Goal: Task Accomplishment & Management: Complete application form

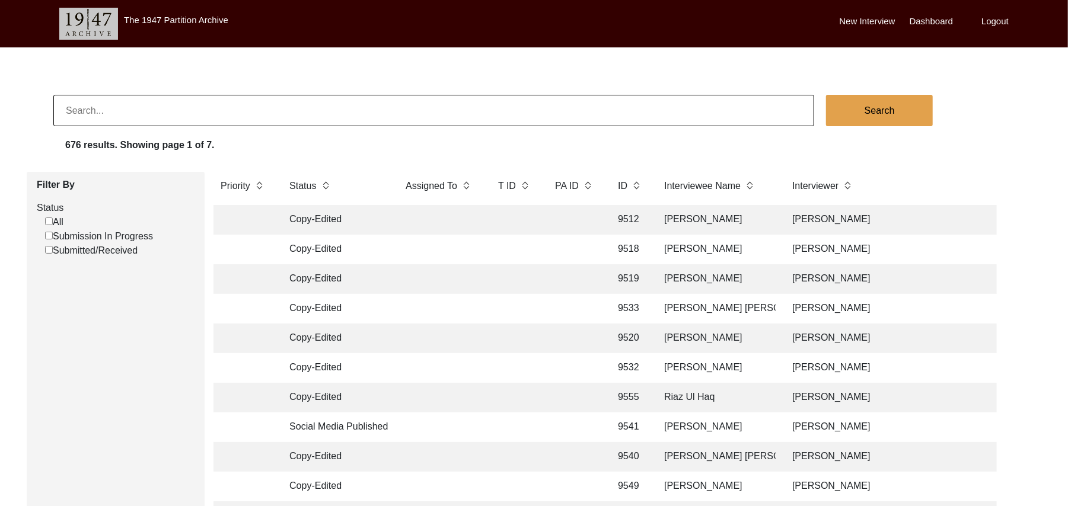
click at [860, 20] on label "New Interview" at bounding box center [867, 22] width 56 height 14
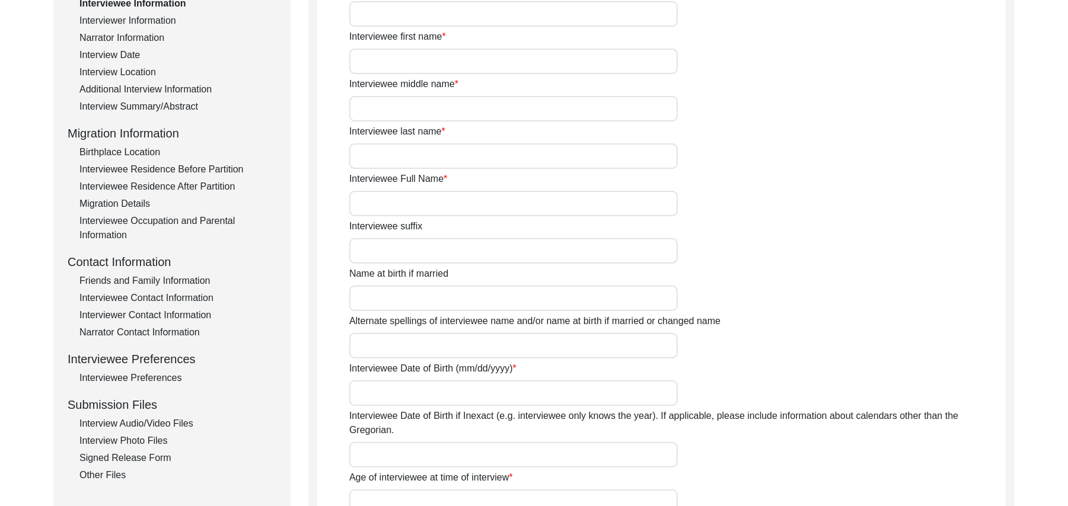
scroll to position [224, 0]
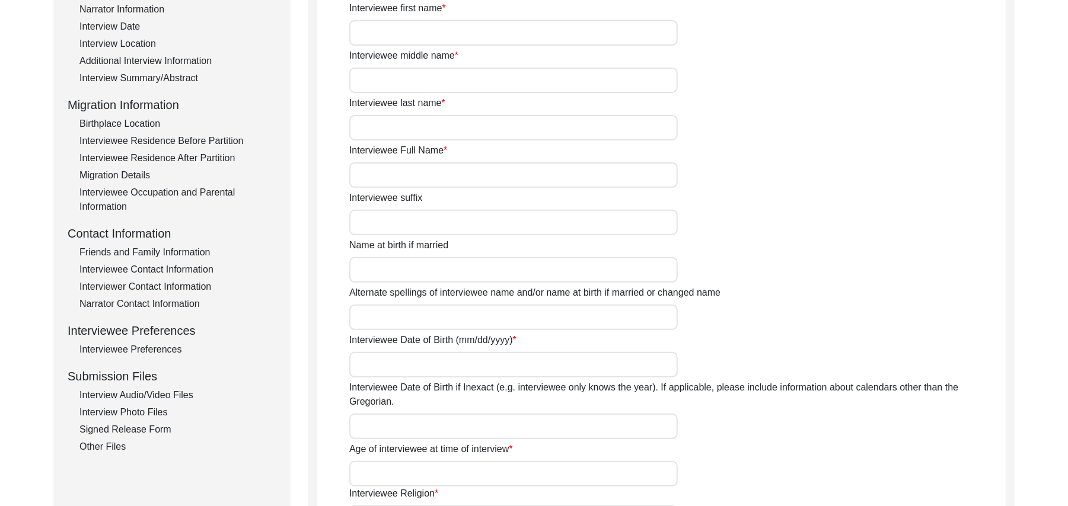
click at [177, 392] on div "Interview Audio/Video Files" at bounding box center [177, 395] width 197 height 14
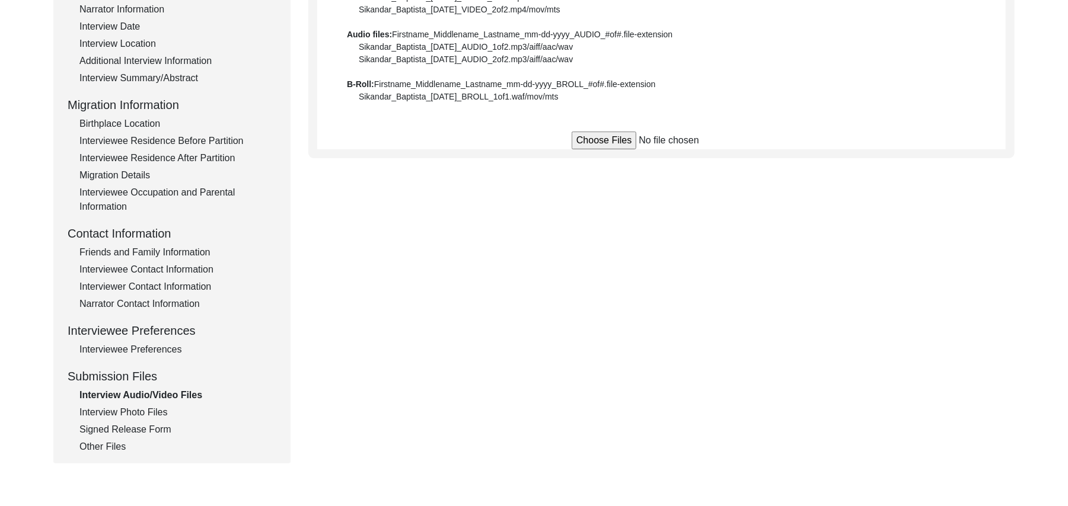
click at [601, 139] on input "file" at bounding box center [661, 141] width 180 height 18
type input "C:\fakepath\Muhammad_Rafique_[DATE]_BROLL_1of4.MTS"
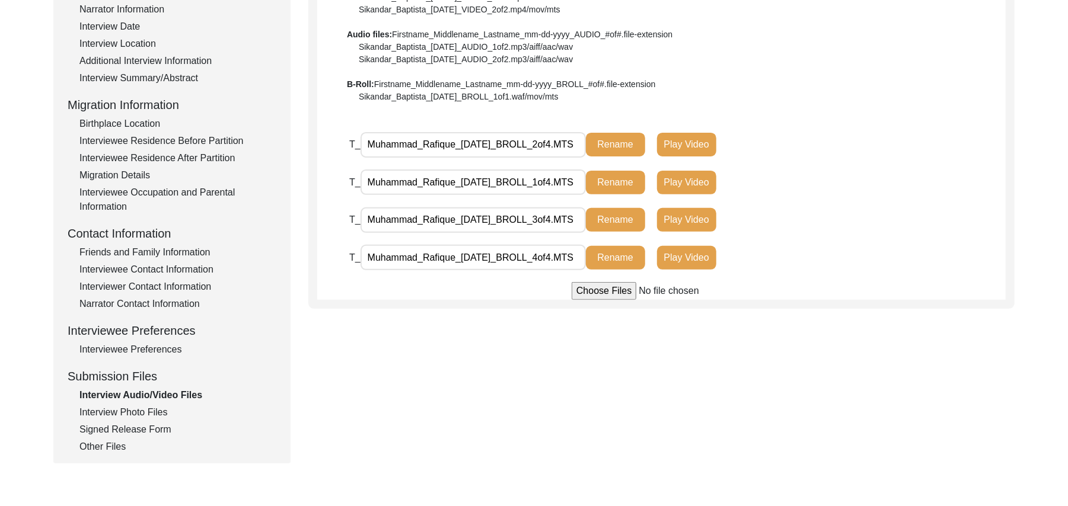
click at [604, 290] on input "file" at bounding box center [661, 291] width 180 height 18
type input "C:\fakepath\Muhammad_Rafique_[DATE]_VIDEO_1of14.MTS"
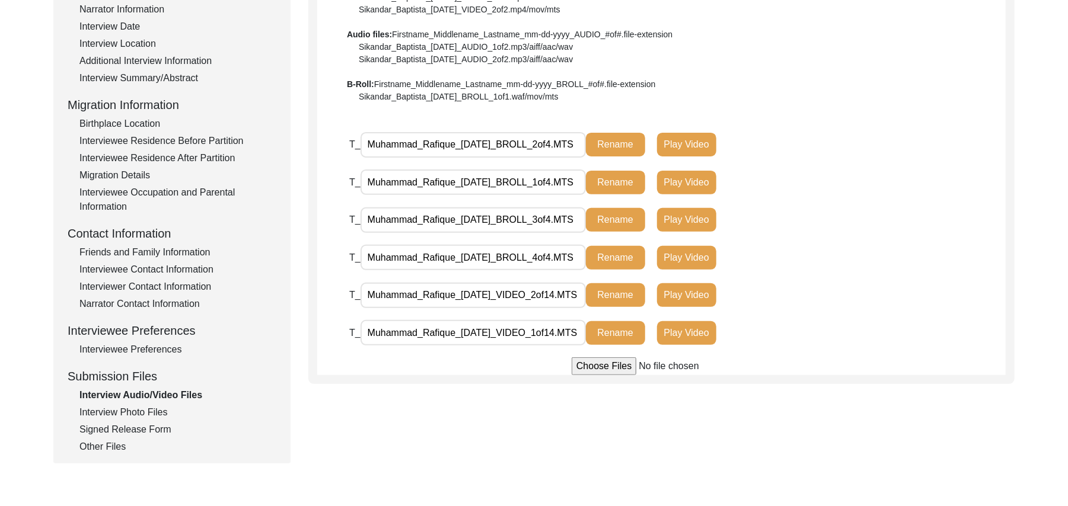
click at [593, 362] on input "file" at bounding box center [661, 366] width 180 height 18
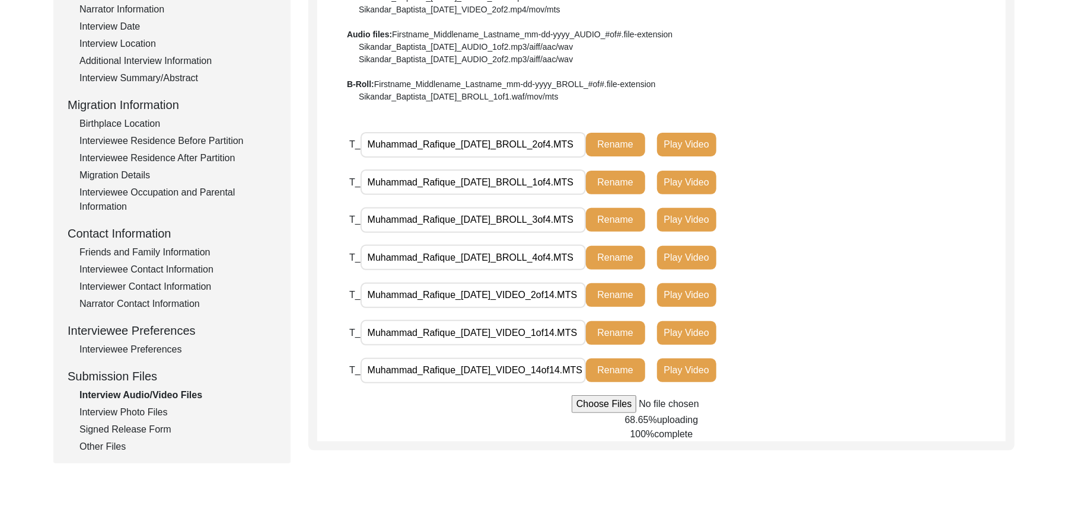
click at [620, 404] on input "file" at bounding box center [661, 404] width 180 height 18
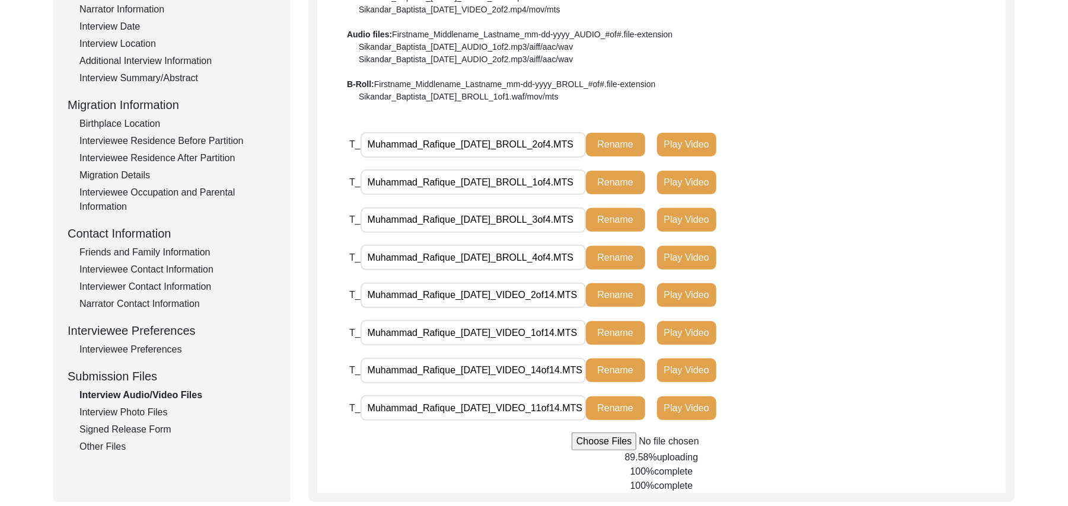
click at [621, 444] on input "file" at bounding box center [661, 442] width 180 height 18
type input "C:\fakepath\Muhammad_Rafique_[DATE]_VIDEO_10of14.MTS"
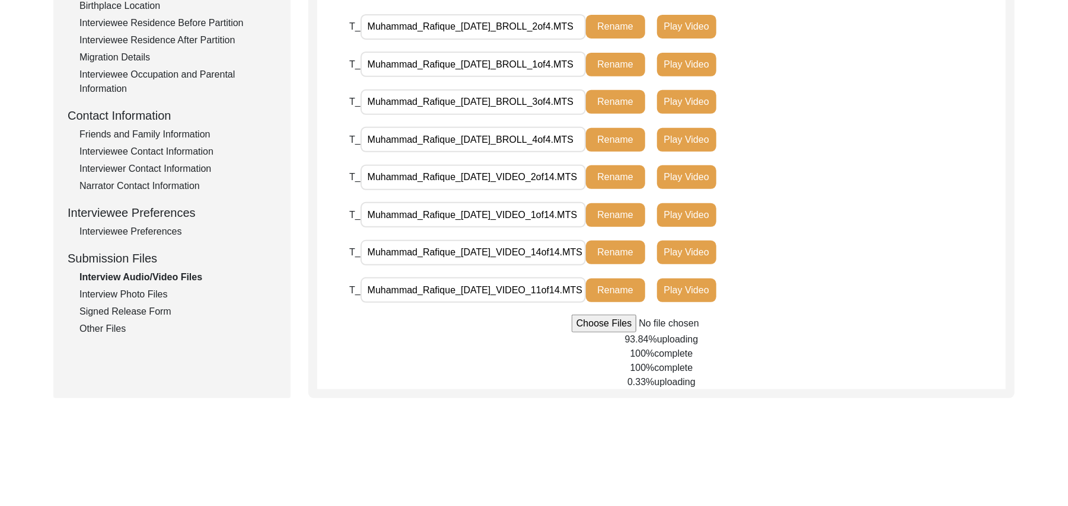
scroll to position [351, 0]
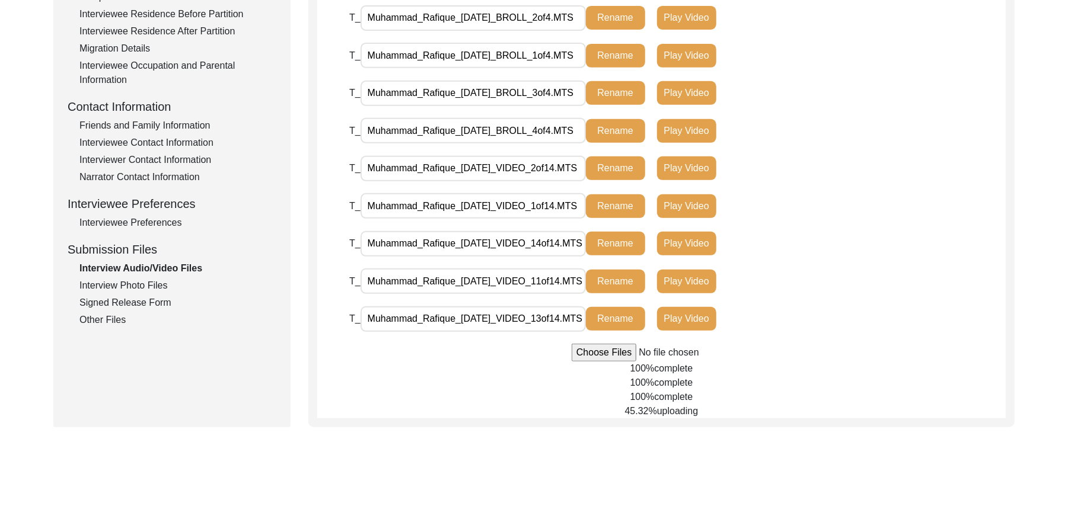
click at [586, 351] on input "file" at bounding box center [661, 353] width 180 height 18
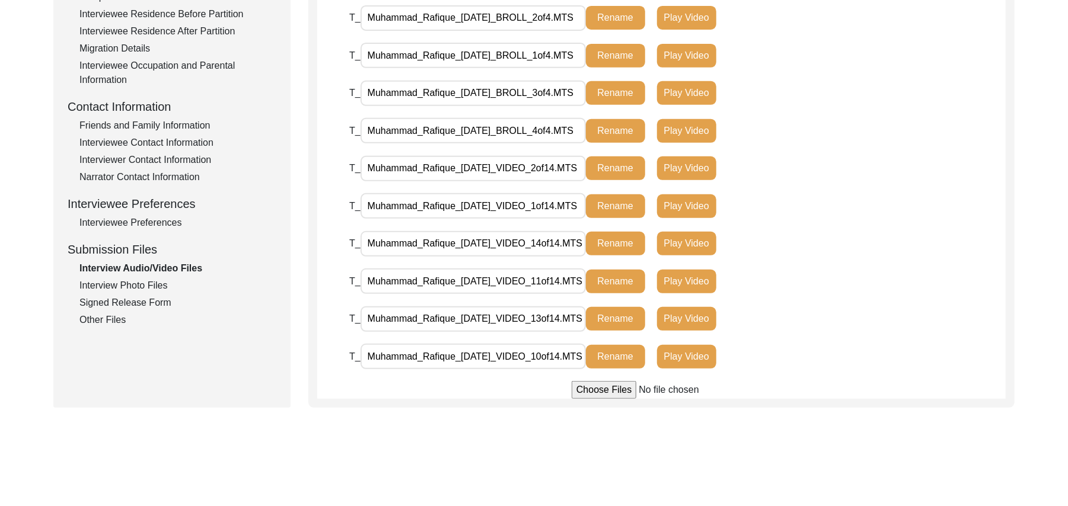
click at [604, 392] on input "file" at bounding box center [661, 390] width 180 height 18
click at [593, 387] on input "file" at bounding box center [661, 390] width 180 height 18
type input "C:\fakepath\Muhammad_Rafique_[DATE]_VIDEO_3of14.MTS"
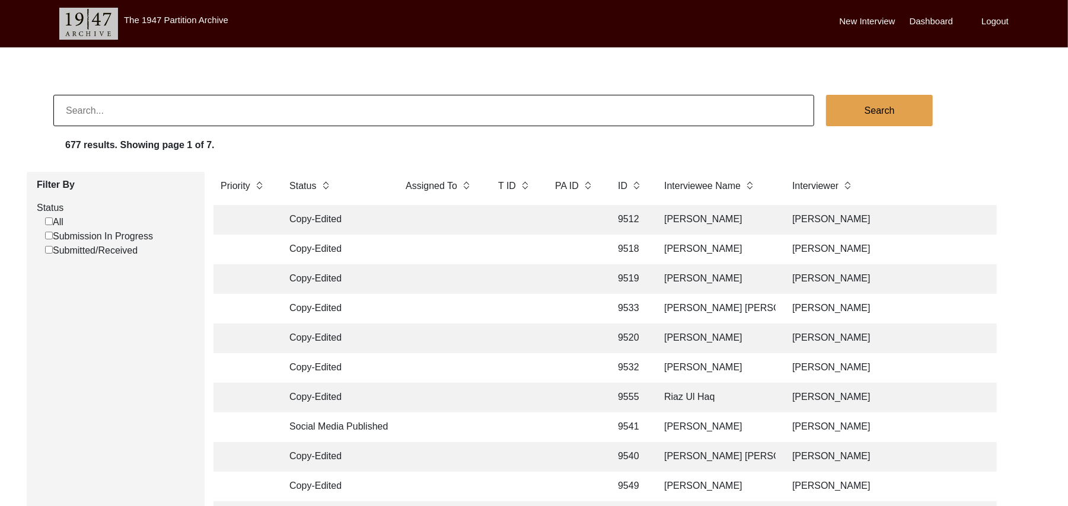
click at [47, 237] on input "Submission In Progress" at bounding box center [49, 236] width 8 height 8
checkbox input "false"
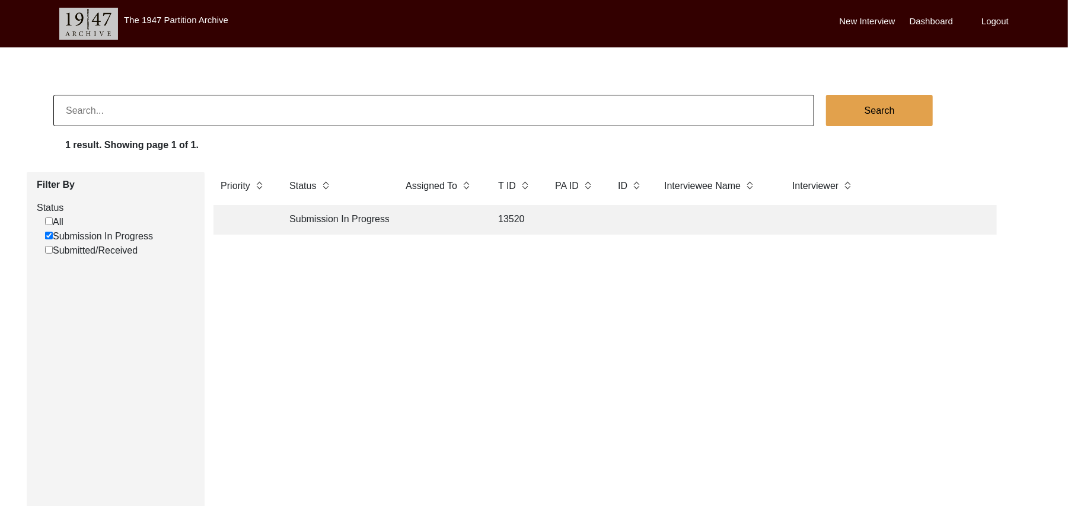
click at [512, 216] on td "13520" at bounding box center [514, 220] width 47 height 30
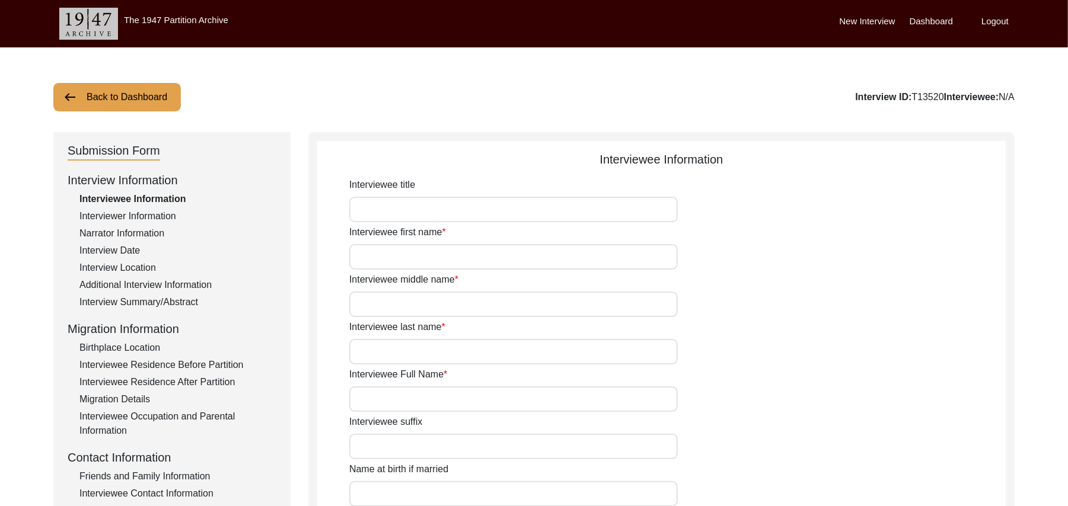
click at [458, 217] on input "Interviewee title" at bounding box center [513, 209] width 328 height 25
type input "Mr"
click at [440, 257] on input "Interviewee first name" at bounding box center [513, 256] width 328 height 25
type input "Muhammad"
click at [436, 309] on input "Interviewee middle name" at bounding box center [513, 304] width 328 height 25
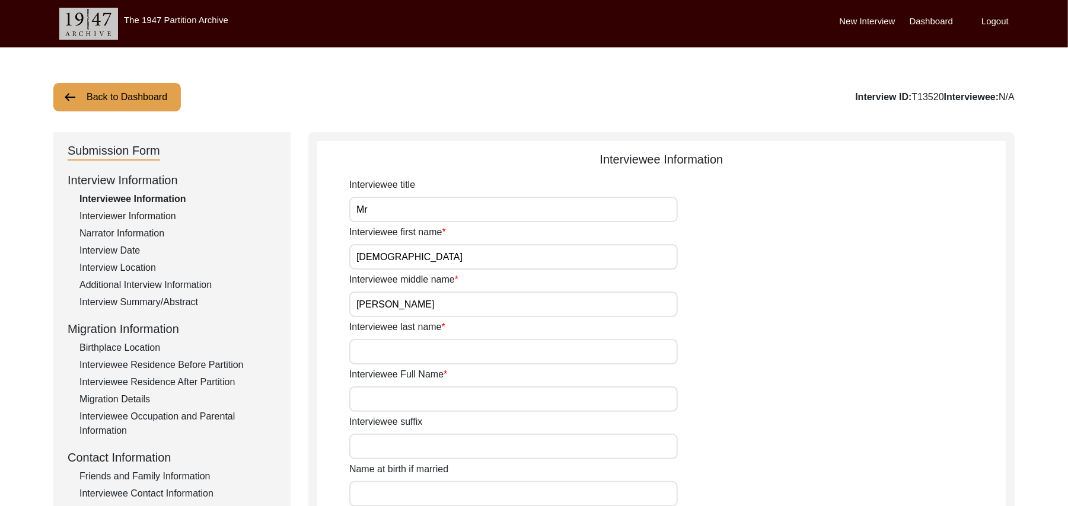
type input "Rafique"
click at [423, 356] on input "Interviewee last name" at bounding box center [513, 351] width 328 height 25
type input "N/A"
click at [435, 403] on input "Interviewee Full Name" at bounding box center [513, 399] width 328 height 25
type input "[PERSON_NAME]"
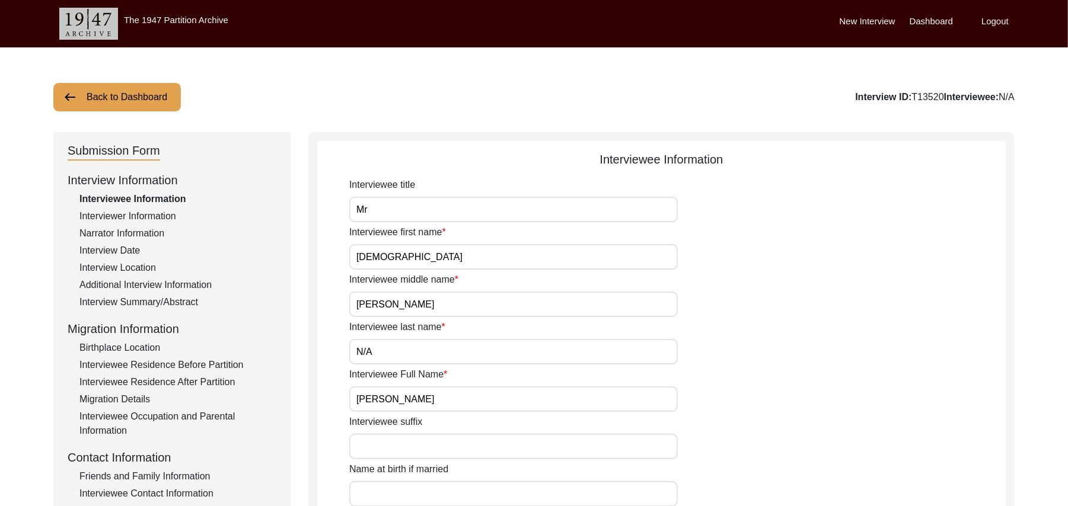
click at [423, 449] on input "Interviewee suffix" at bounding box center [513, 446] width 328 height 25
paste input "N/A"
type input "N/A"
click at [430, 494] on input "Name at birth if married" at bounding box center [513, 493] width 328 height 25
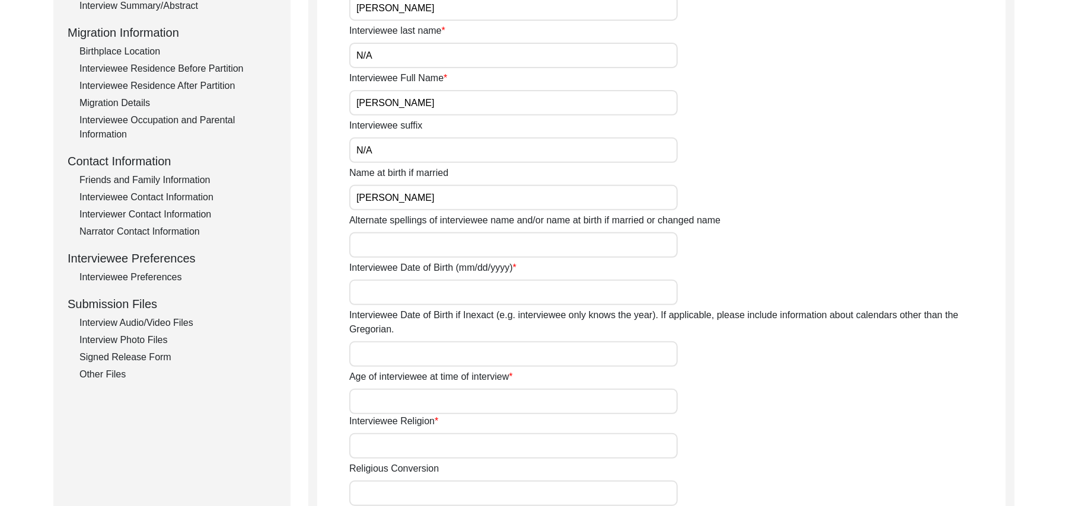
scroll to position [339, 0]
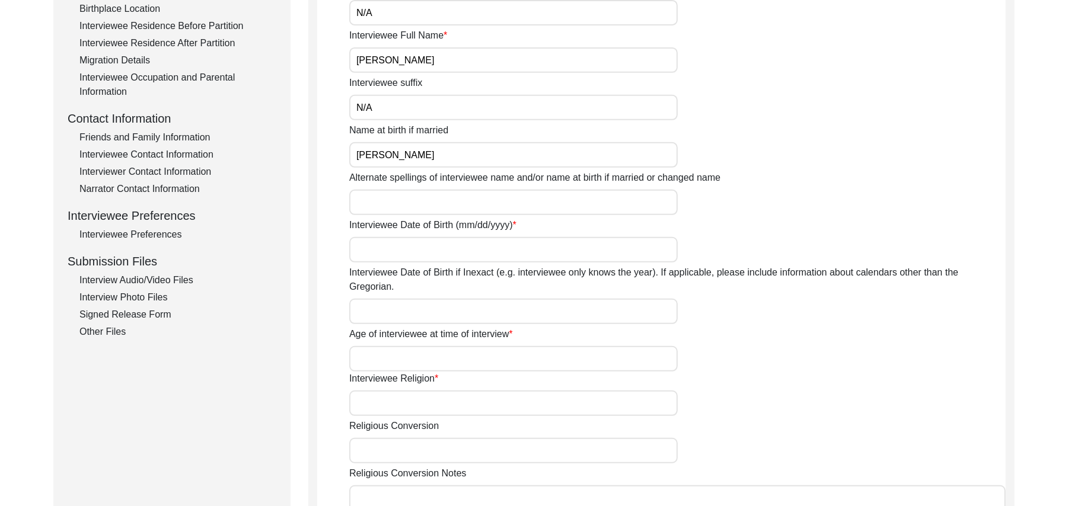
type input "[PERSON_NAME]"
click at [379, 216] on div "Interviewee title Mr Interviewee first name Muhammad Interviewee middle name Ra…" at bounding box center [677, 295] width 656 height 912
click at [375, 205] on input "Alternate spellings of interviewee name and/or name at birth if married or chan…" at bounding box center [513, 202] width 328 height 25
type input "[PERSON_NAME]"
click at [375, 245] on input "Interviewee Date of Birth (mm/dd/yyyy)" at bounding box center [513, 249] width 328 height 25
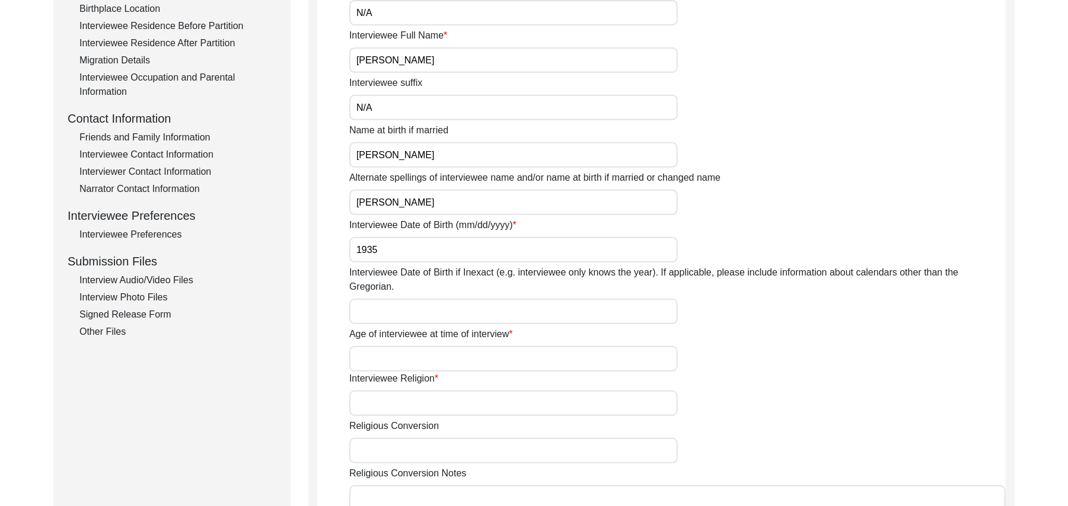
type input "1935"
click at [373, 299] on input "Interviewee Date of Birth if Inexact (e.g. interviewee only knows the year). If…" at bounding box center [513, 311] width 328 height 25
type input "1935"
click at [377, 355] on input "Age of interviewee at time of interview" at bounding box center [513, 358] width 328 height 25
type input "("
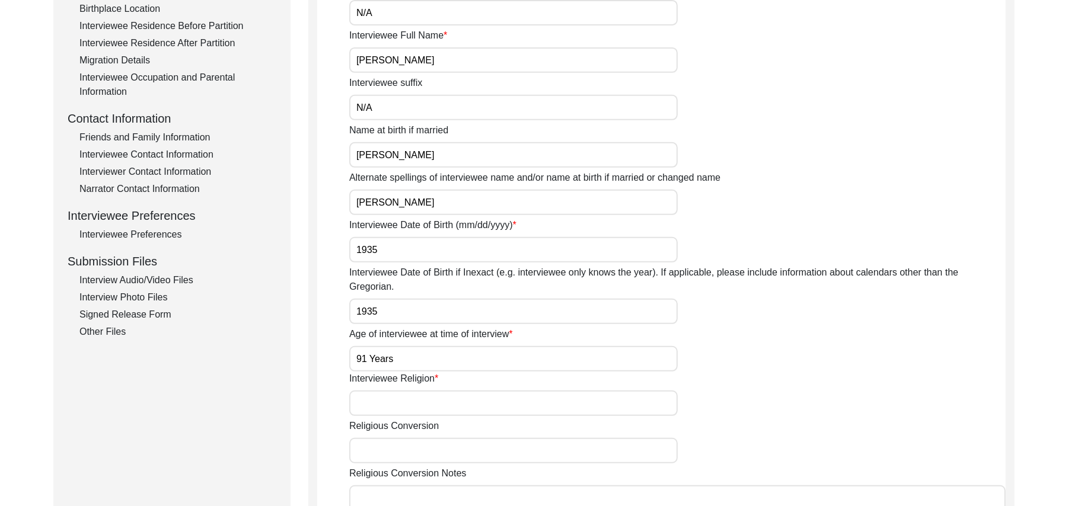
type input "91 Years"
click at [391, 392] on input "Interviewee Religion" at bounding box center [513, 403] width 328 height 25
type input "[DEMOGRAPHIC_DATA]"
click at [392, 438] on input "Religious Conversion" at bounding box center [513, 450] width 328 height 25
paste input "N/A"
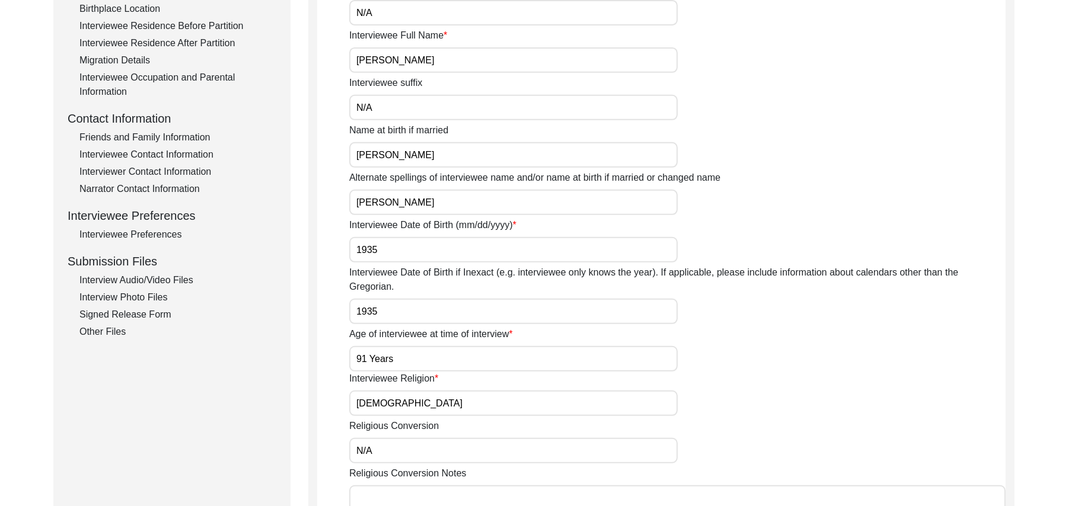
type input "N/A"
paste textarea "N/A"
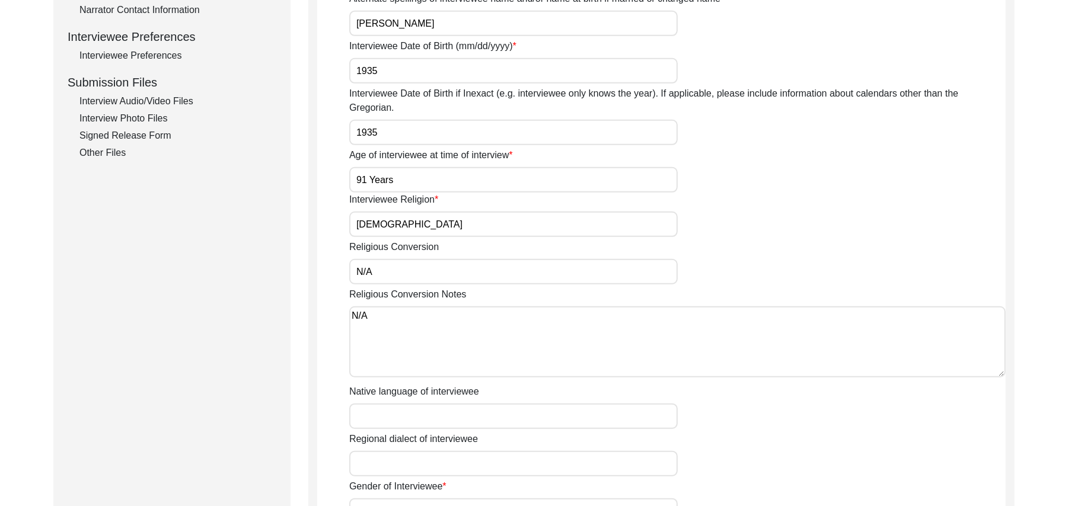
scroll to position [667, 0]
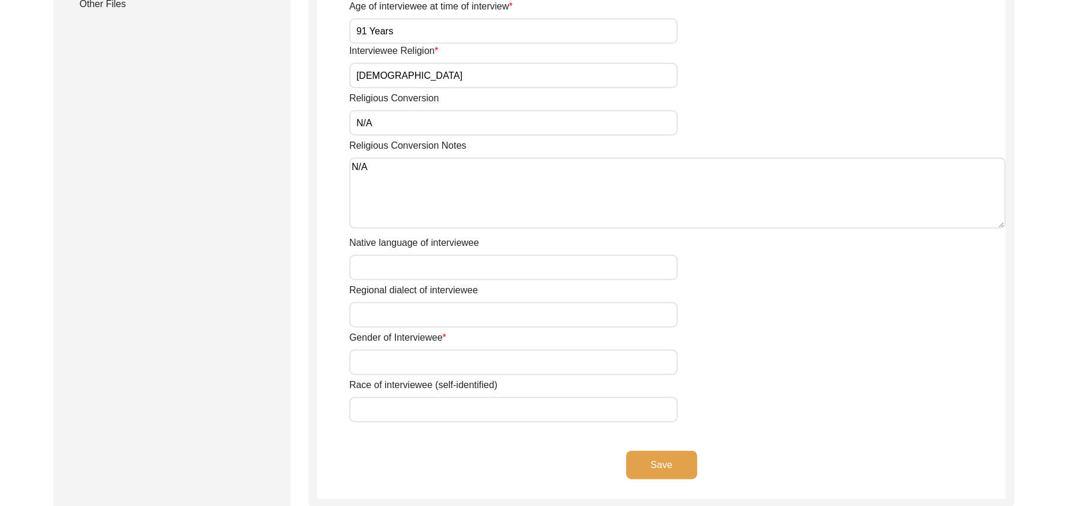
type textarea "N/A"
click at [479, 257] on input "Native language of interviewee" at bounding box center [513, 267] width 328 height 25
type input "Punjabi"
click at [451, 306] on input "Regional dialect of interviewee" at bounding box center [513, 314] width 328 height 25
type input "Malwai"
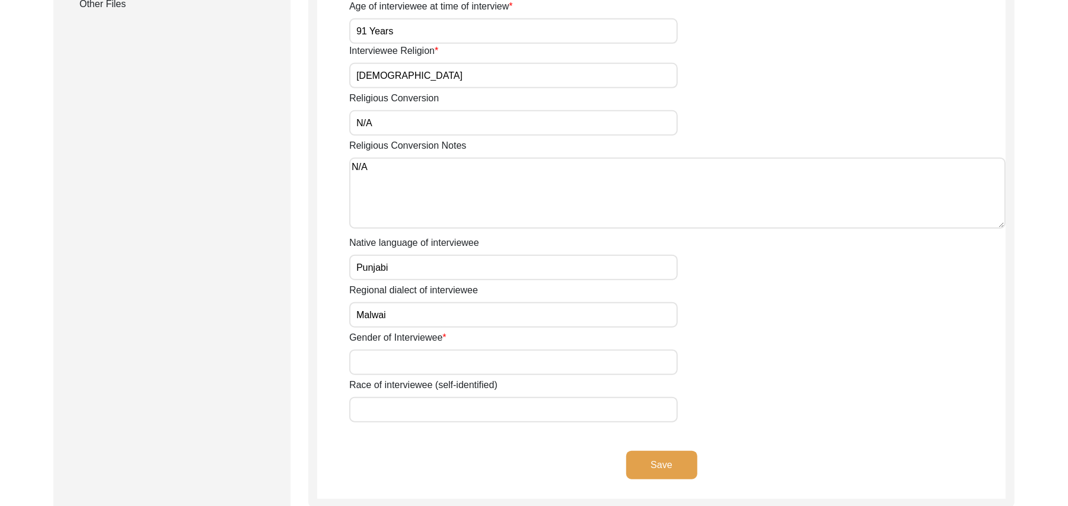
click at [451, 350] on input "Gender of Interviewee" at bounding box center [513, 362] width 328 height 25
type input "[DEMOGRAPHIC_DATA]"
click at [417, 402] on input "Race of interviewee (self-identified)" at bounding box center [513, 409] width 328 height 25
type input "Araein"
click at [638, 451] on button "Save" at bounding box center [661, 465] width 71 height 28
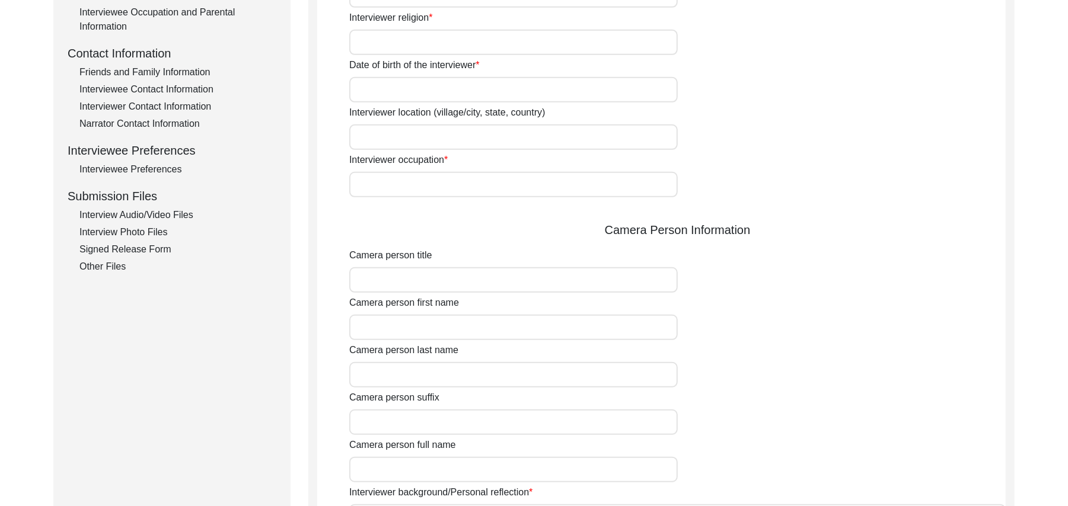
scroll to position [0, 0]
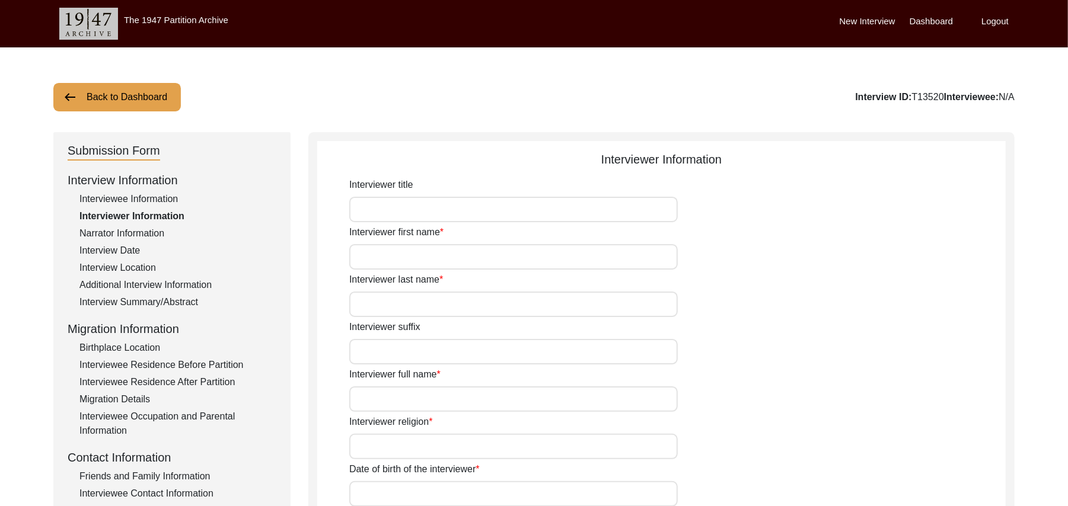
click at [410, 213] on input "Interviewer title" at bounding box center [513, 209] width 328 height 25
type input "Mr"
click at [397, 253] on input "Interviewer first name" at bounding box center [513, 256] width 328 height 25
type input "Muhammad"
click at [387, 306] on input "Interviewer last name" at bounding box center [513, 304] width 328 height 25
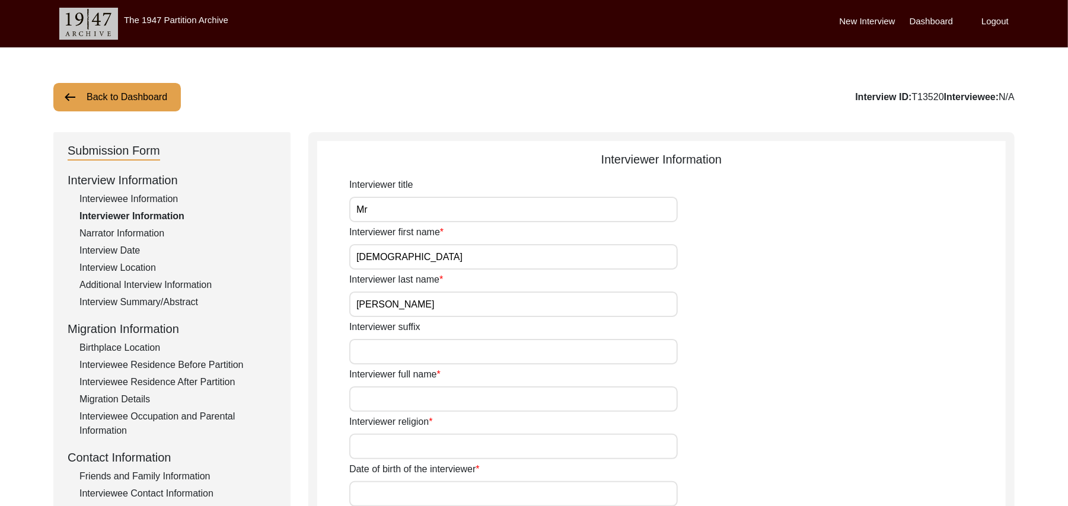
type input "Sarfraz"
click at [384, 356] on input "Interviewer suffix" at bounding box center [513, 351] width 328 height 25
paste input "N/A"
type input "N/A"
click at [385, 401] on input "Interviewer full name" at bounding box center [513, 399] width 328 height 25
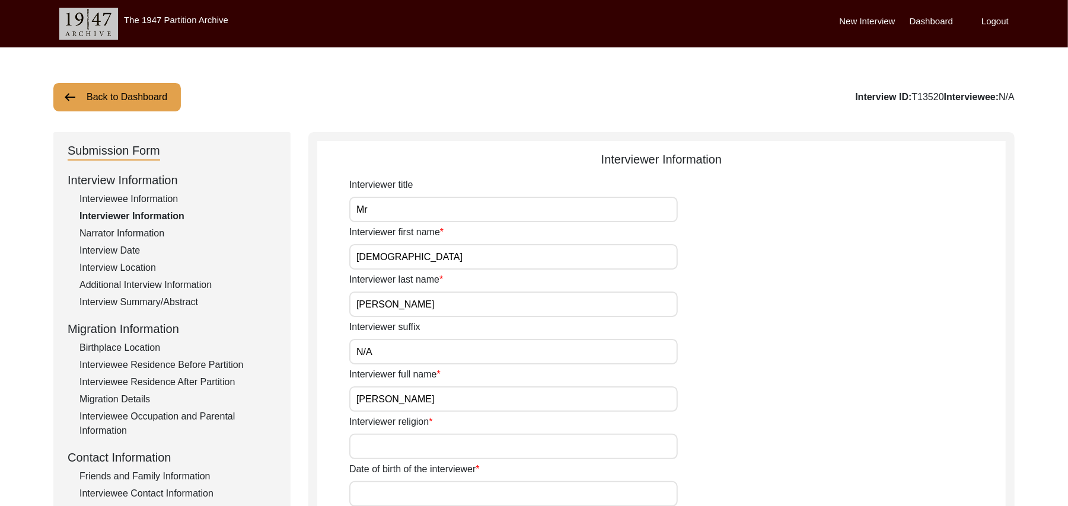
type input "[PERSON_NAME]"
click at [387, 447] on input "Interviewer religion" at bounding box center [513, 446] width 328 height 25
type input "[DEMOGRAPHIC_DATA]"
click at [387, 496] on input "Date of birth of the interviewer" at bounding box center [513, 493] width 328 height 25
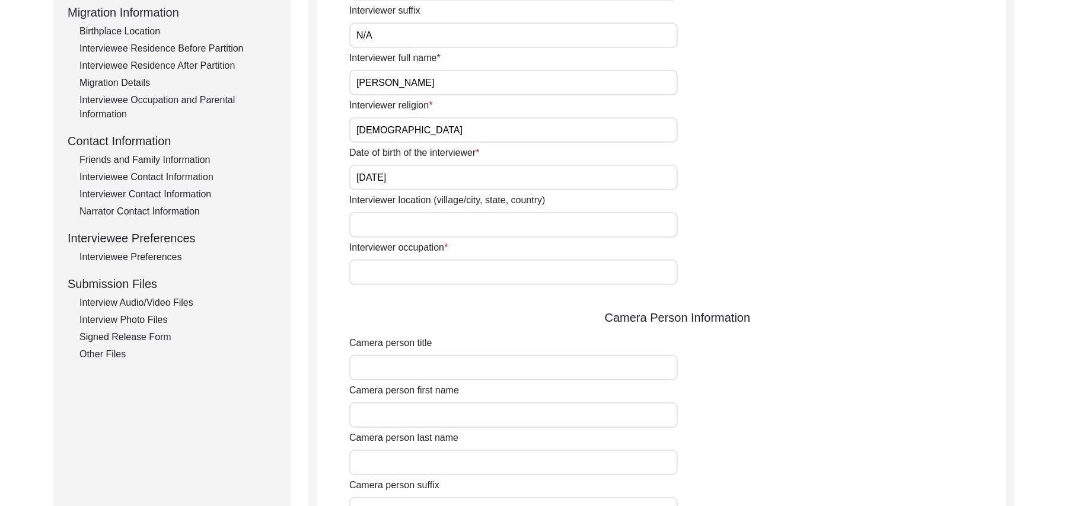
scroll to position [371, 0]
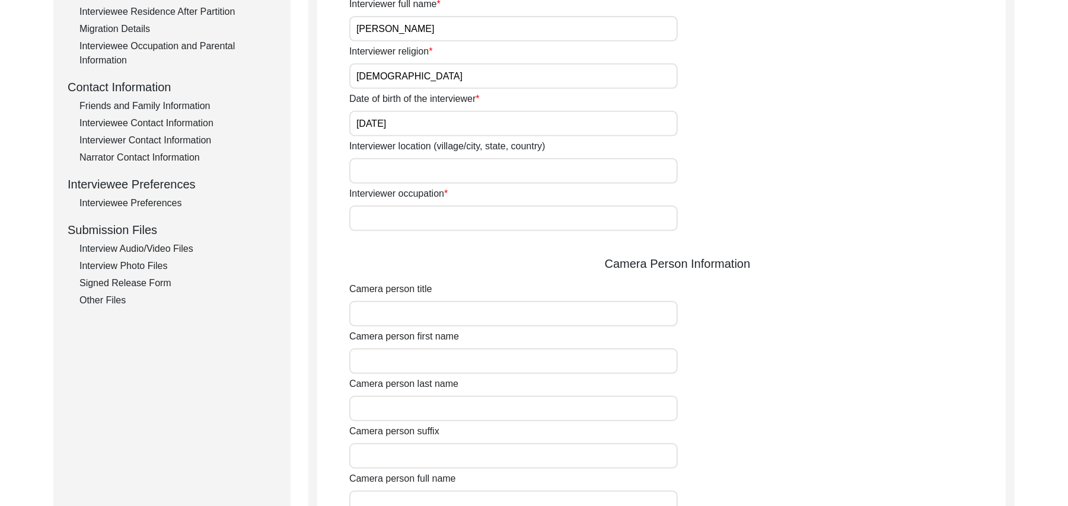
type input "10/01/1961"
click at [383, 174] on input "Interviewer location (village/city, state, country)" at bounding box center [513, 170] width 328 height 25
type input "Shorkot city, Punjab, Pakistan"
click at [382, 221] on input "Interviewer occupation" at bounding box center [513, 218] width 328 height 25
type input "Retired Govt Servant"
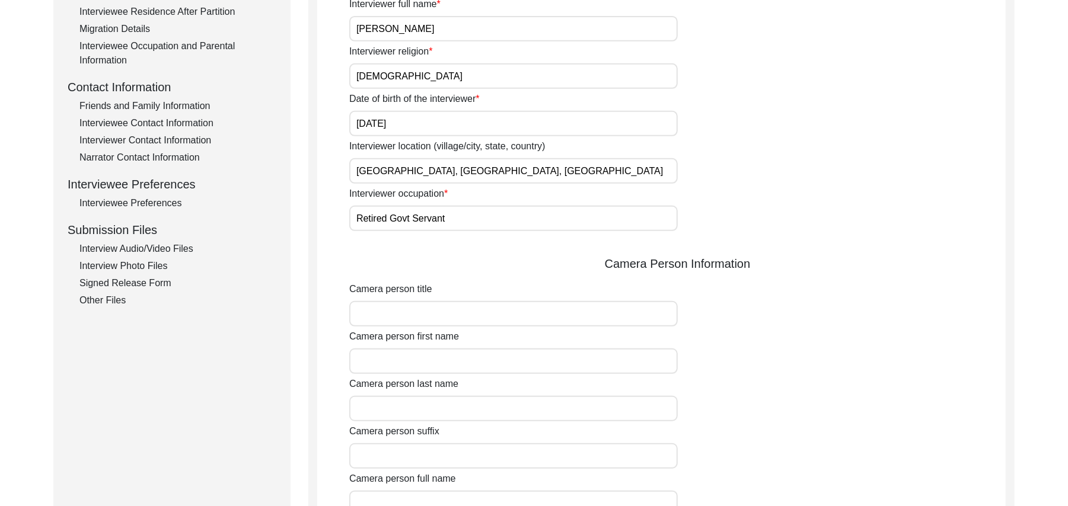
click at [411, 316] on input "Camera person title" at bounding box center [513, 313] width 328 height 25
type input "Mr"
click at [413, 359] on input "Camera person first name" at bounding box center [513, 361] width 328 height 25
type input "Muhammad"
click at [420, 413] on input "Camera person last name" at bounding box center [513, 408] width 328 height 25
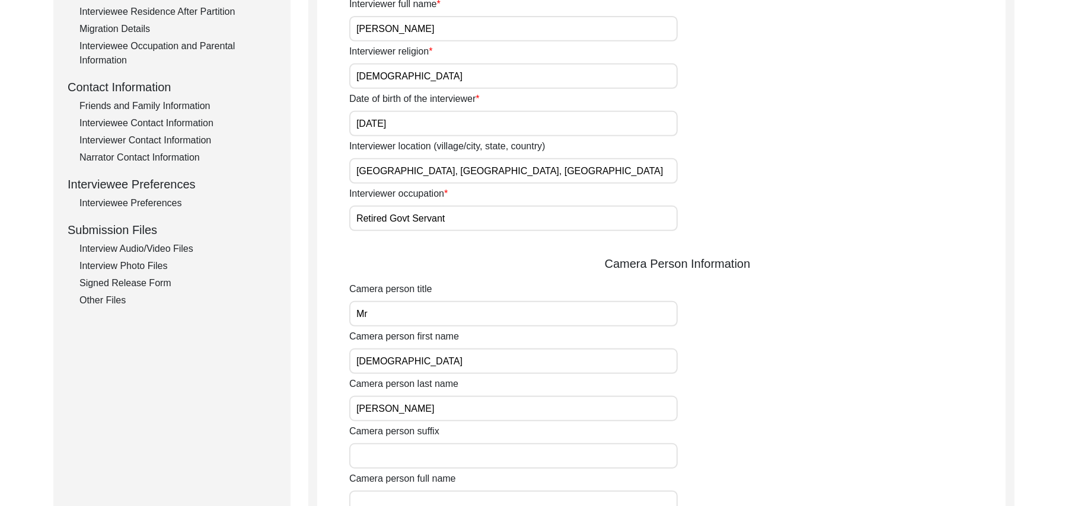
type input "Sarfraz"
click at [435, 458] on input "Camera person suffix" at bounding box center [513, 455] width 328 height 25
paste input "N/A"
type input "N/A"
click at [432, 499] on input "Camera person full name" at bounding box center [513, 503] width 328 height 25
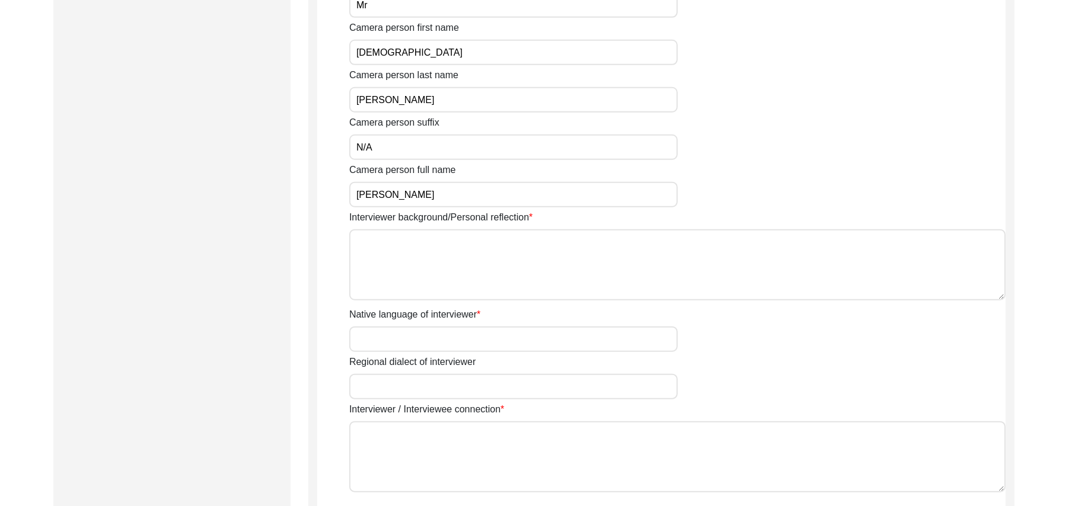
scroll to position [764, 0]
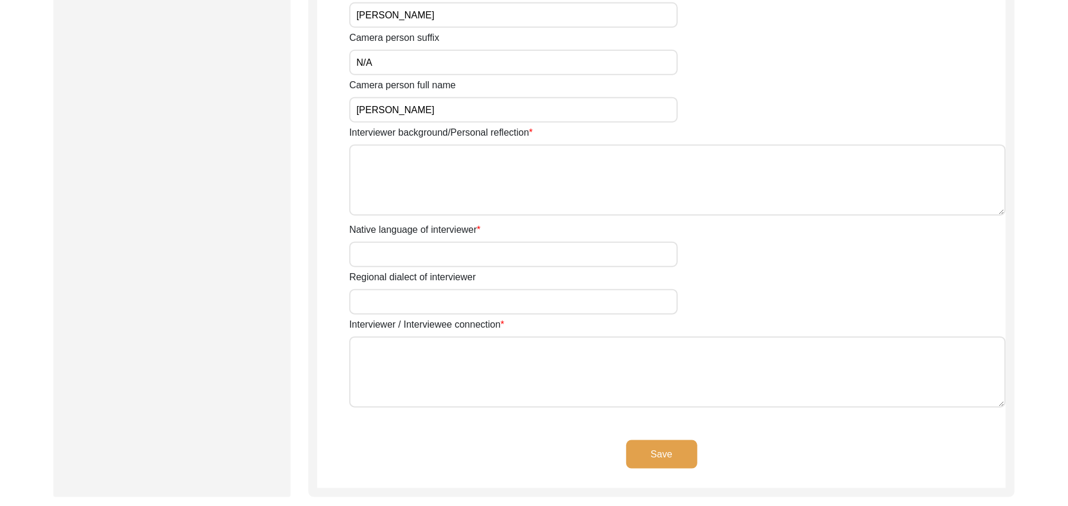
type input "[PERSON_NAME]"
click at [520, 177] on textarea "Interviewer background/Personal reflection" at bounding box center [677, 180] width 656 height 71
type textarea "A graduate in the subjects of education and Islamic history."
click at [470, 251] on input "Native language of interviewer" at bounding box center [513, 254] width 328 height 25
type input "Punjabi"
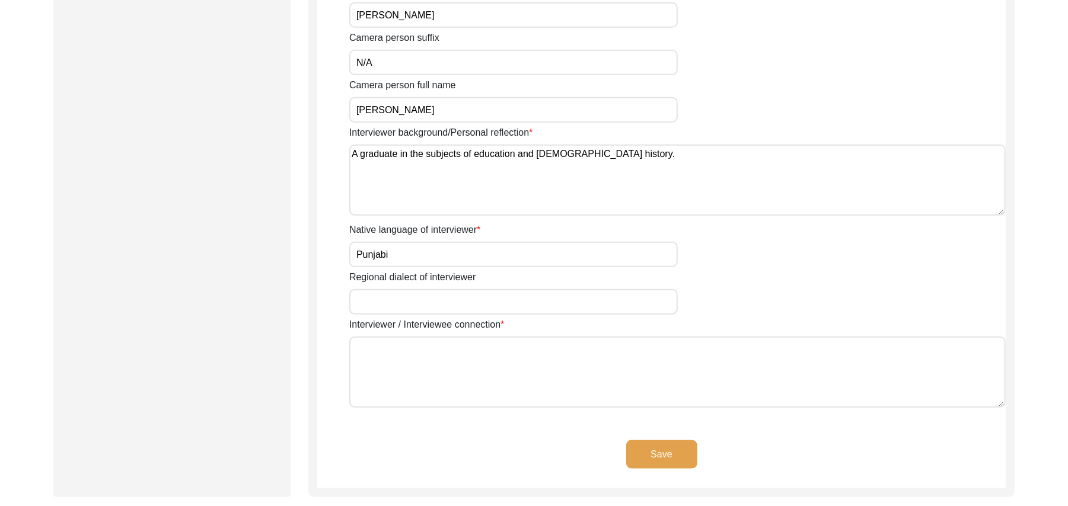
click at [427, 307] on input "Regional dialect of interviewer" at bounding box center [513, 301] width 328 height 25
type input "Malwai"
click at [430, 365] on textarea "Interviewer / Interviewee connection" at bounding box center [677, 372] width 656 height 71
paste textarea "N/A"
type textarea "N/A"
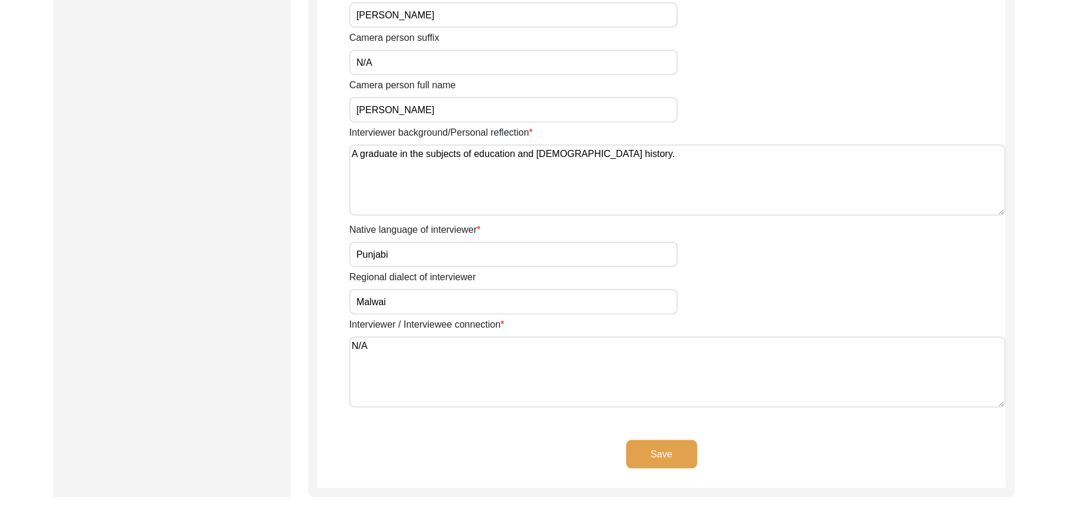
click at [636, 447] on button "Save" at bounding box center [661, 454] width 71 height 28
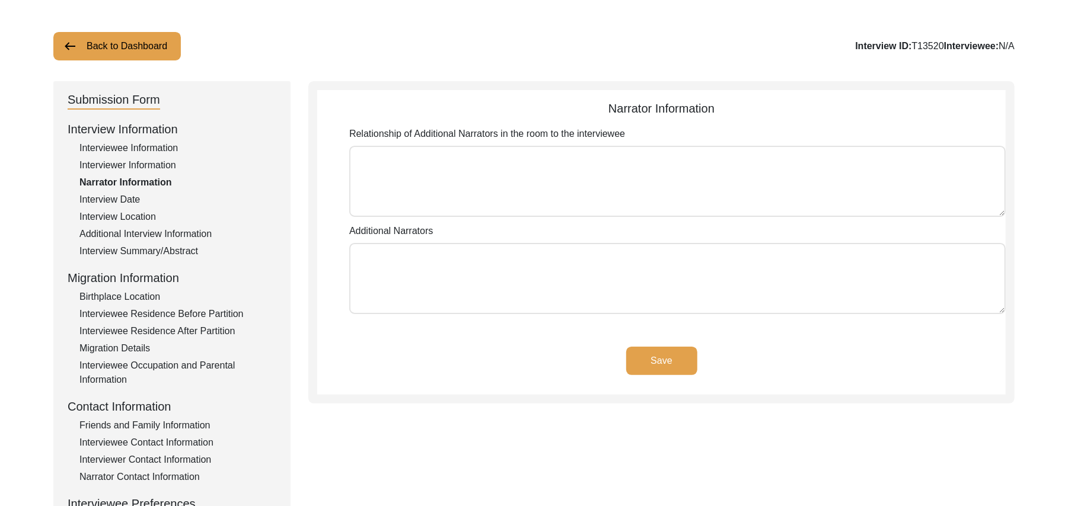
scroll to position [46, 0]
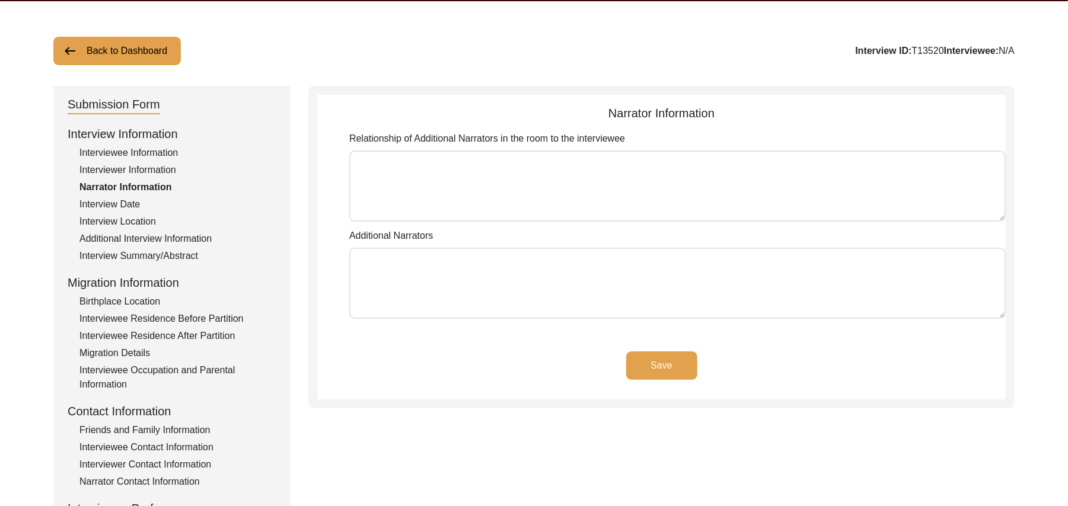
click at [526, 181] on textarea "Relationship of Additional Narrators in the room to the interviewee" at bounding box center [677, 186] width 656 height 71
paste textarea "N/A"
type textarea "N/A"
click at [504, 269] on textarea "Additional Narrators" at bounding box center [677, 283] width 656 height 71
paste textarea "N/A"
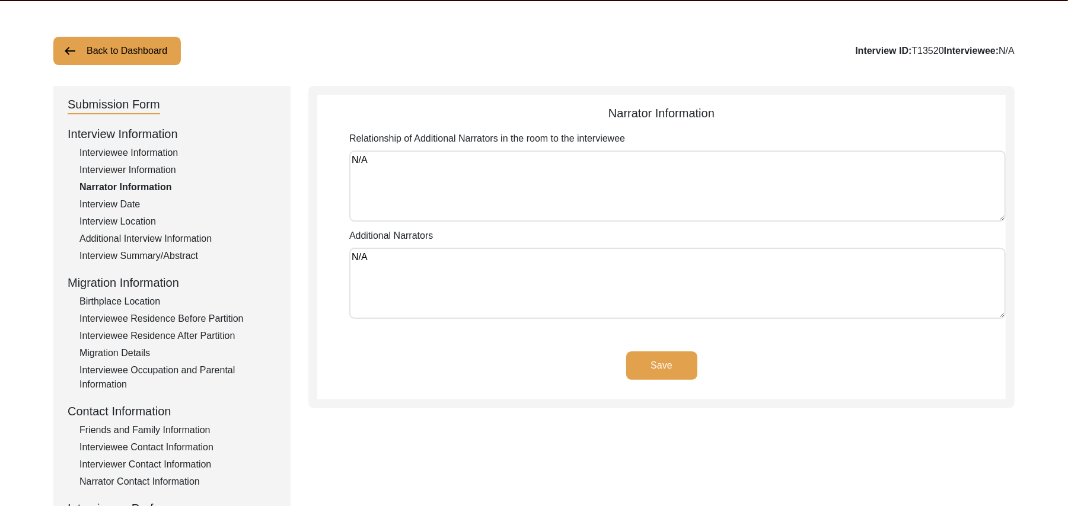
type textarea "N/A"
click at [665, 360] on button "Save" at bounding box center [661, 366] width 71 height 28
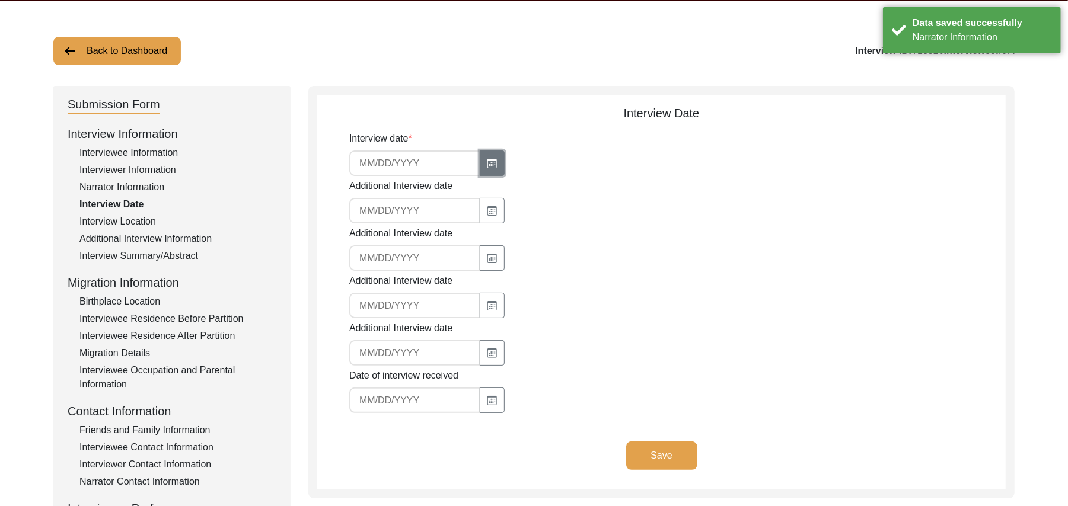
click at [490, 159] on icon "button" at bounding box center [491, 163] width 9 height 9
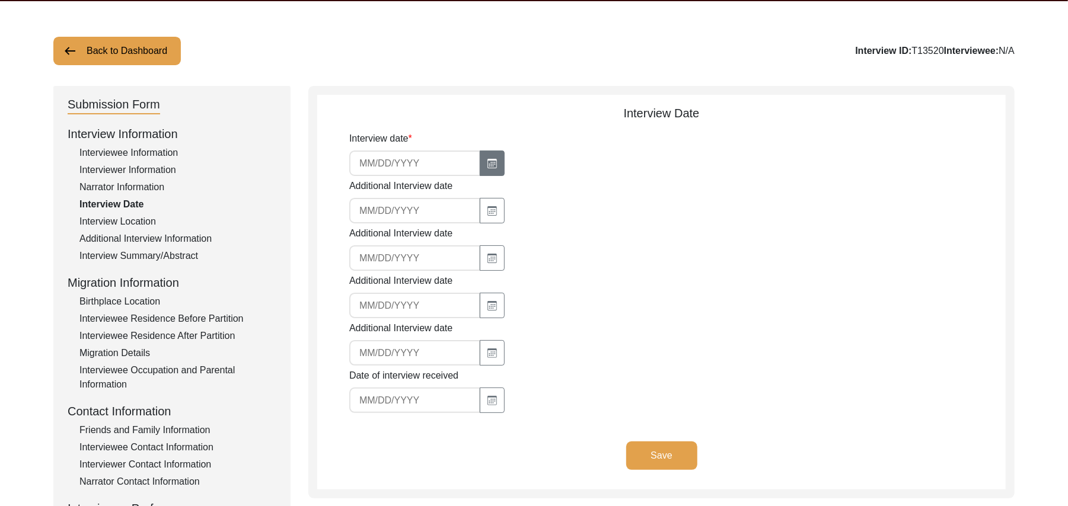
select select "8"
select select "2025"
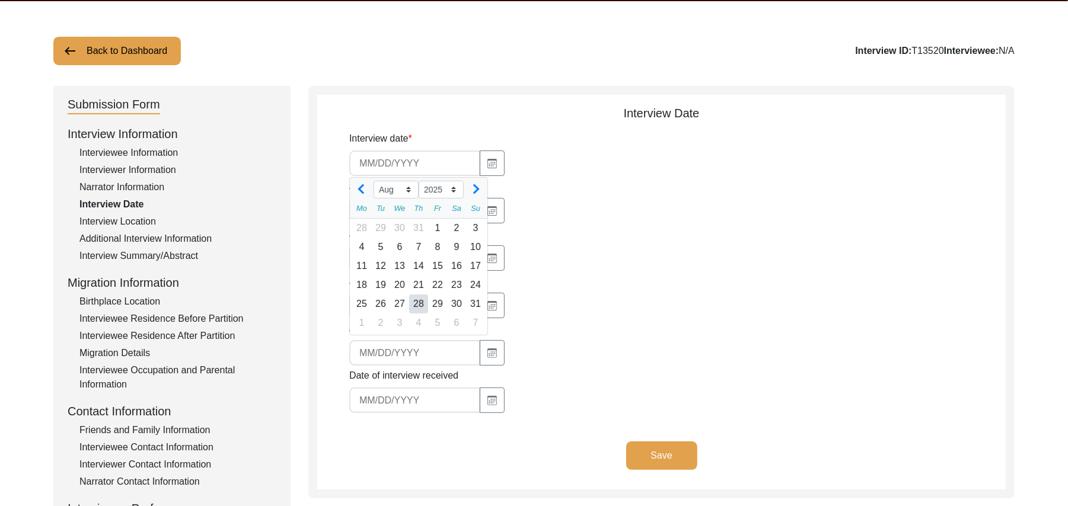
click at [417, 302] on div "28" at bounding box center [418, 304] width 19 height 19
type input "8/28/2025"
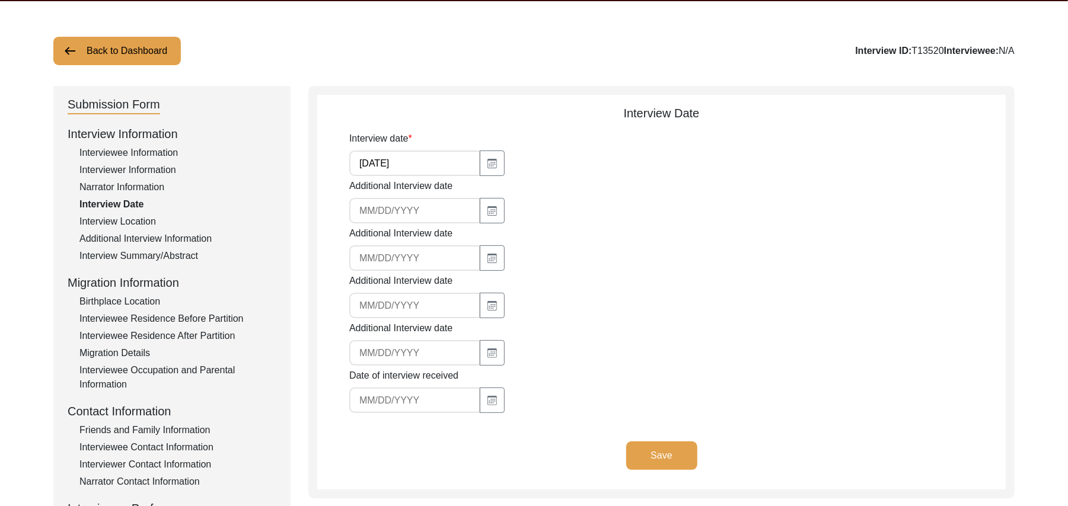
click at [648, 453] on button "Save" at bounding box center [661, 456] width 71 height 28
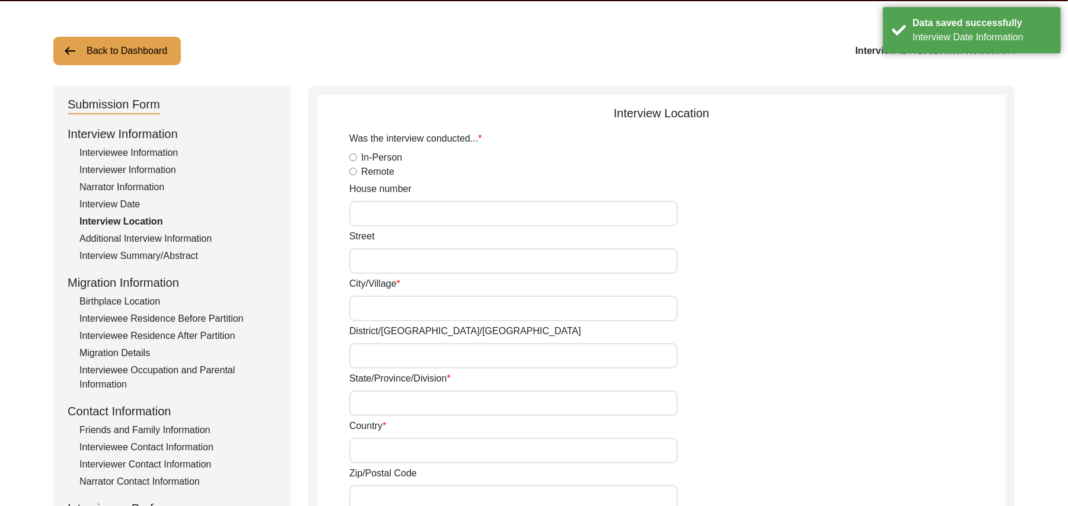
click at [353, 157] on input "In-Person" at bounding box center [353, 158] width 8 height 8
radio input "true"
click at [384, 213] on input "House number" at bounding box center [513, 213] width 328 height 25
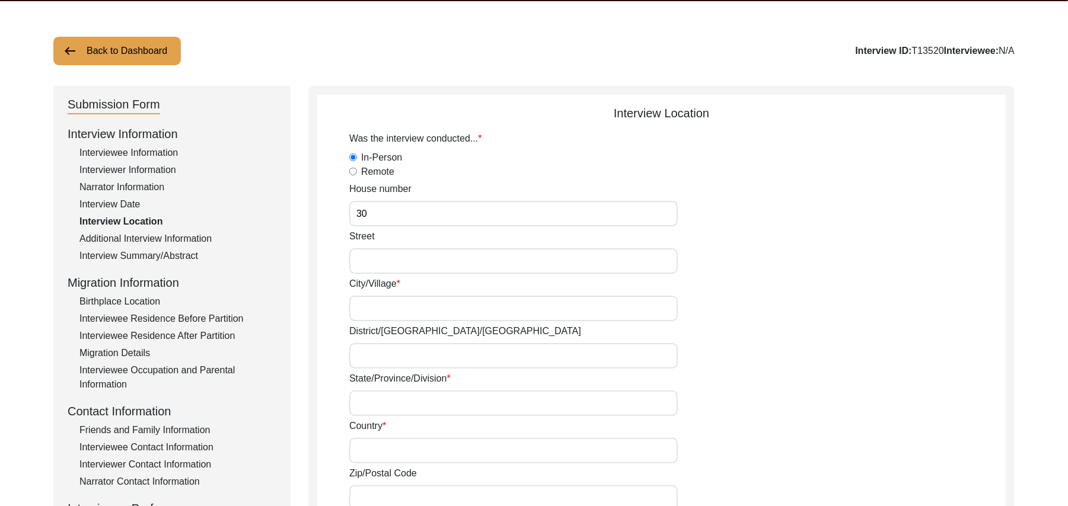
type input "30"
click at [376, 268] on input "Street" at bounding box center [513, 260] width 328 height 25
type input "6"
click at [375, 304] on input "City/Village" at bounding box center [513, 308] width 328 height 25
type input "Toba Tek Singh/ Housing colony No 1"
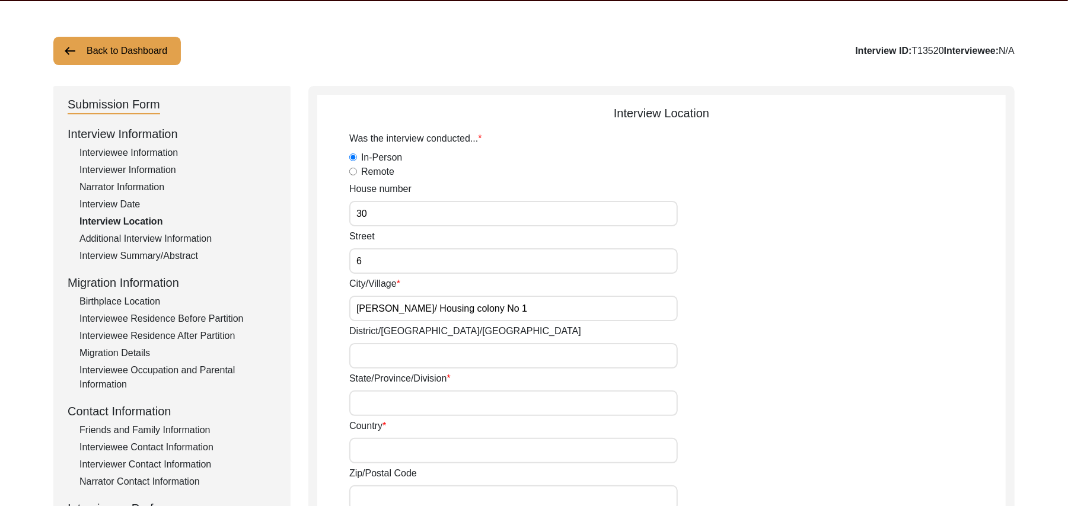
click at [378, 353] on input "District/tehsil/Jilla" at bounding box center [513, 355] width 328 height 25
type input "Toba Tek Singh/ Toba Tek Singh"
click at [378, 398] on input "State/Province/Division" at bounding box center [513, 403] width 328 height 25
type input "Punjab"
click at [387, 446] on input "Country" at bounding box center [513, 450] width 328 height 25
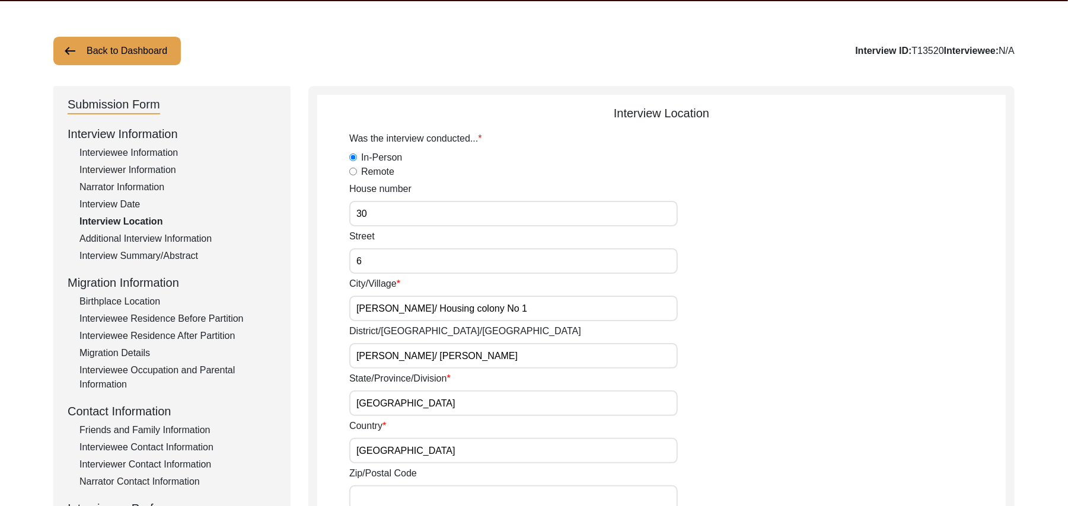
type input "Pakistan"
click at [406, 497] on input "Zip/Postal Code" at bounding box center [513, 498] width 328 height 25
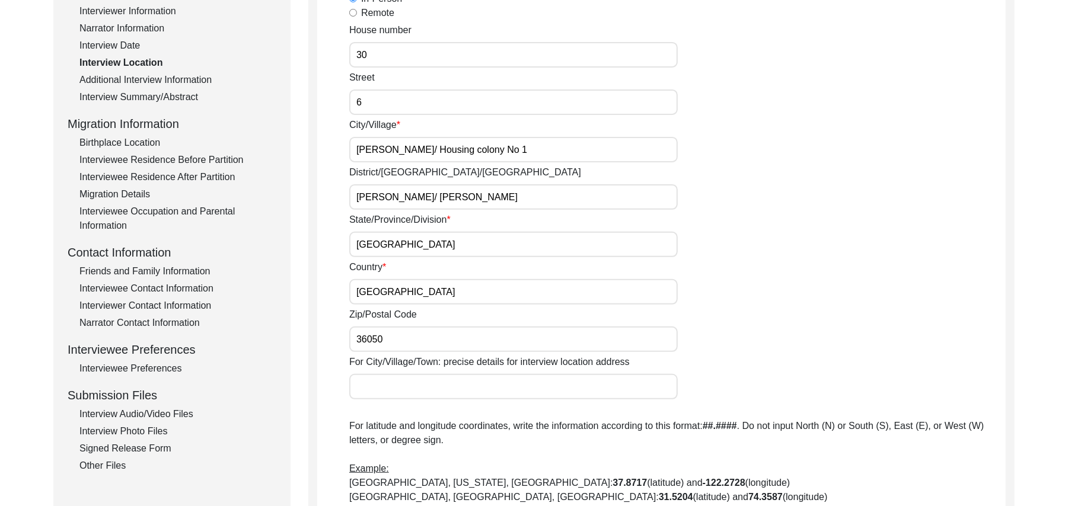
scroll to position [354, 0]
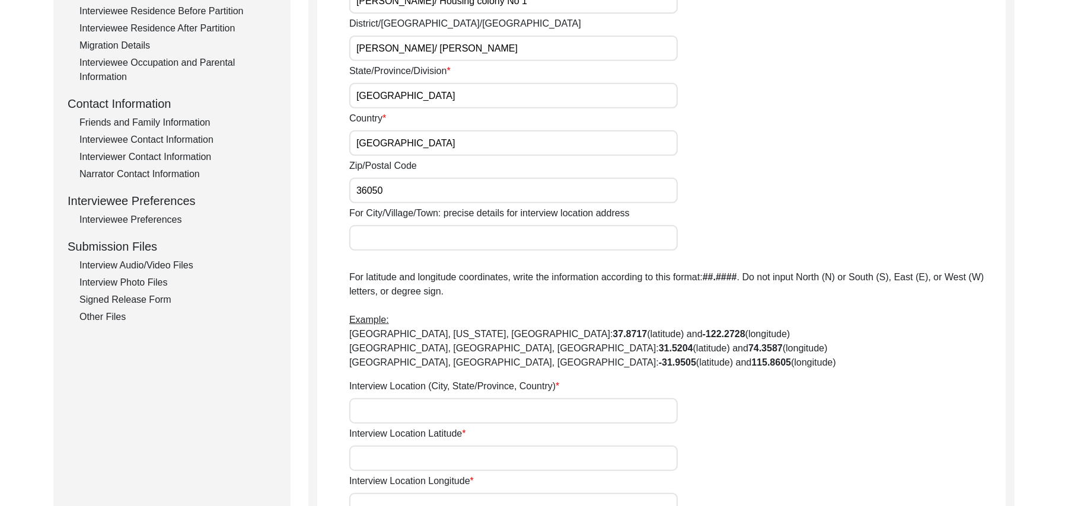
type input "36050"
click at [442, 243] on input "For City/Village/Town: precise details for interview location address" at bounding box center [513, 237] width 328 height 25
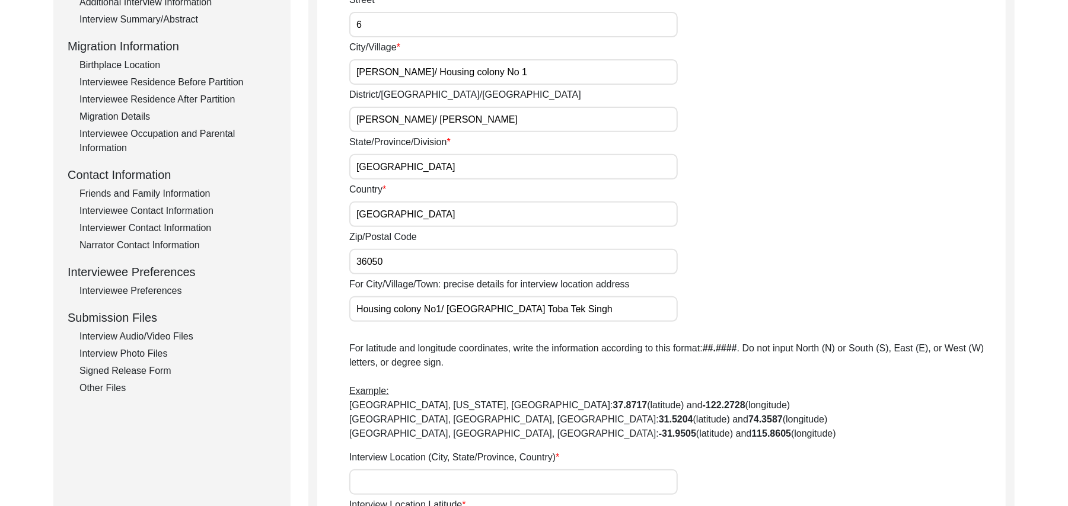
scroll to position [281, 0]
type input "Housing colony No1/ Railway station Toba Tek Singh"
click at [518, 74] on input "Toba Tek Singh/ Housing colony No 1" at bounding box center [513, 73] width 328 height 25
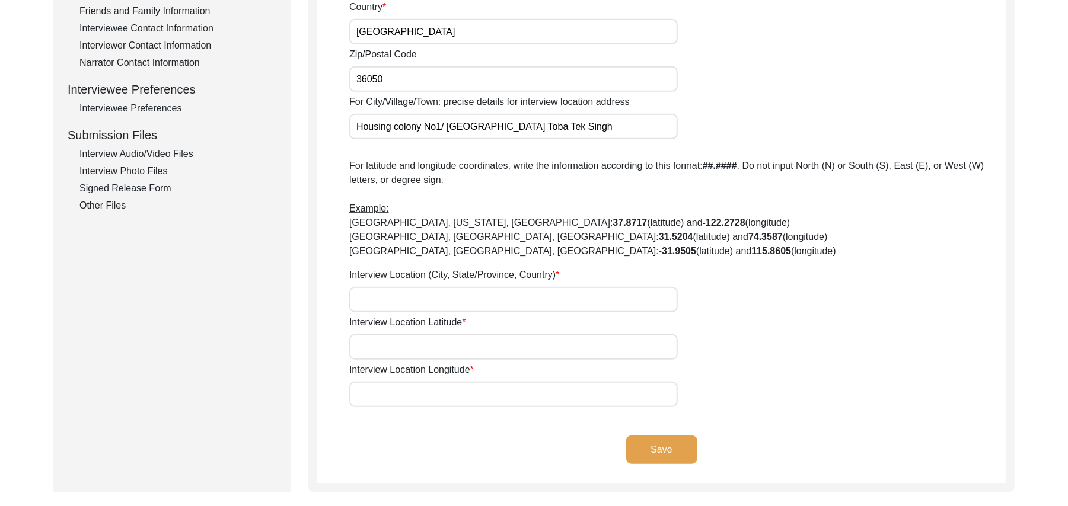
scroll to position [470, 0]
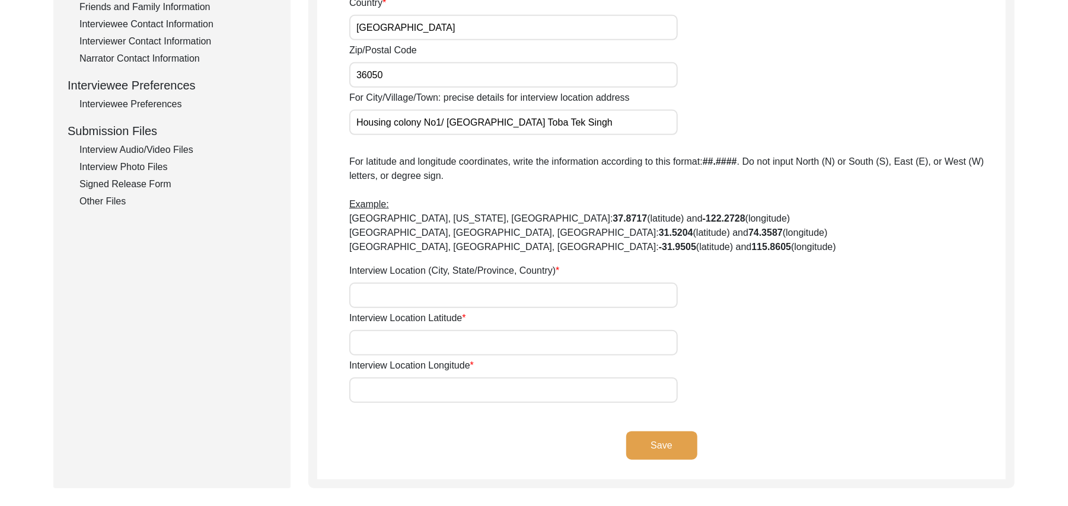
type input "Toba Tek Singh"
click at [458, 307] on input "Interview Location (City, State/Province, Country)" at bounding box center [513, 295] width 328 height 25
type input "[PERSON_NAME], [GEOGRAPHIC_DATA], [GEOGRAPHIC_DATA]"
click at [454, 349] on input "Interview Location Latitude" at bounding box center [513, 342] width 328 height 25
paste input "N/A"
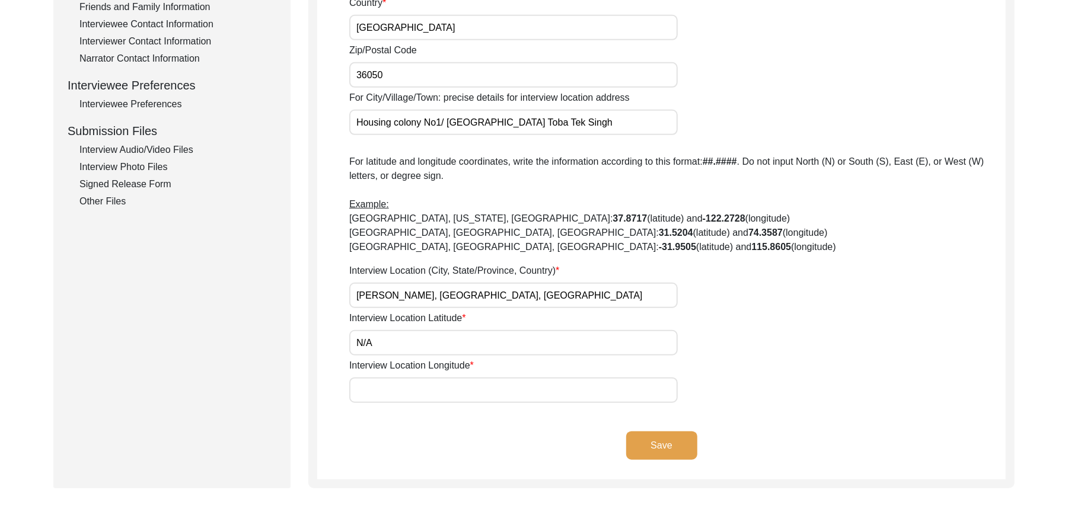
type input "N/A"
click at [446, 392] on input "Interview Location Longitude" at bounding box center [513, 390] width 328 height 25
paste input "N/A"
type input "N/A"
click at [681, 440] on button "Save" at bounding box center [661, 446] width 71 height 28
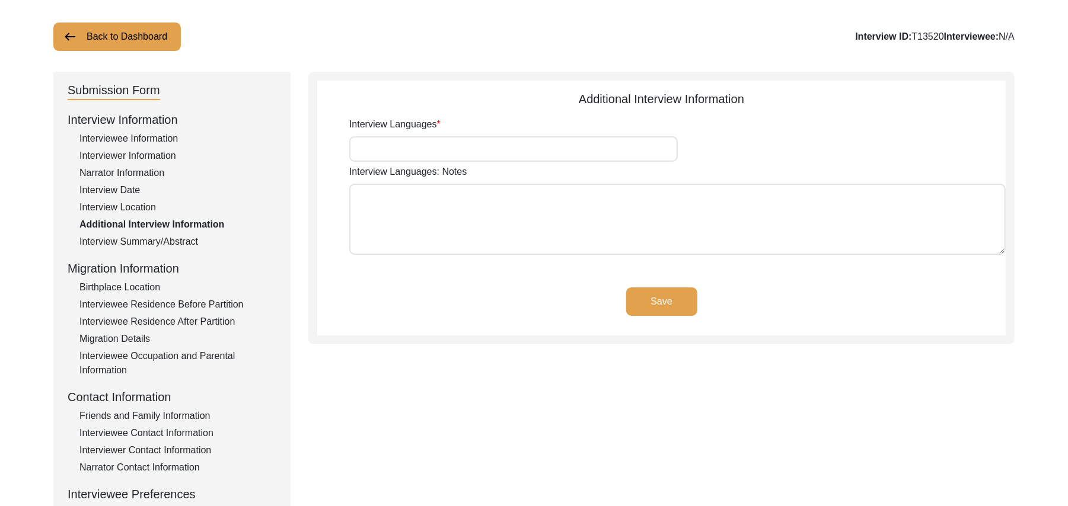
scroll to position [53, 0]
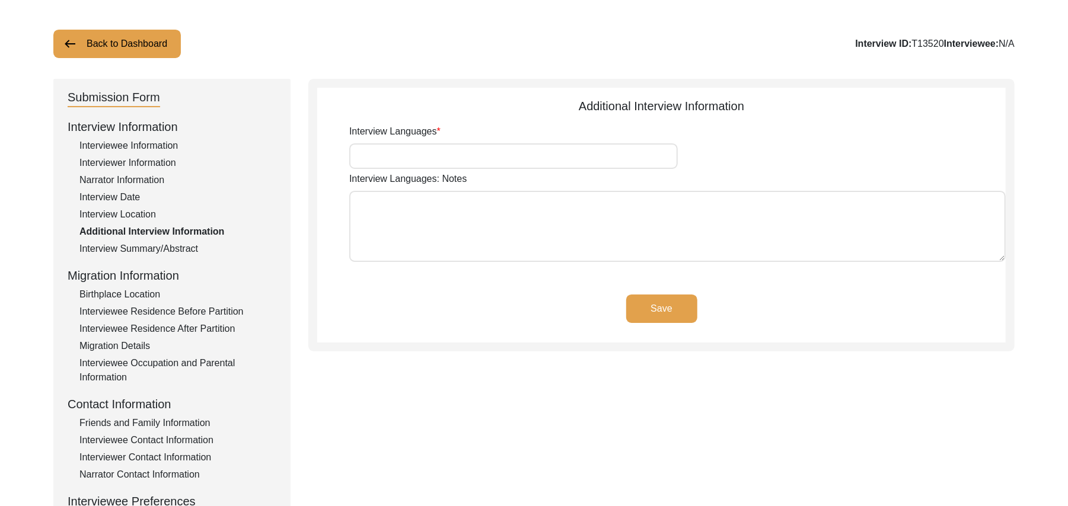
click at [496, 154] on input "Interview Languages" at bounding box center [513, 155] width 328 height 25
type input "Punjabi"
click at [485, 238] on textarea "Interview Languages: Notes" at bounding box center [677, 226] width 656 height 71
paste textarea "N/A"
type textarea "N/A"
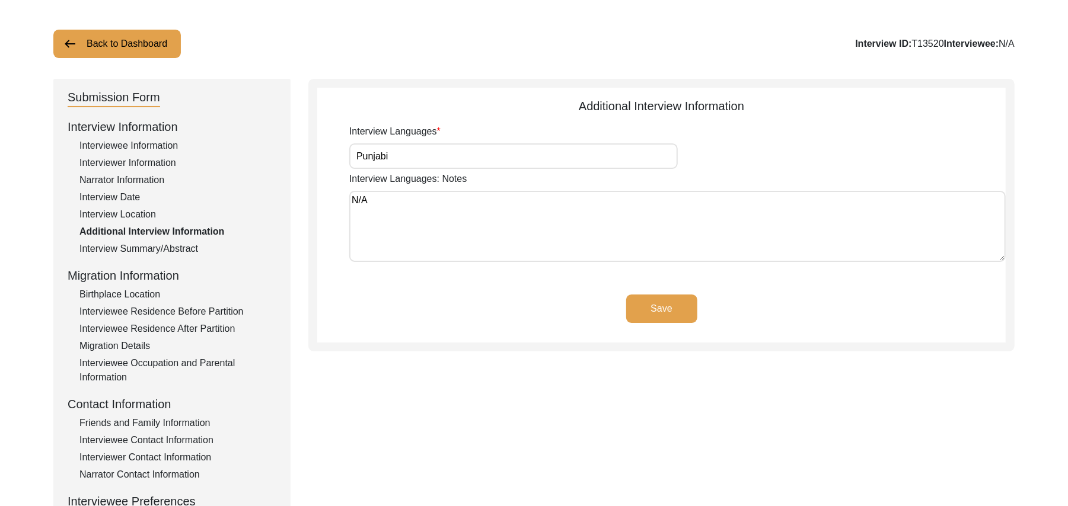
click at [665, 302] on button "Save" at bounding box center [661, 309] width 71 height 28
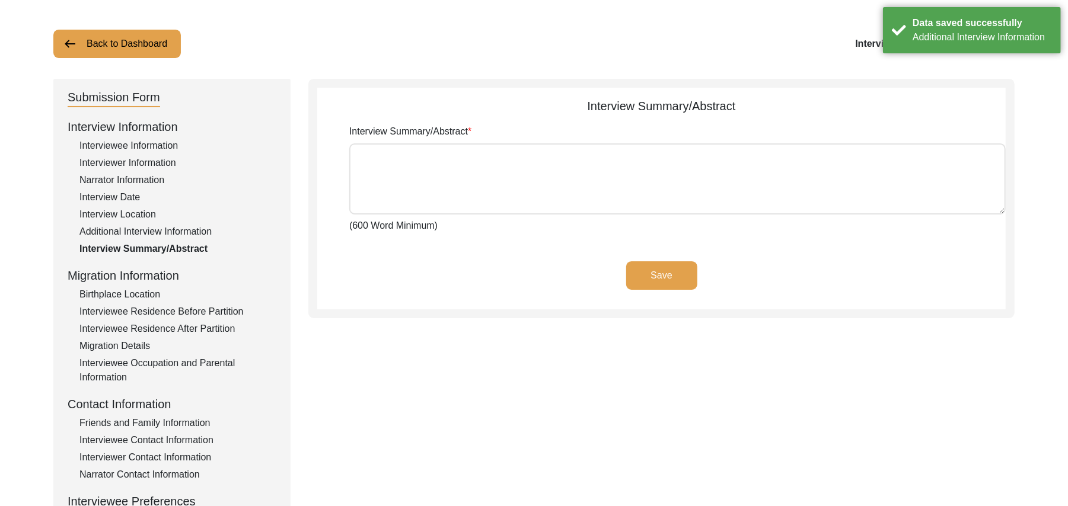
click at [152, 292] on div "Birthplace Location" at bounding box center [177, 295] width 197 height 14
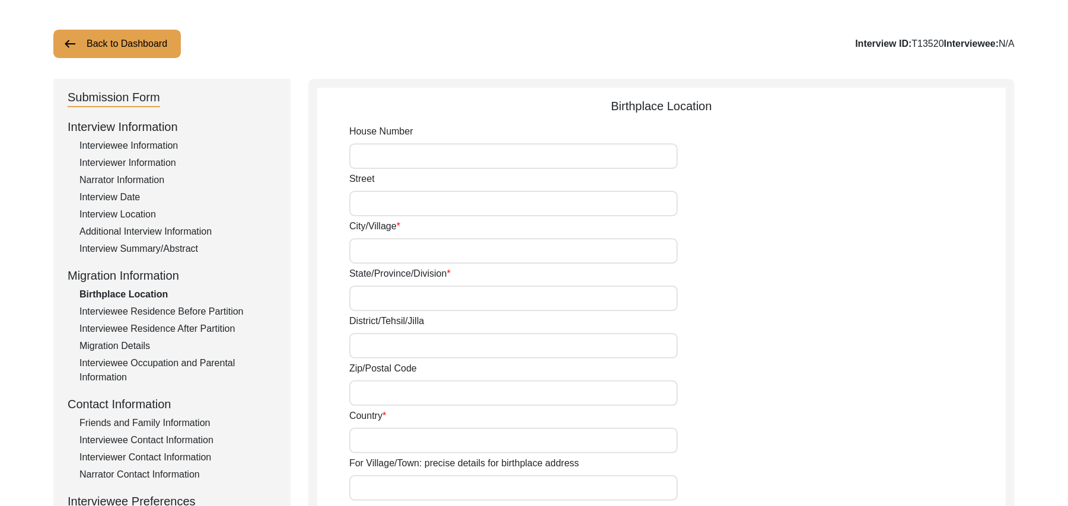
click at [451, 152] on input "House Number" at bounding box center [513, 155] width 328 height 25
paste input "N/A"
type input "N/A"
click at [426, 202] on input "Street" at bounding box center [513, 203] width 328 height 25
paste input "N/A"
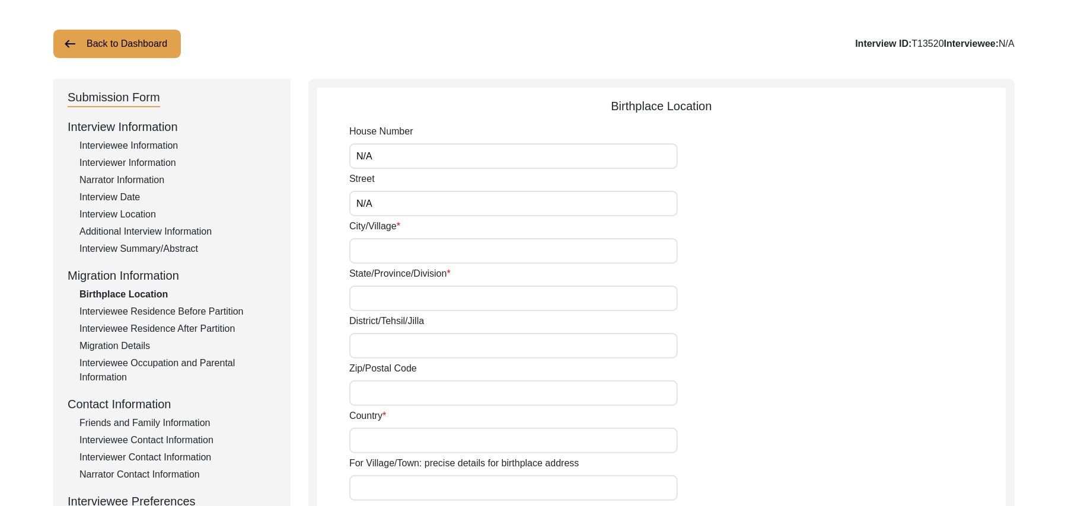
type input "N/A"
click at [404, 251] on input "City/Village" at bounding box center [513, 250] width 328 height 25
type input "Talania"
click at [398, 295] on input "State/Province/Division" at bounding box center [513, 298] width 328 height 25
click at [406, 305] on input "State/Province/Division" at bounding box center [513, 298] width 328 height 25
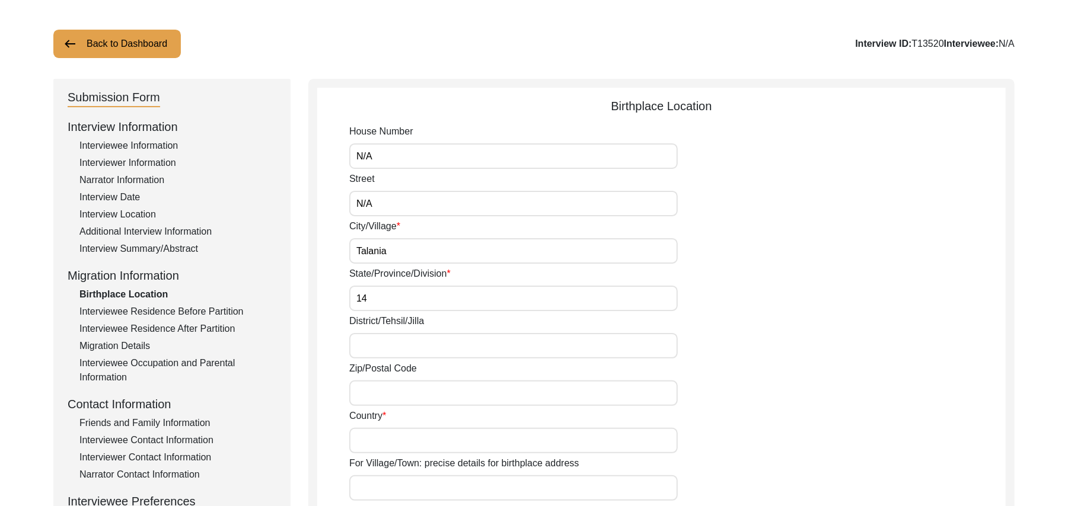
type input "1"
type input "Patiala"
click at [397, 347] on input "District/Tehsil/Jilla" at bounding box center [513, 345] width 328 height 25
type input "Fateh Garh/ Sirhind"
click at [389, 387] on input "Zip/Postal Code" at bounding box center [513, 393] width 328 height 25
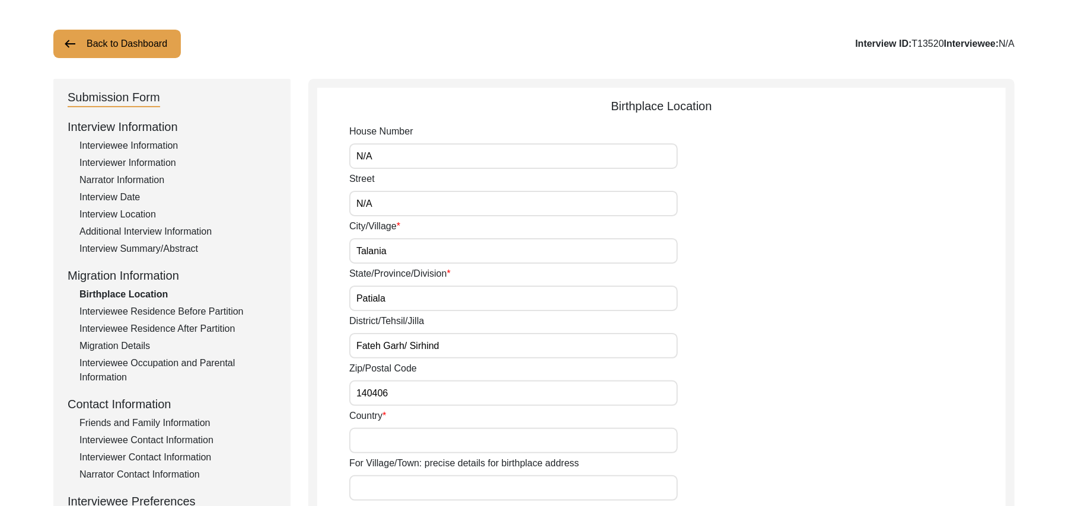
type input "140406"
click at [373, 441] on input "Country" at bounding box center [513, 440] width 328 height 25
type input "India"
click at [375, 484] on input "For Village/Town: precise details for birthplace address" at bounding box center [513, 487] width 328 height 25
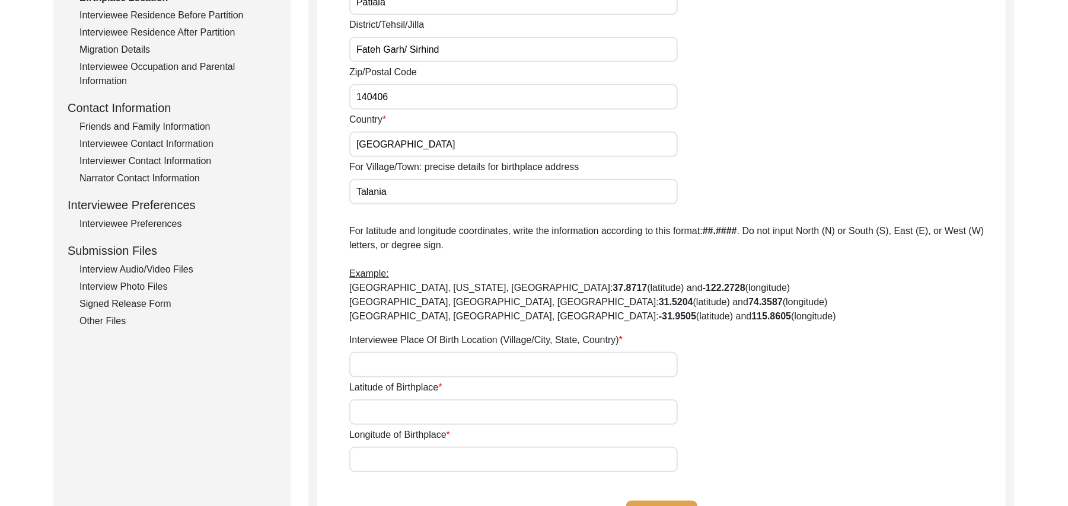
scroll to position [371, 0]
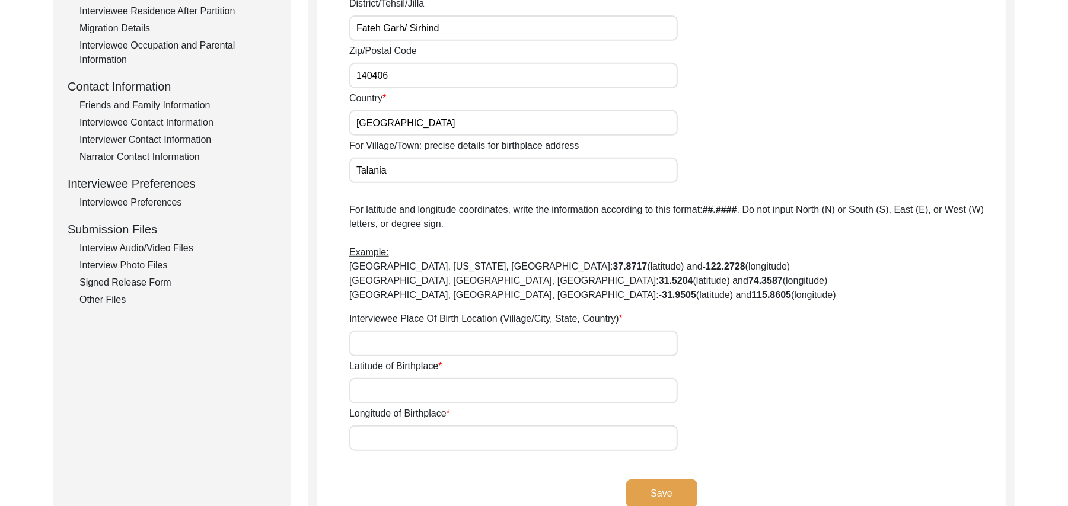
type input "Talania"
click at [430, 347] on input "Interviewee Place Of Birth Location (Village/City, State, Country)" at bounding box center [513, 343] width 328 height 25
type input "Talania, Patiala, India"
click at [424, 390] on input "Latitude of Birthplace" at bounding box center [513, 390] width 328 height 25
paste input "N/A"
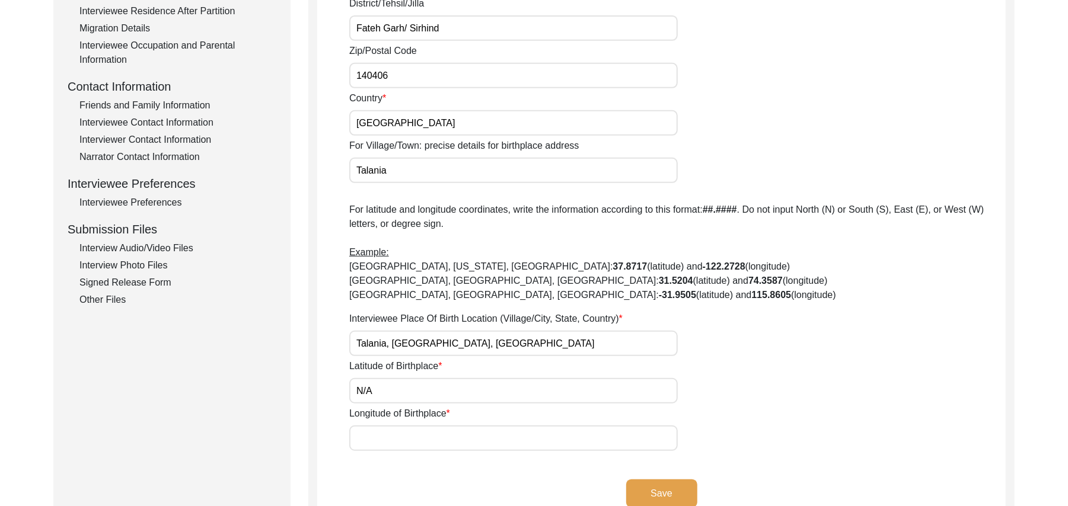
type input "N/A"
click at [416, 442] on input "Longitude of Birthplace" at bounding box center [513, 438] width 328 height 25
paste input "N/A"
type input "N/A"
click at [677, 489] on button "Save" at bounding box center [661, 494] width 71 height 28
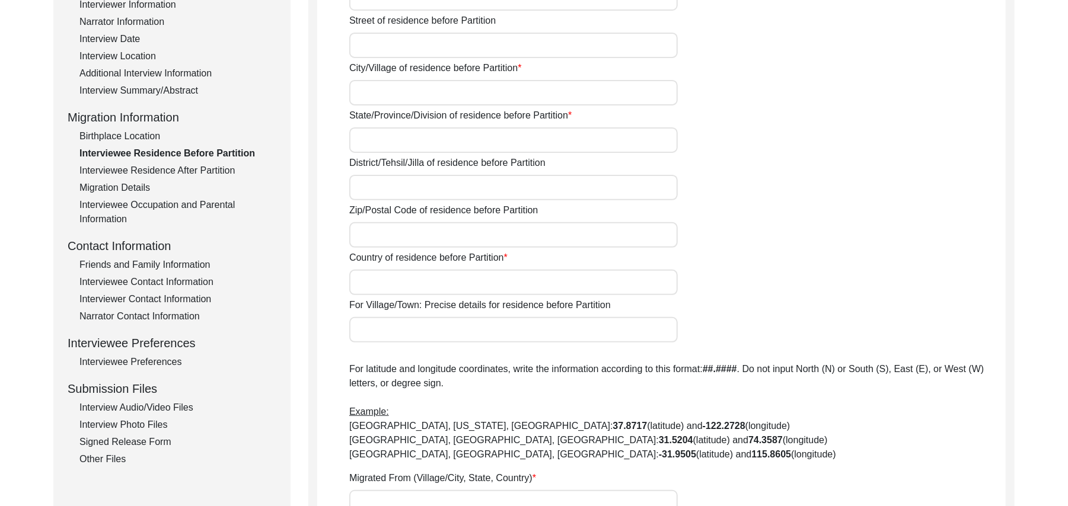
scroll to position [58, 0]
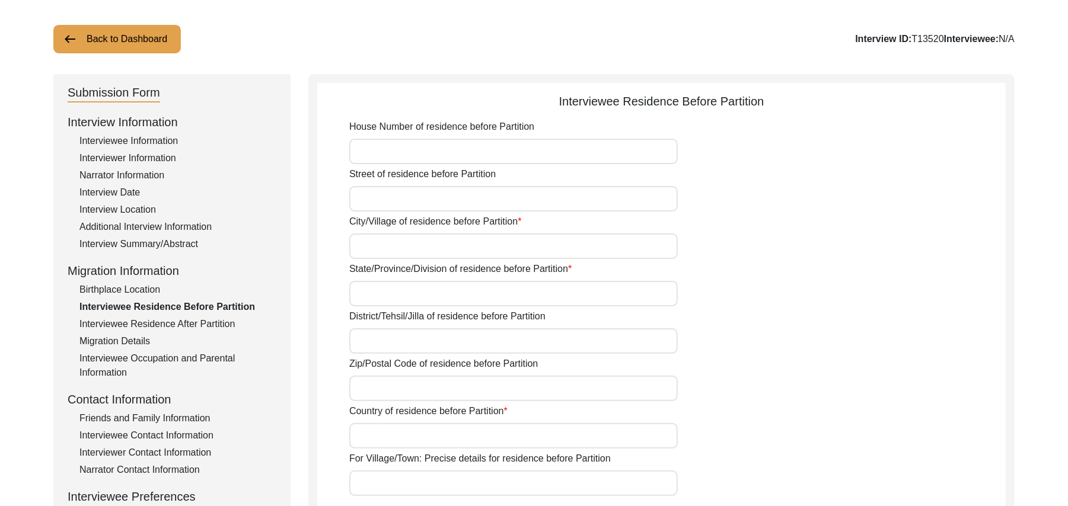
click at [480, 155] on input "House Number of residence before Partition" at bounding box center [513, 151] width 328 height 25
paste input "N/A"
type input "N/A"
click at [460, 195] on input "Street of residence before Partition" at bounding box center [513, 198] width 328 height 25
paste input "N/A"
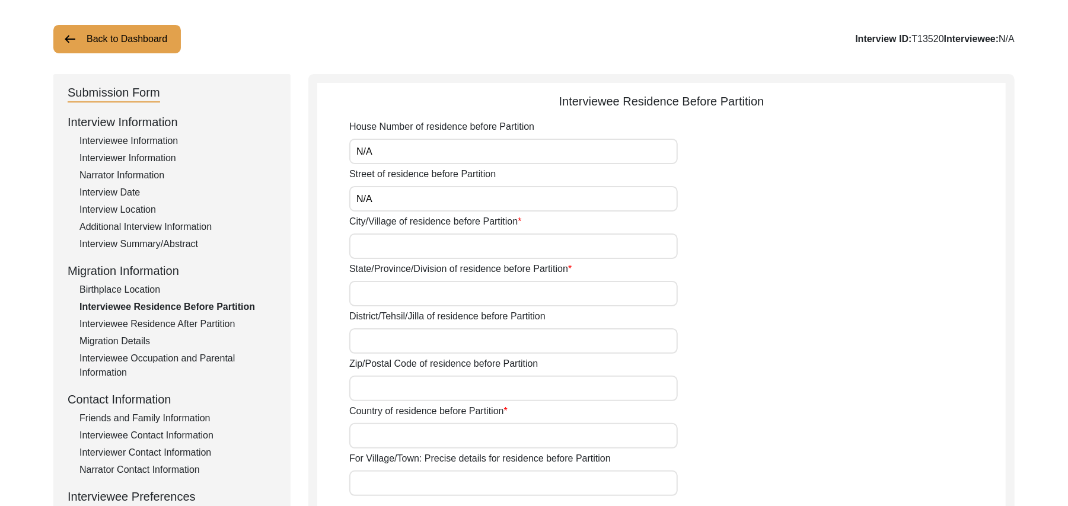
type input "N/A"
click at [401, 250] on input "City/Village of residence before Partition" at bounding box center [513, 246] width 328 height 25
type input "Talania"
click at [375, 296] on input "State/Province/Division of residence before Partition" at bounding box center [513, 293] width 328 height 25
type input "Patiala"
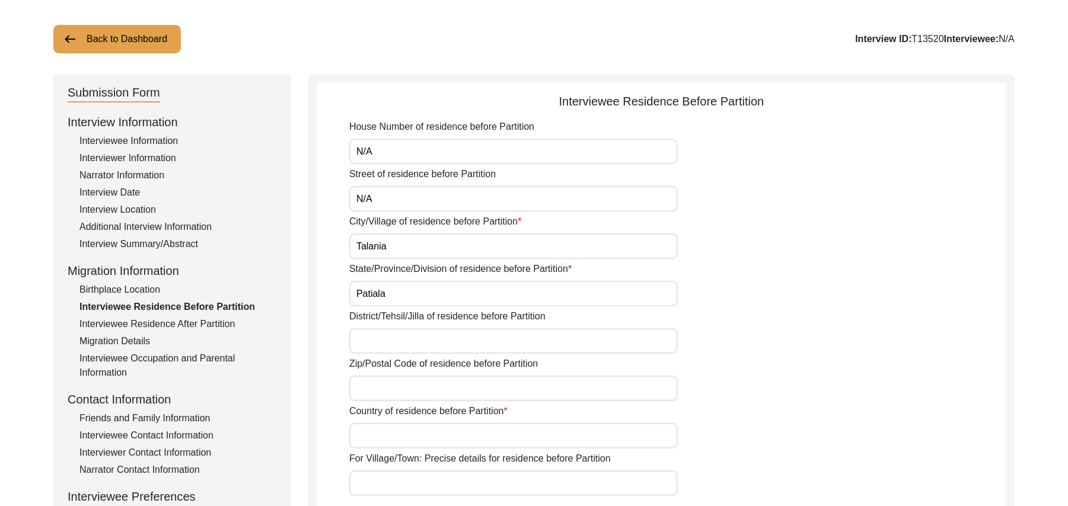
click at [373, 345] on input "District/Tehsil/Jilla of residence before Partition" at bounding box center [513, 340] width 328 height 25
type input "Fateh Garh/ Sirhind"
click at [377, 391] on input "Zip/Postal Code of residence before Partition" at bounding box center [513, 388] width 328 height 25
type input "140406"
click at [384, 435] on input "Country of residence before Partition" at bounding box center [513, 435] width 328 height 25
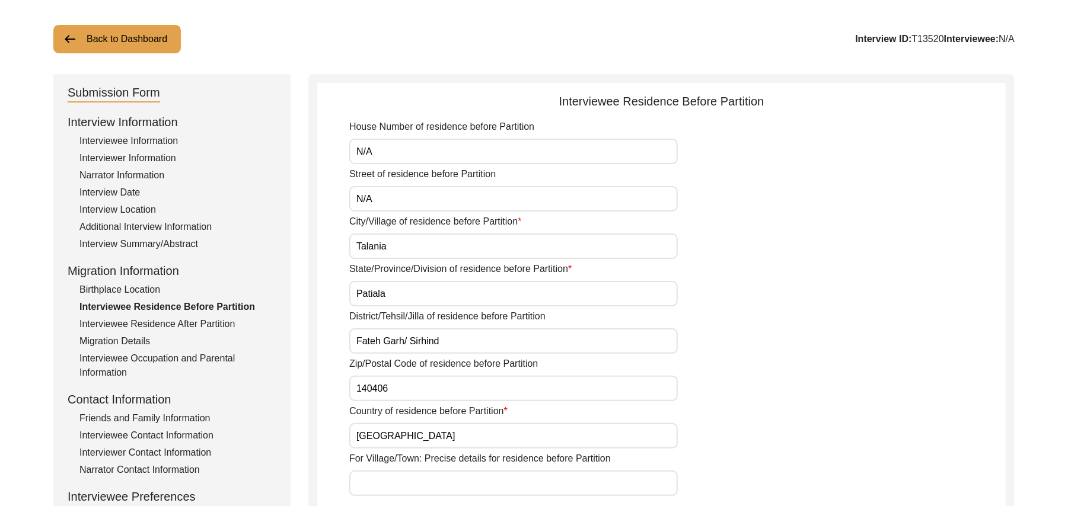
type input "India"
click at [389, 487] on input "For Village/Town: Precise details for residence before Partition" at bounding box center [513, 483] width 328 height 25
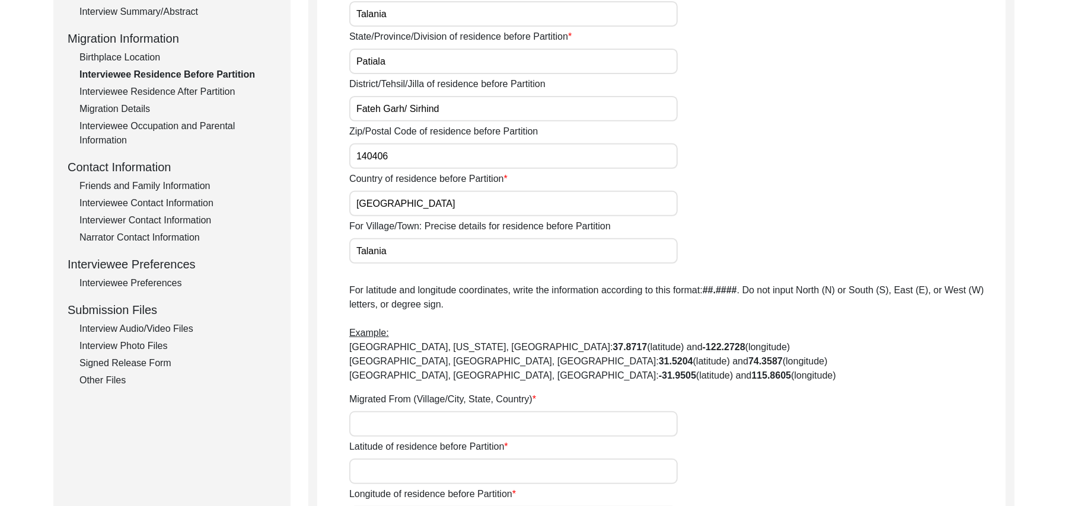
scroll to position [365, 0]
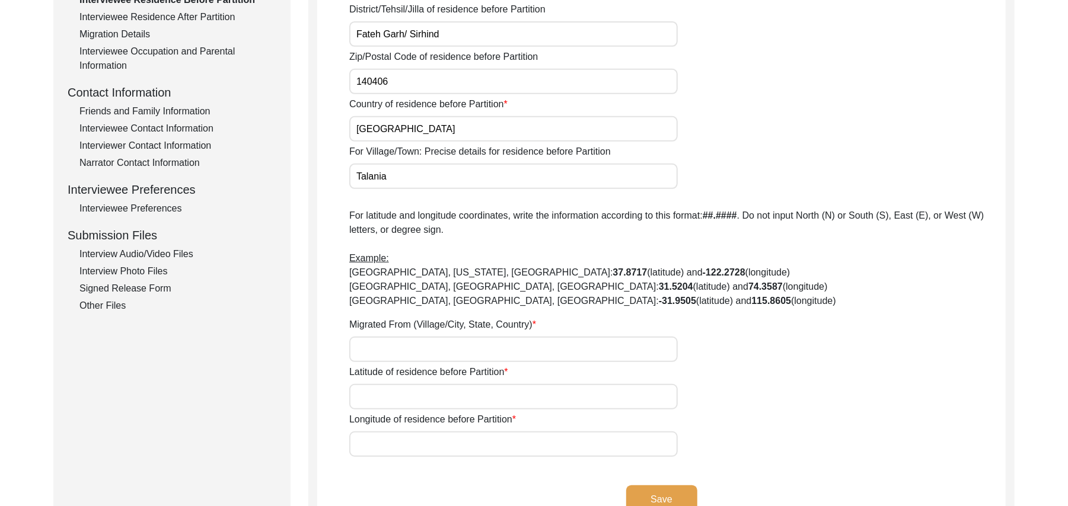
type input "Talania"
click at [371, 344] on input "Migrated From (Village/City, State, Country)" at bounding box center [513, 349] width 328 height 25
type input "Talania, Patiala, India"
click at [368, 394] on input "Latitude of residence before Partition" at bounding box center [513, 396] width 328 height 25
paste input "N/A"
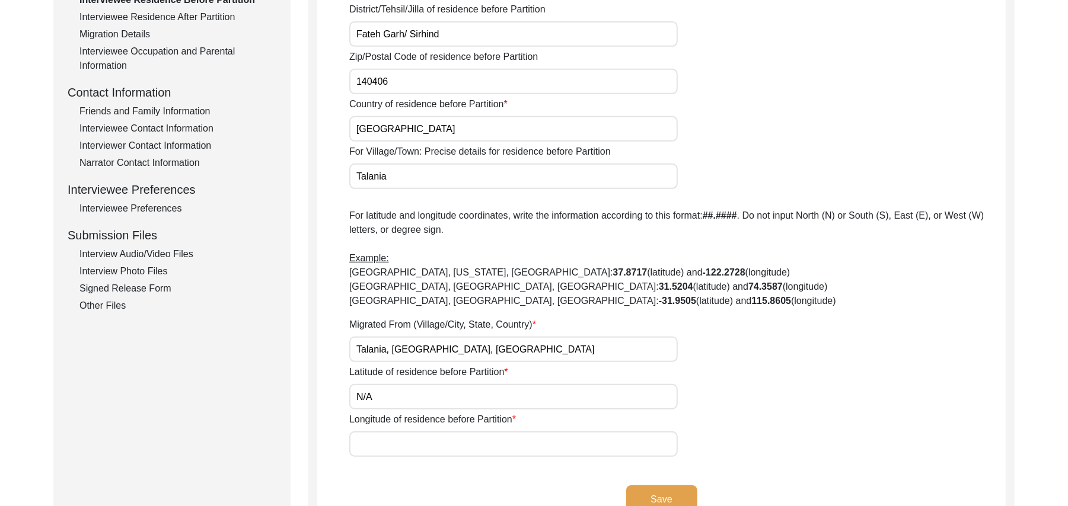
type input "N/A"
click at [378, 443] on input "Longitude of residence before Partition" at bounding box center [513, 444] width 328 height 25
paste input "N/A"
type input "N/A"
click at [681, 493] on button "Save" at bounding box center [661, 500] width 71 height 28
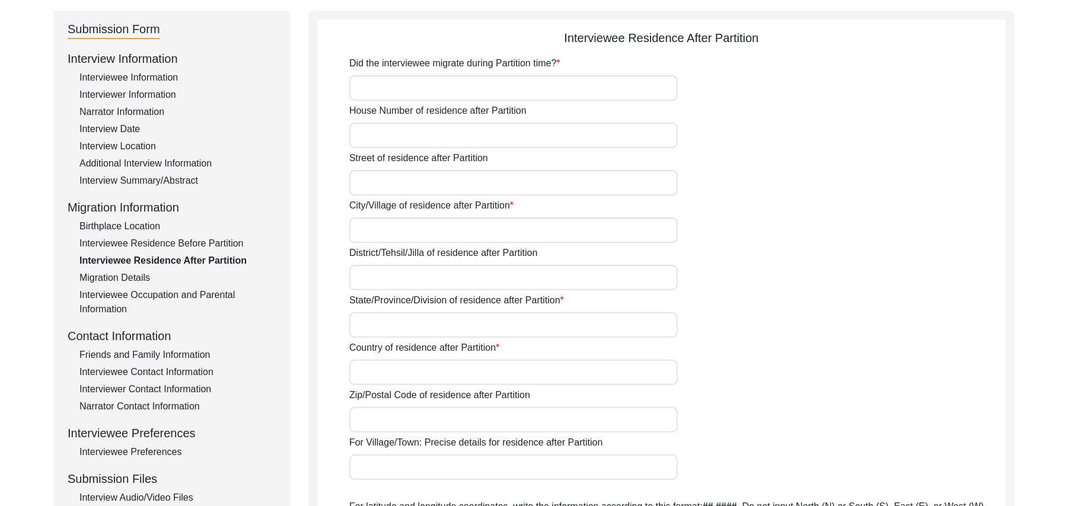
scroll to position [25, 0]
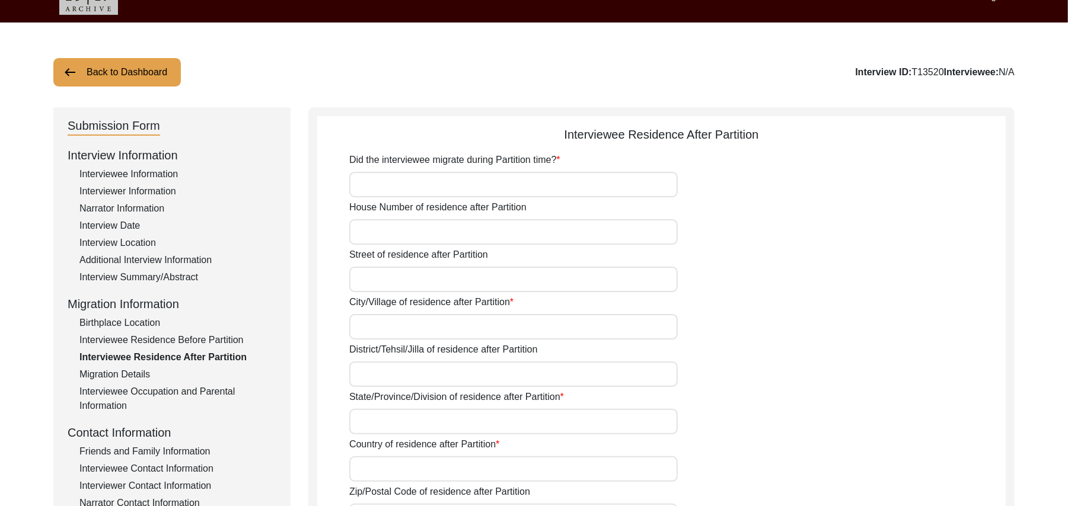
click at [479, 192] on input "Did the interviewee migrate during Partition time?" at bounding box center [513, 184] width 328 height 25
type input "Yes"
click at [454, 240] on input "House Number of residence after Partition" at bounding box center [513, 231] width 328 height 25
paste input "N/A"
type input "N/A"
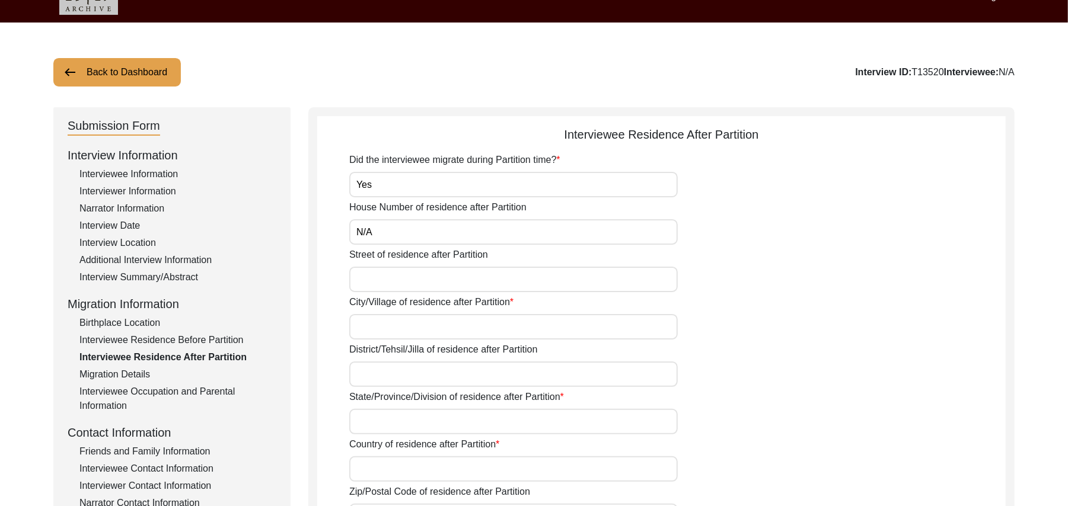
click at [432, 278] on input "Street of residence after Partition" at bounding box center [513, 279] width 328 height 25
paste input "N/A"
type input "N/A"
click at [416, 323] on input "City/Village of residence after Partition" at bounding box center [513, 326] width 328 height 25
type input "Toba Tek Singh"
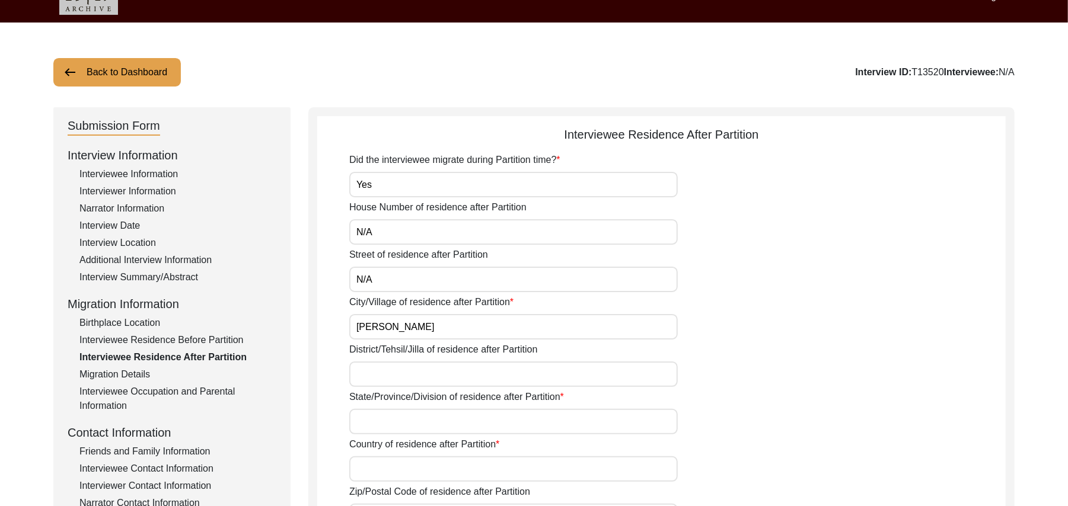
click at [411, 373] on input "District/Tehsil/Jilla of residence after Partition" at bounding box center [513, 374] width 328 height 25
type input "Toba Tek Singh/ Toba Tek Singh"
click at [419, 421] on input "State/Province/Division of residence after Partition" at bounding box center [513, 421] width 328 height 25
type input "Punjab"
click at [414, 468] on input "Country of residence after Partition" at bounding box center [513, 468] width 328 height 25
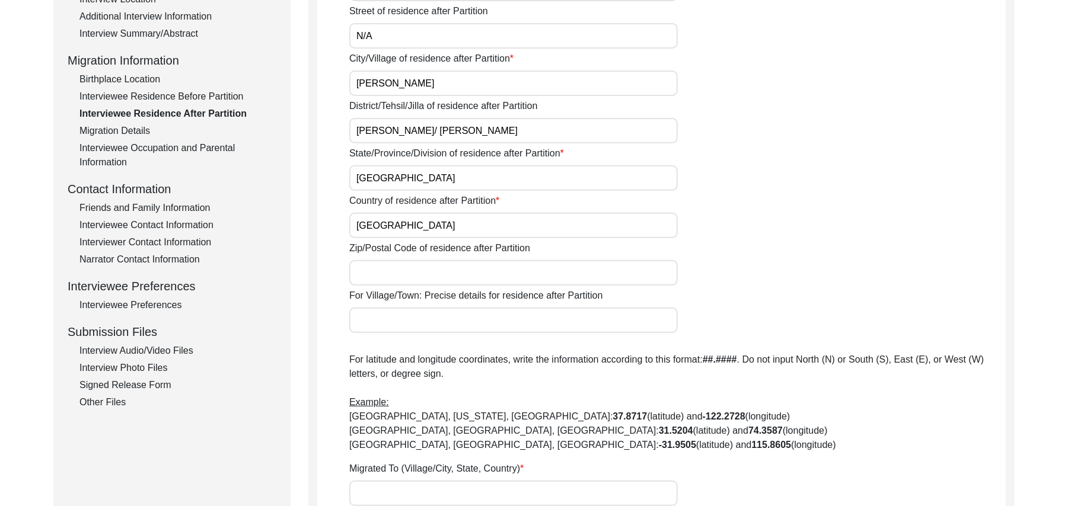
scroll to position [311, 0]
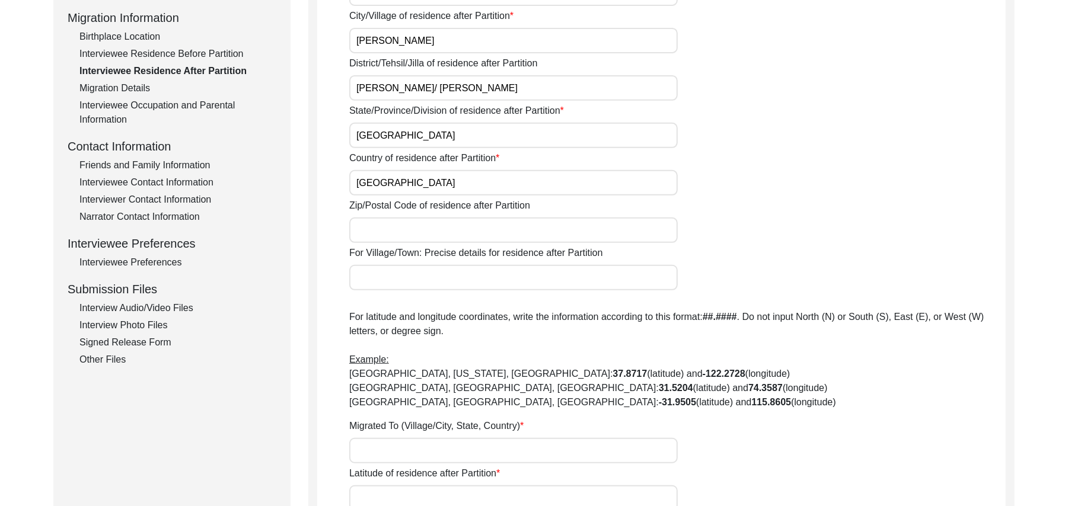
type input "Pakistan"
click at [404, 238] on input "Zip/Postal Code of residence after Partition" at bounding box center [513, 230] width 328 height 25
type input "36050"
click at [398, 280] on input "For Village/Town: Precise details for residence after Partition" at bounding box center [513, 277] width 328 height 25
type input "Dana Mundi / Toba Tek Singh"
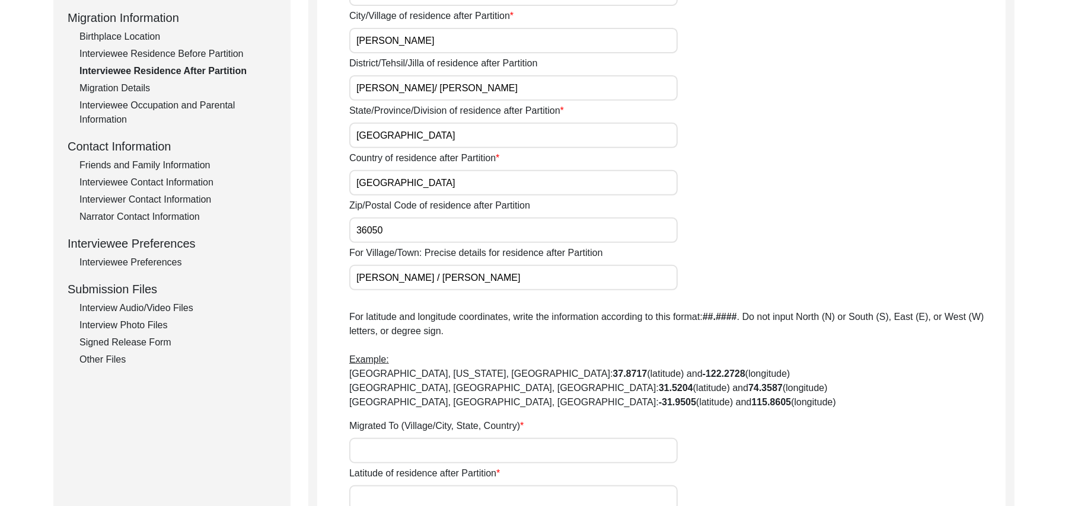
click at [379, 451] on input "Migrated To (Village/City, State, Country)" at bounding box center [513, 450] width 328 height 25
type input "[PERSON_NAME], [GEOGRAPHIC_DATA], [GEOGRAPHIC_DATA]"
click at [396, 496] on input "Latitude of residence after Partition" at bounding box center [513, 498] width 328 height 25
paste input "N/A"
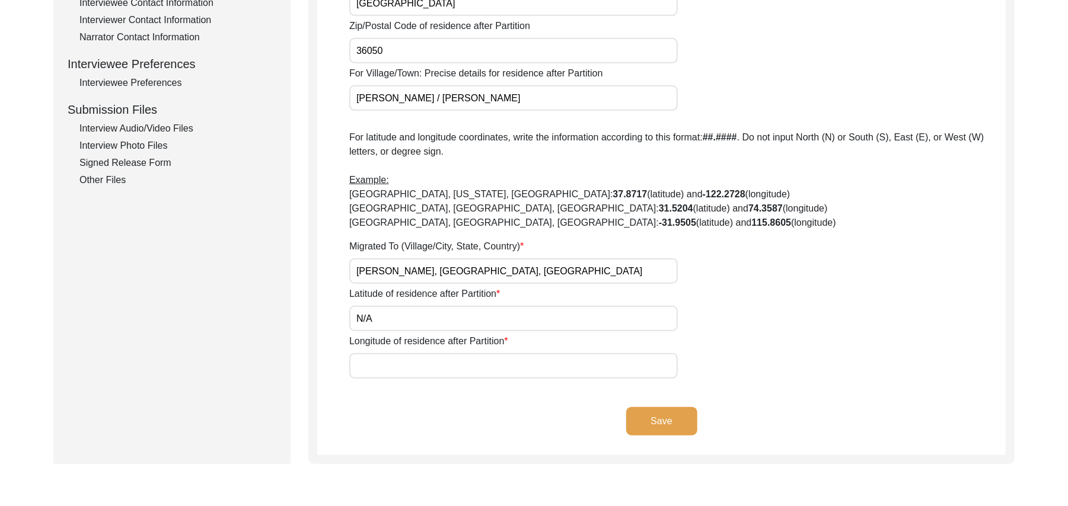
scroll to position [576, 0]
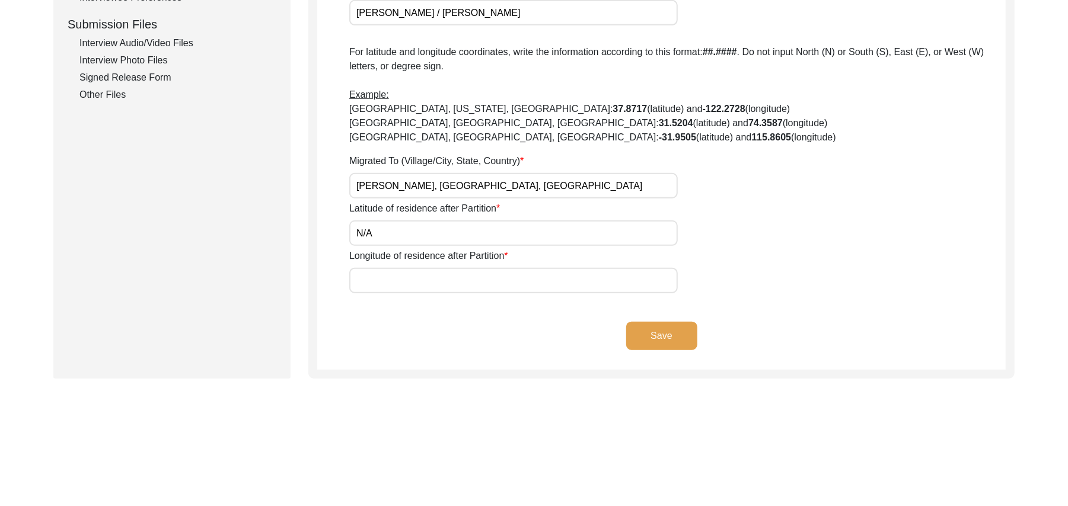
type input "N/A"
click at [443, 282] on input "Longitude of residence after Partition" at bounding box center [513, 280] width 328 height 25
paste input "N/A"
type input "N/A"
click at [674, 330] on button "Save" at bounding box center [661, 336] width 71 height 28
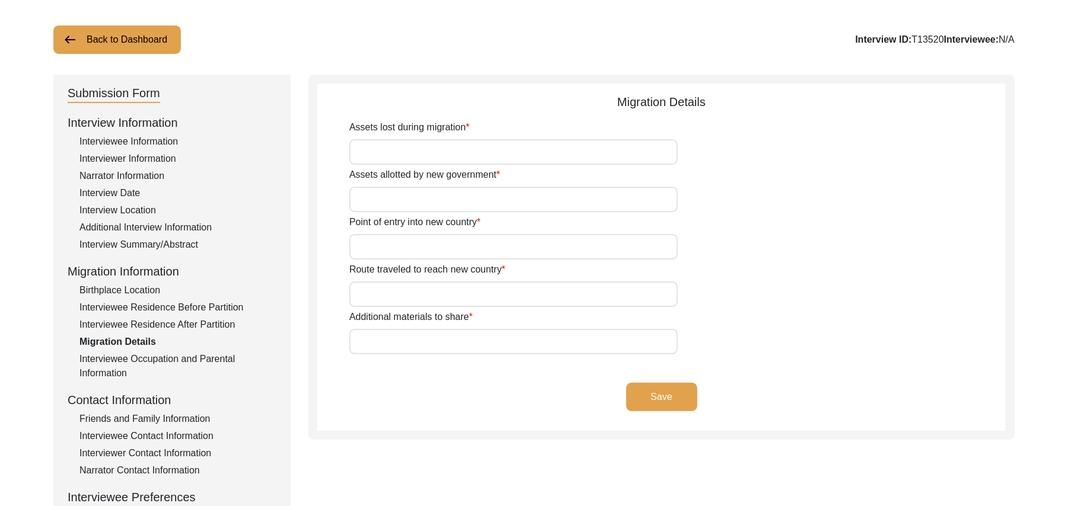
scroll to position [56, 0]
click at [542, 154] on input "Assets lost during migration" at bounding box center [513, 153] width 328 height 25
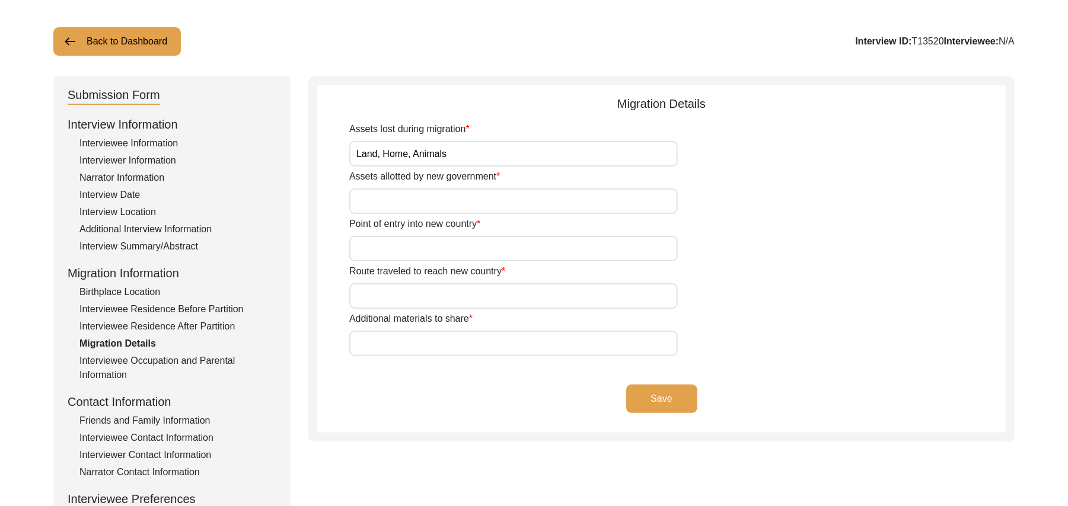
type input "Land, Home, Animals"
click at [503, 204] on input "Assets allotted by new government" at bounding box center [513, 201] width 328 height 25
type input "Home"
click at [472, 253] on input "Point of entry into new country" at bounding box center [513, 248] width 328 height 25
type input "Wagah"
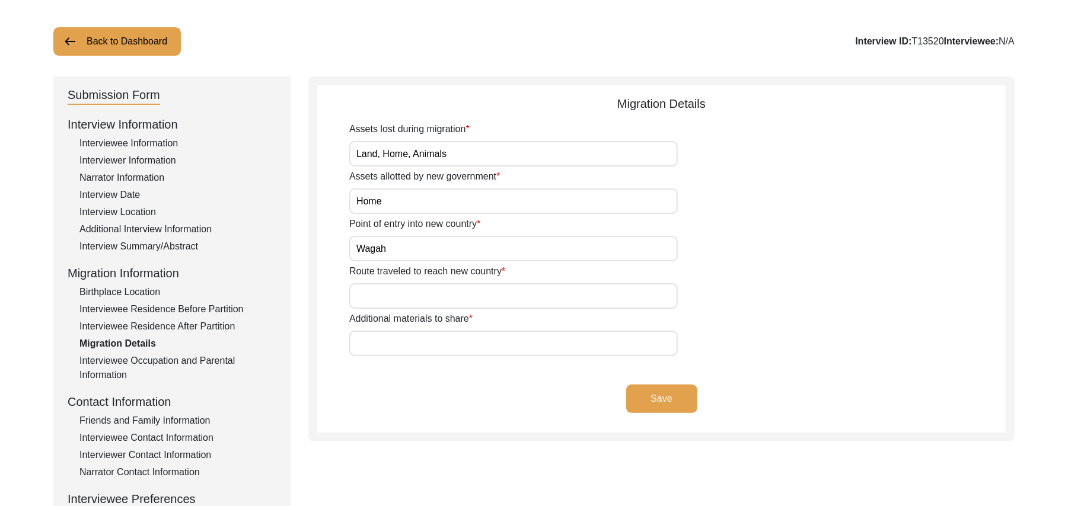
click at [451, 296] on input "Route traveled to reach new country" at bounding box center [513, 295] width 328 height 25
type input "Talania, Sirhind, Ludhiana, Jalandhar, Amritsar, Wagah, Lahore"
click at [421, 340] on input "Additional materials to share" at bounding box center [513, 343] width 328 height 25
paste input "N/A"
type input "N/A"
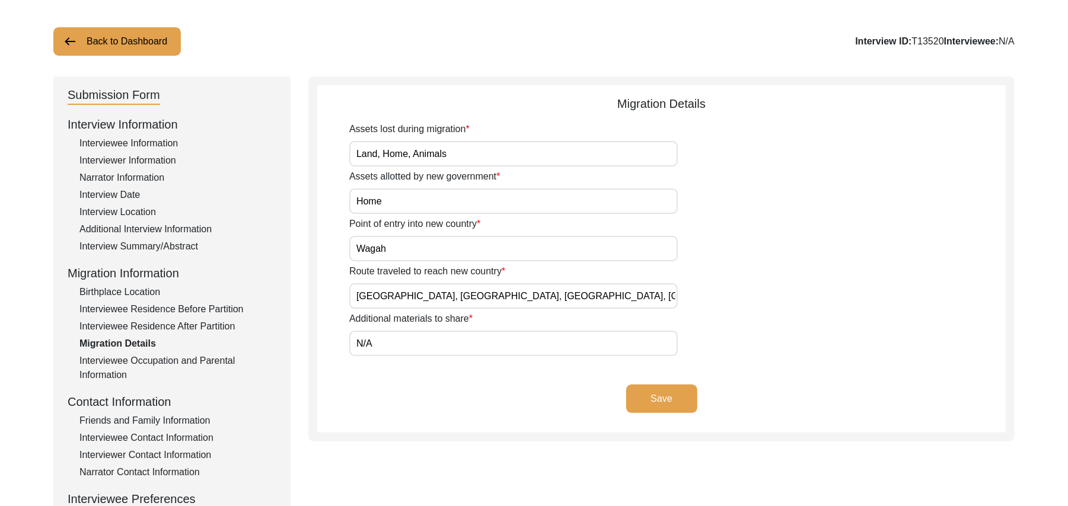
click at [639, 394] on button "Save" at bounding box center [661, 399] width 71 height 28
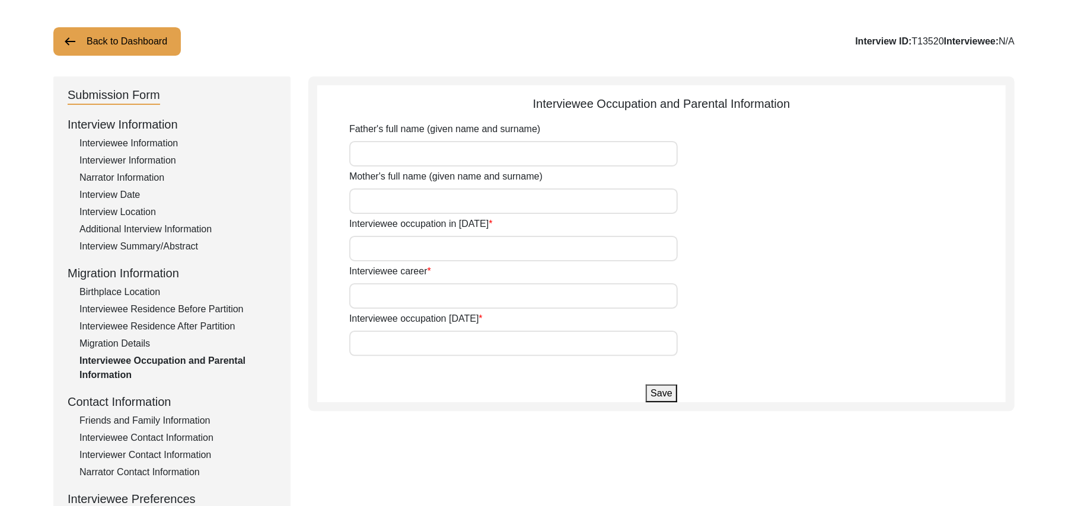
click at [375, 162] on input "Father's full name (given name and surname)" at bounding box center [513, 153] width 328 height 25
type input "Ahmed Hassan"
click at [378, 202] on input "Mother's full name (given name and surname)" at bounding box center [513, 201] width 328 height 25
click at [366, 200] on input "Kkriman Bibi" at bounding box center [513, 201] width 328 height 25
type input "Kriman Bibi"
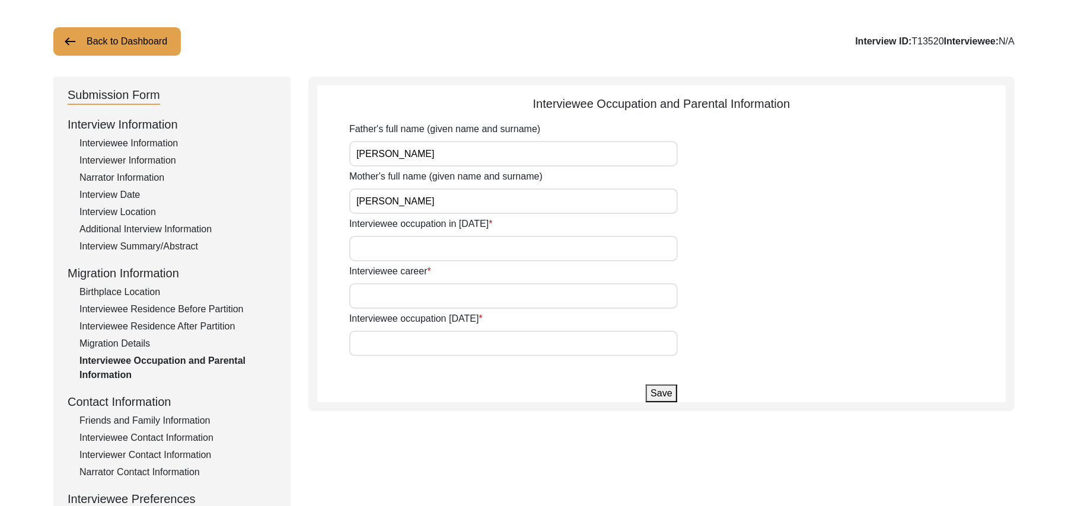
click at [378, 236] on input "Interviewee occupation in 1947" at bounding box center [513, 248] width 328 height 25
type input "Student"
click at [383, 288] on input "Interviewee career" at bounding box center [513, 295] width 328 height 25
type input "Laborer"
click at [387, 340] on input "Interviewee occupation today" at bounding box center [513, 343] width 328 height 25
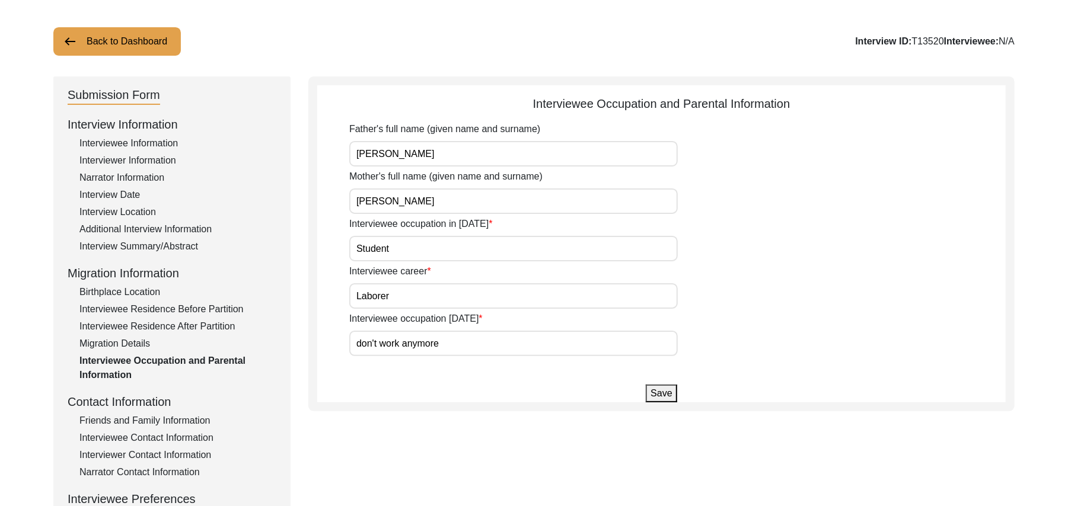
type input "don't work anymore"
click at [659, 397] on button "Save" at bounding box center [661, 394] width 31 height 18
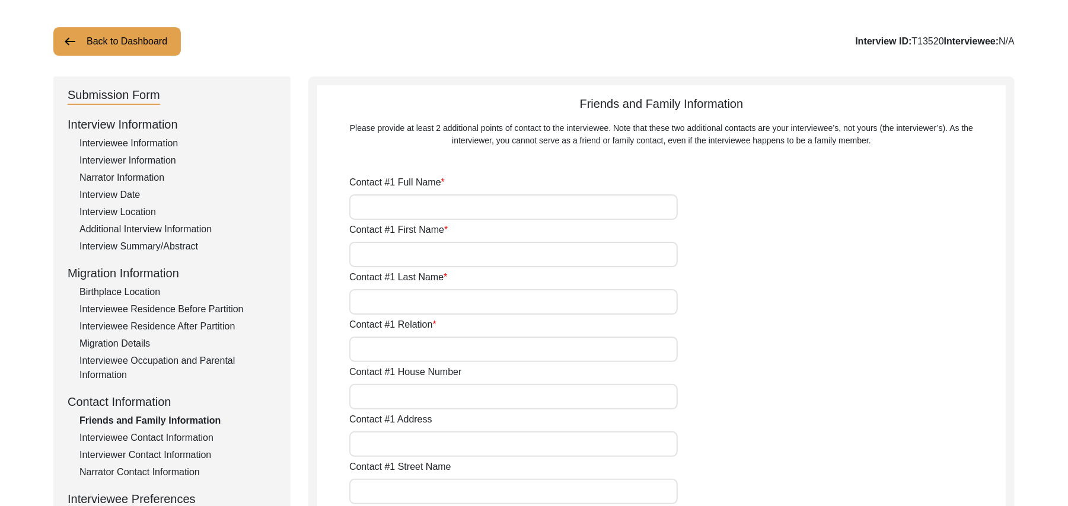
click at [414, 215] on input "Contact #1 Full Name" at bounding box center [513, 206] width 328 height 25
type input "Muhammad Mubashar"
click at [414, 249] on input "Contact #1 First Name" at bounding box center [513, 254] width 328 height 25
type input "Muhammad"
click at [409, 298] on input "Contact #1 Last Name" at bounding box center [513, 301] width 328 height 25
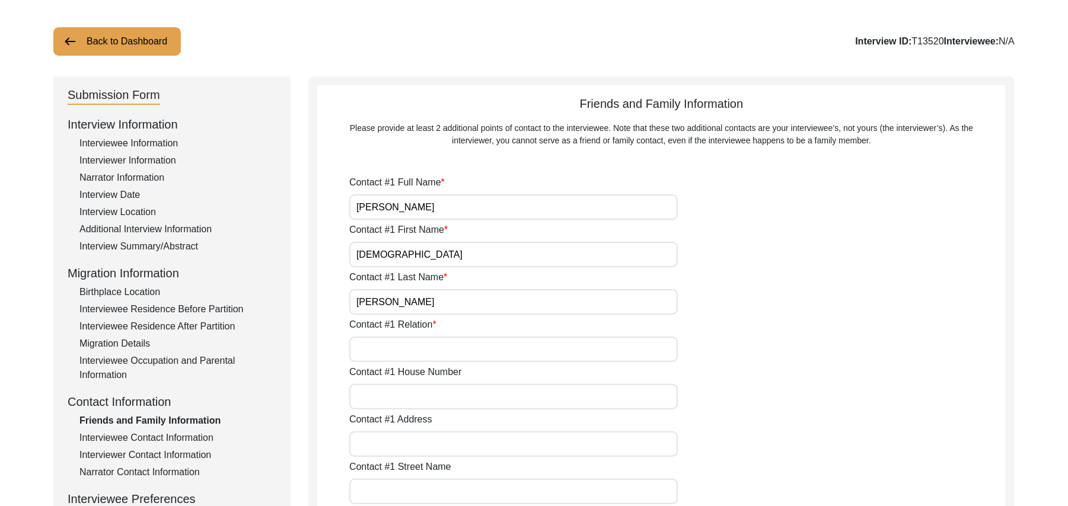
type input "Mubashar"
click at [407, 355] on input "Contact #1 Relation" at bounding box center [513, 349] width 328 height 25
type input "Son"
click at [417, 397] on input "Contact #1 House Number" at bounding box center [513, 396] width 328 height 25
type input "30"
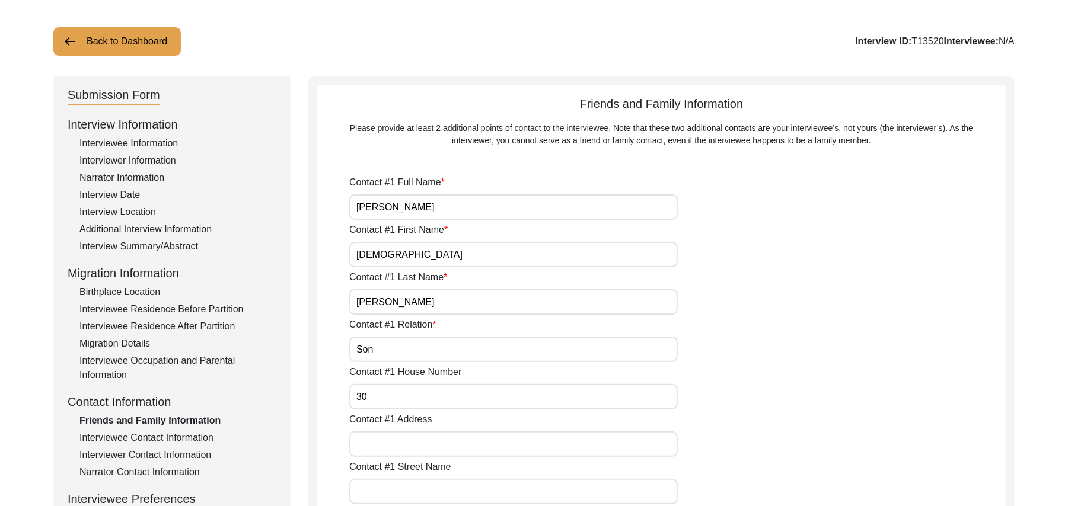
click at [409, 451] on input "Contact #1 Address" at bounding box center [513, 444] width 328 height 25
type input "C"
type input "Housing Colony No1"
click at [407, 494] on input "Contact #1 Street Name" at bounding box center [513, 491] width 328 height 25
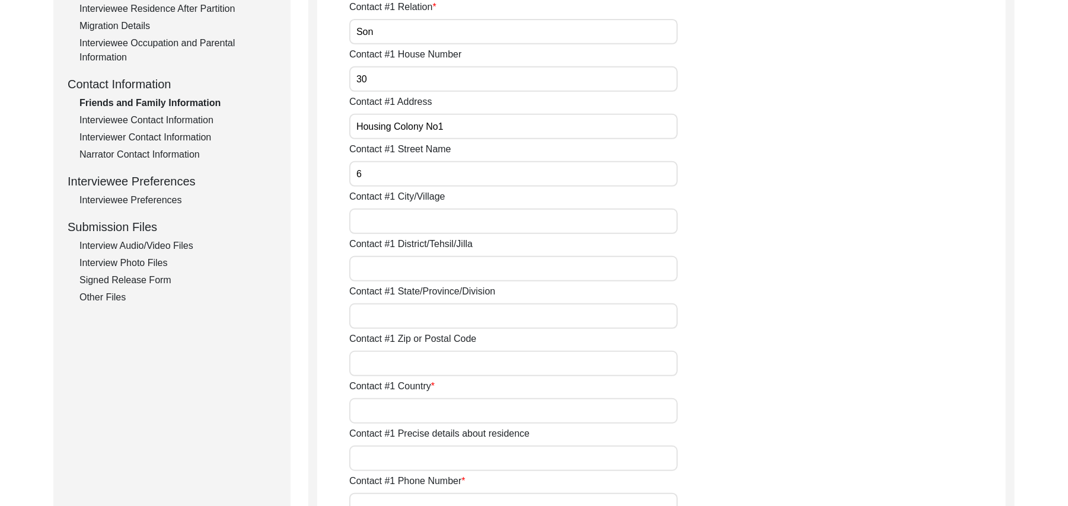
scroll to position [385, 0]
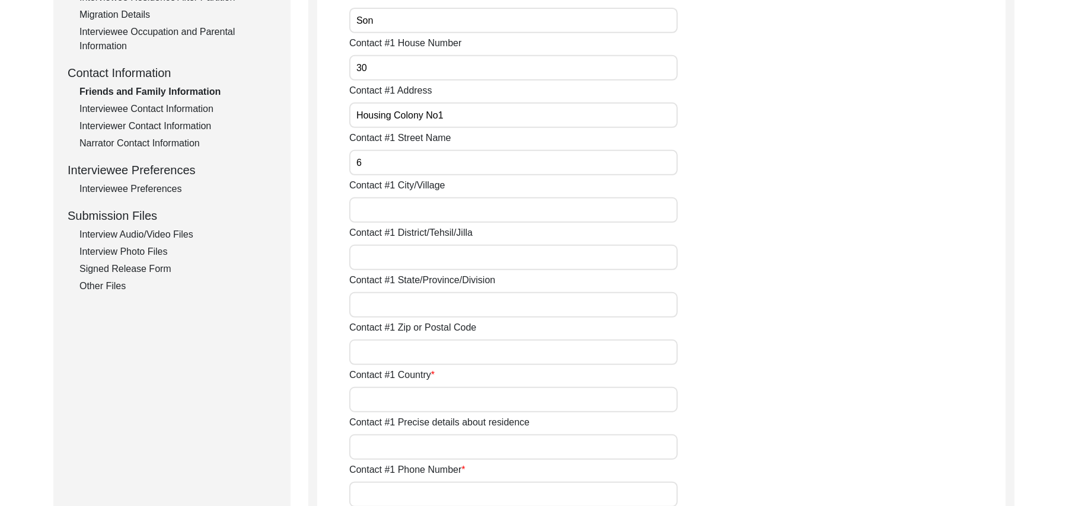
type input "6"
click at [427, 211] on input "Contact #1 City/Village" at bounding box center [513, 209] width 328 height 25
type input "Toba Tek Singh"
click at [402, 264] on input "Contact #1 District/Tehsil/Jilla" at bounding box center [513, 257] width 328 height 25
type input "Toba Tek Singh/ Toba Tek singh"
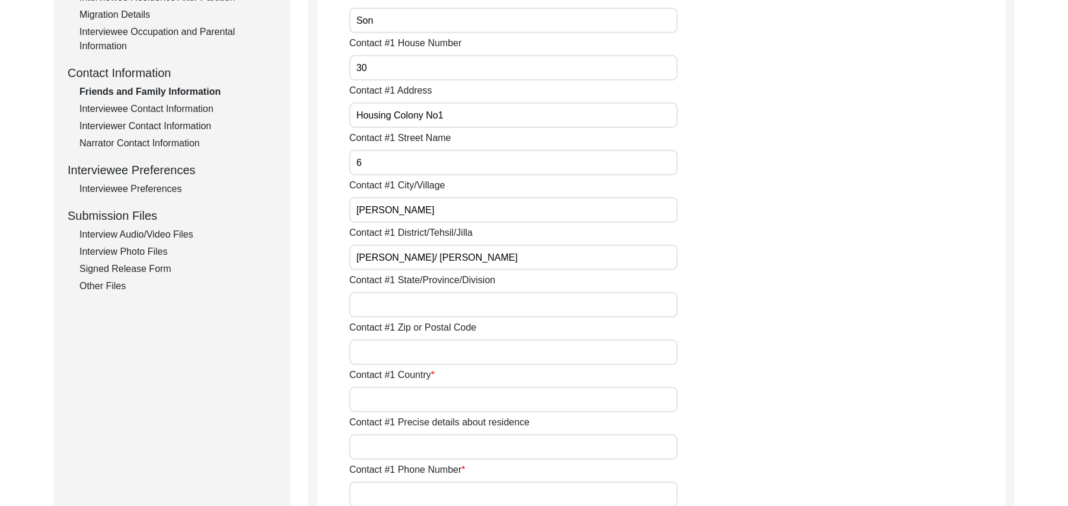
click at [400, 306] on input "Contact #1 State/Province/Division" at bounding box center [513, 304] width 328 height 25
type input "Punjab"
click at [398, 362] on input "Contact #1 Zip or Postal Code" at bounding box center [513, 352] width 328 height 25
type input "36050"
click at [400, 404] on input "Contact #1 Country" at bounding box center [513, 399] width 328 height 25
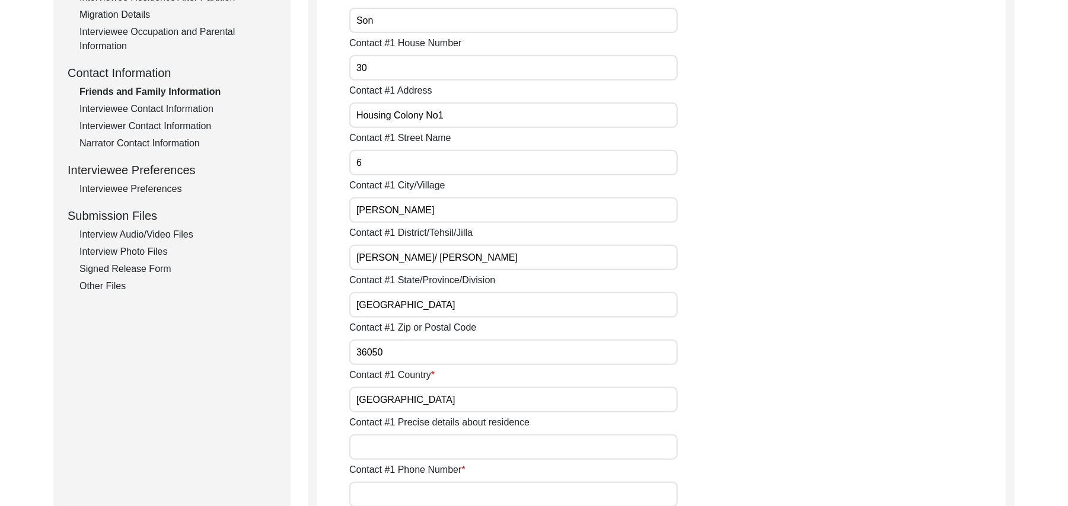
type input "Pakistan"
click at [420, 452] on input "Contact #1 Precise details about residence" at bounding box center [513, 447] width 328 height 25
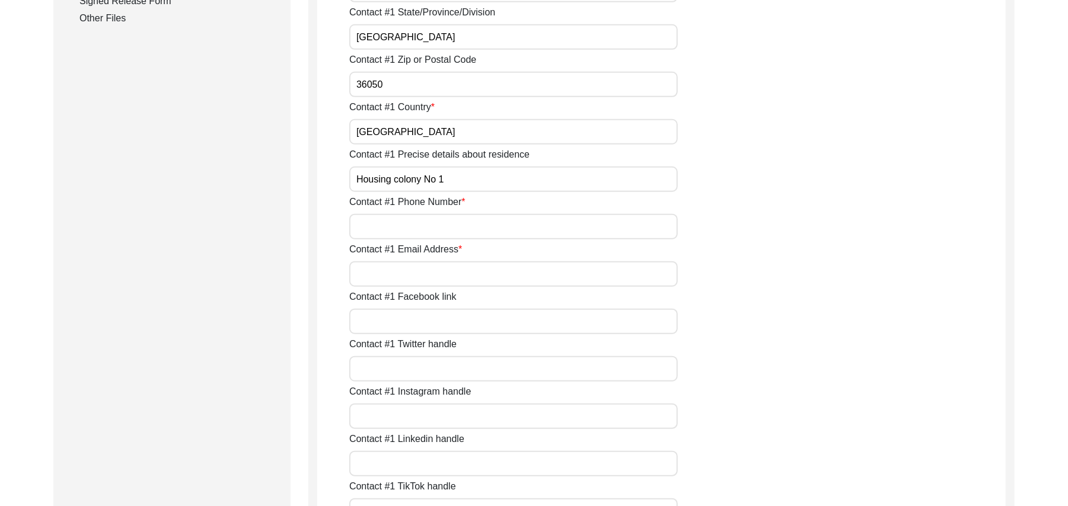
scroll to position [681, 0]
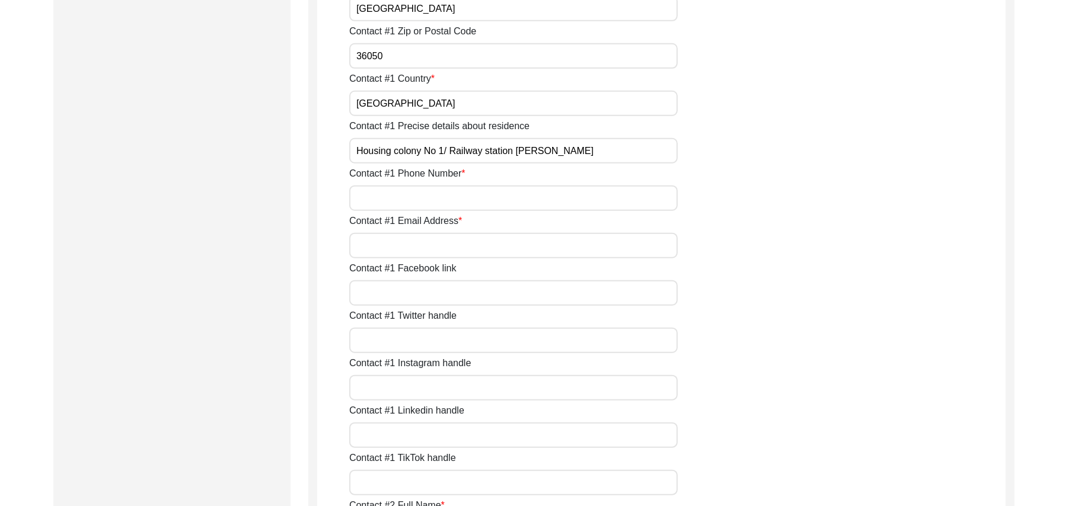
type input "Housing colony No 1/ Railway station Toba Tek Singh"
click at [466, 205] on input "Contact #1 Phone Number" at bounding box center [513, 198] width 328 height 25
type input "03336863943"
click at [447, 247] on input "Contact #1 Email Address" at bounding box center [513, 245] width 328 height 25
paste input "N/A"
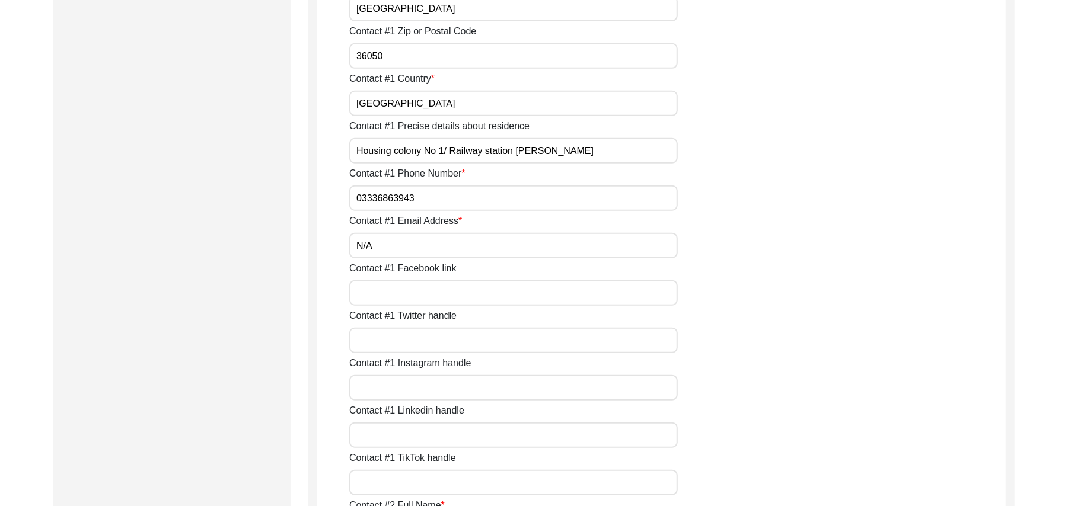
type input "N/A"
click at [433, 294] on input "Contact #1 Facebook link" at bounding box center [513, 292] width 328 height 25
paste input "N/A"
type input "N/A"
click at [428, 331] on input "Contact #1 Twitter handle" at bounding box center [513, 340] width 328 height 25
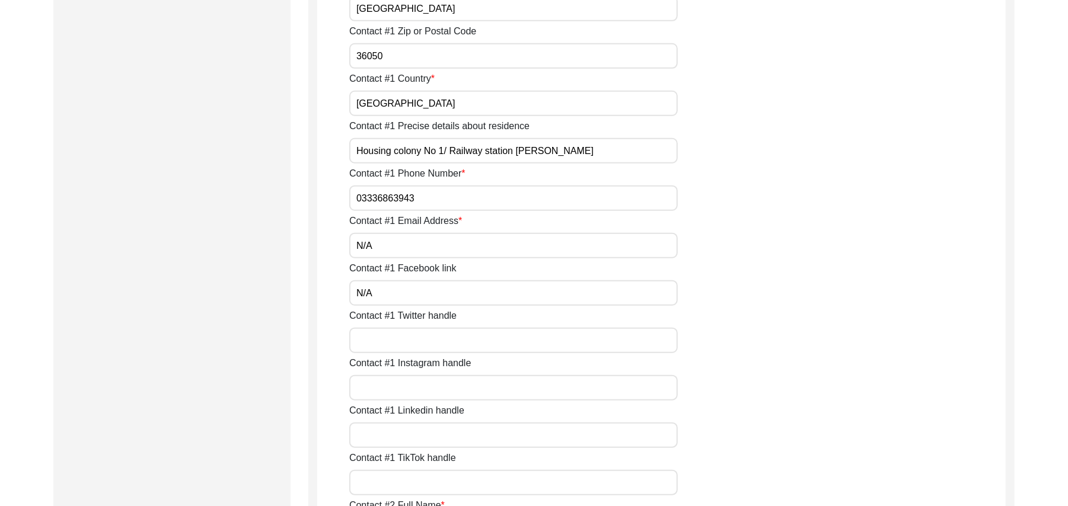
paste input "N/A"
type input "N/A"
click at [434, 387] on input "Contact #1 Instagram handle" at bounding box center [513, 387] width 328 height 25
paste input "N/A"
type input "N/A"
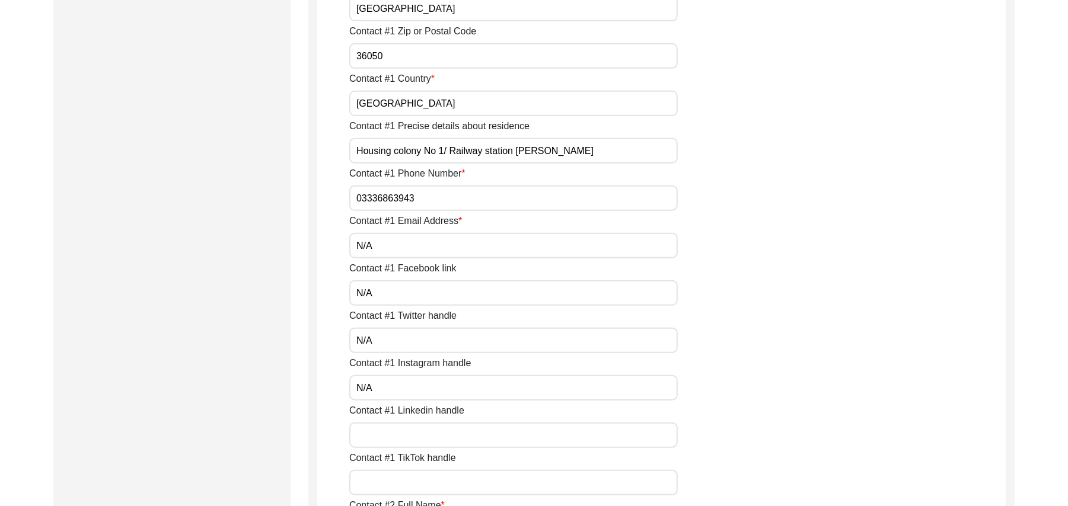
click at [427, 436] on input "Contact #1 Linkedin handle" at bounding box center [513, 435] width 328 height 25
paste input "N/A"
type input "N/A"
click at [419, 490] on input "Contact #1 TikTok handle" at bounding box center [513, 482] width 328 height 25
paste input "N/A"
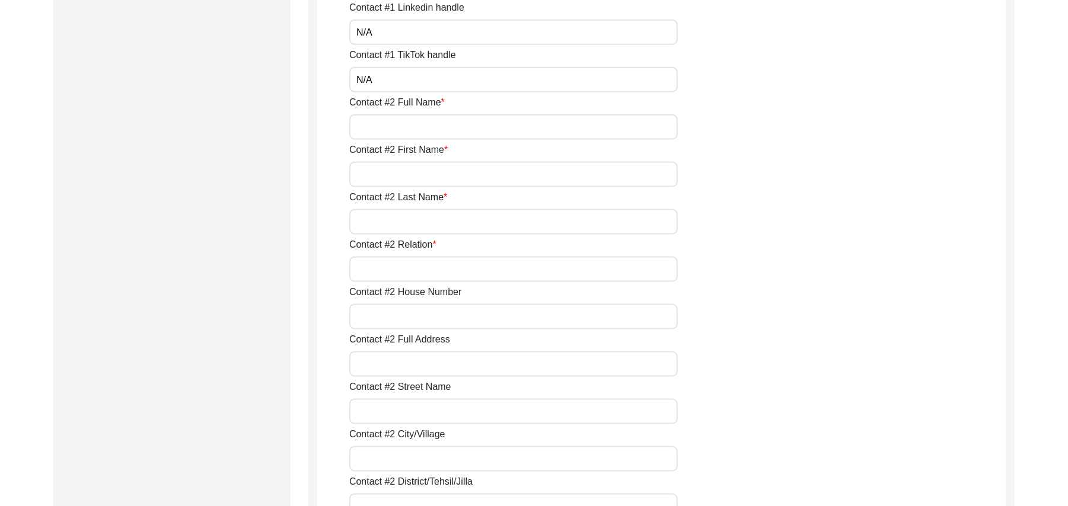
scroll to position [1105, 0]
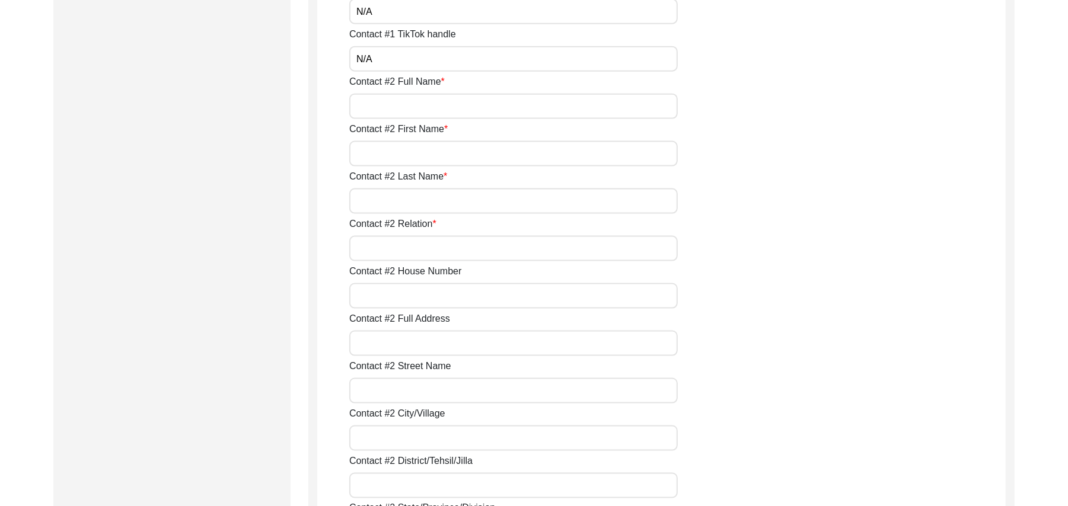
type input "N/A"
click at [394, 108] on input "Contact #2 Full Name" at bounding box center [513, 106] width 328 height 25
type input "Saad Hassan"
click at [394, 149] on input "Contact #2 First Name" at bounding box center [513, 153] width 328 height 25
type input "Saad"
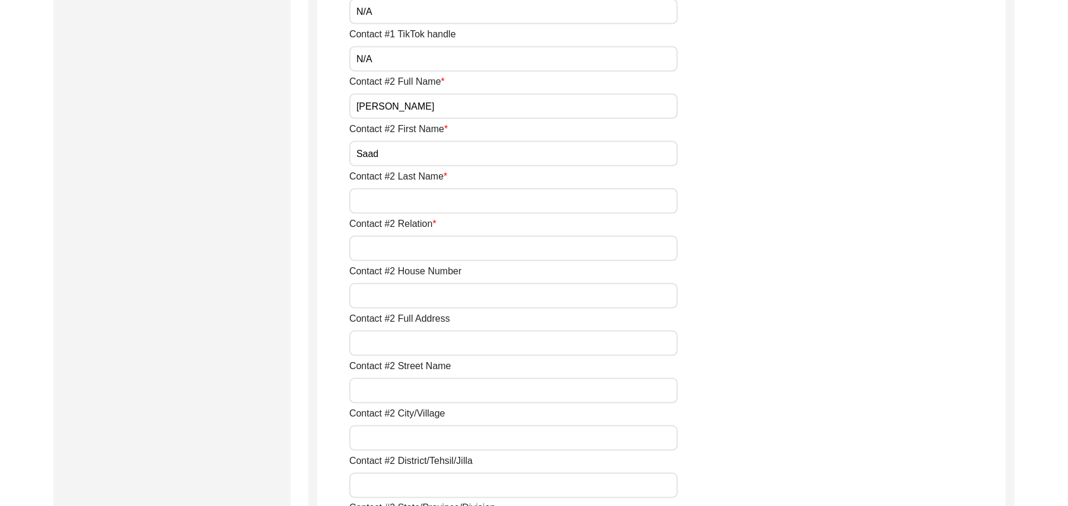
click at [385, 202] on input "Contact #2 Last Name" at bounding box center [513, 201] width 328 height 25
type input "Hassan"
click at [385, 248] on input "Contact #2 Relation" at bounding box center [513, 248] width 328 height 25
type input "Grandson"
click at [385, 295] on input "Contact #2 House Number" at bounding box center [513, 295] width 328 height 25
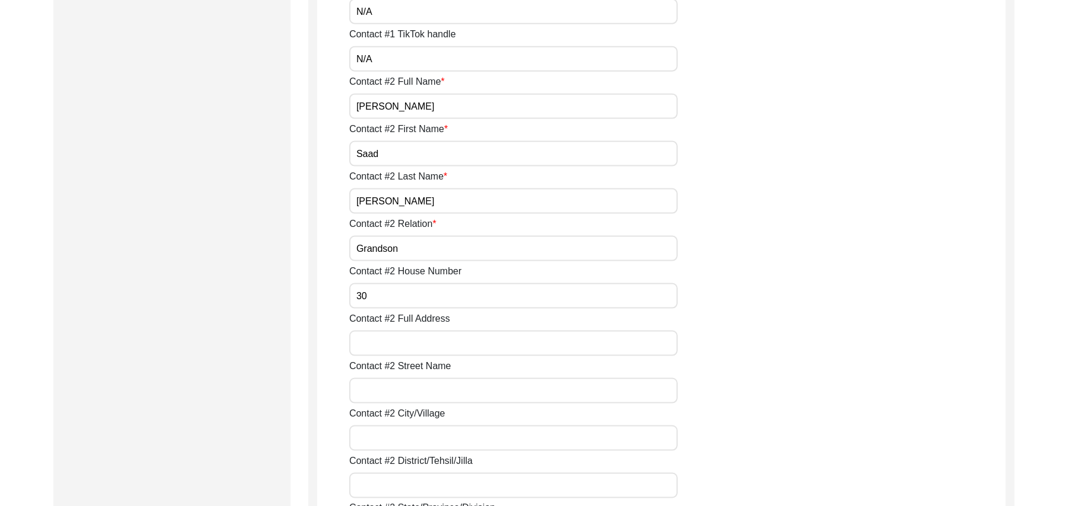
type input "30"
click at [387, 352] on input "Contact #2 Full Address" at bounding box center [513, 343] width 328 height 25
type input "Housing Colony"
click at [394, 397] on input "Contact #2 Street Name" at bounding box center [513, 390] width 328 height 25
type input "6"
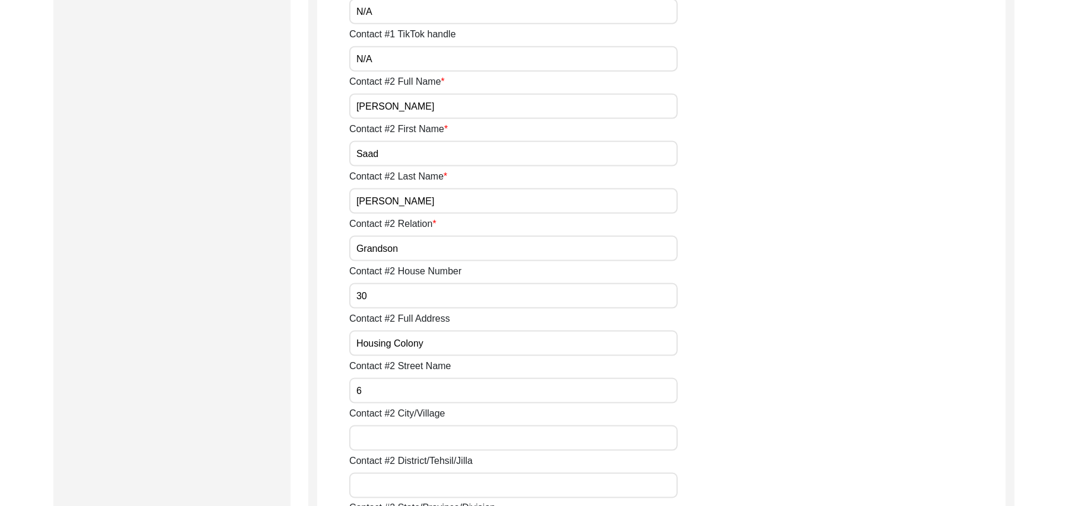
click at [398, 442] on input "Contact #2 City/Village" at bounding box center [513, 438] width 328 height 25
type input "Toba Tek Singh"
click at [352, 389] on input "6" at bounding box center [513, 390] width 328 height 25
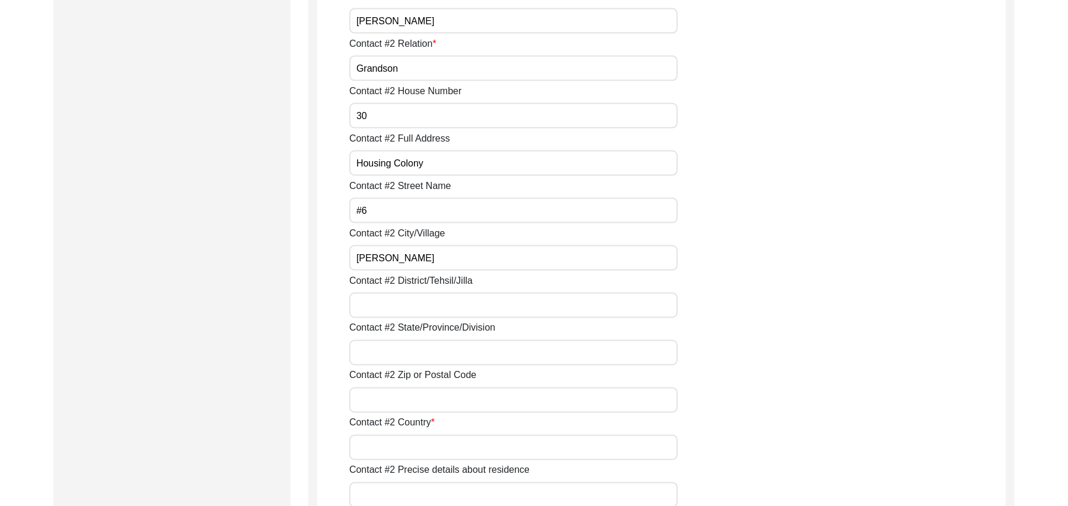
scroll to position [1338, 0]
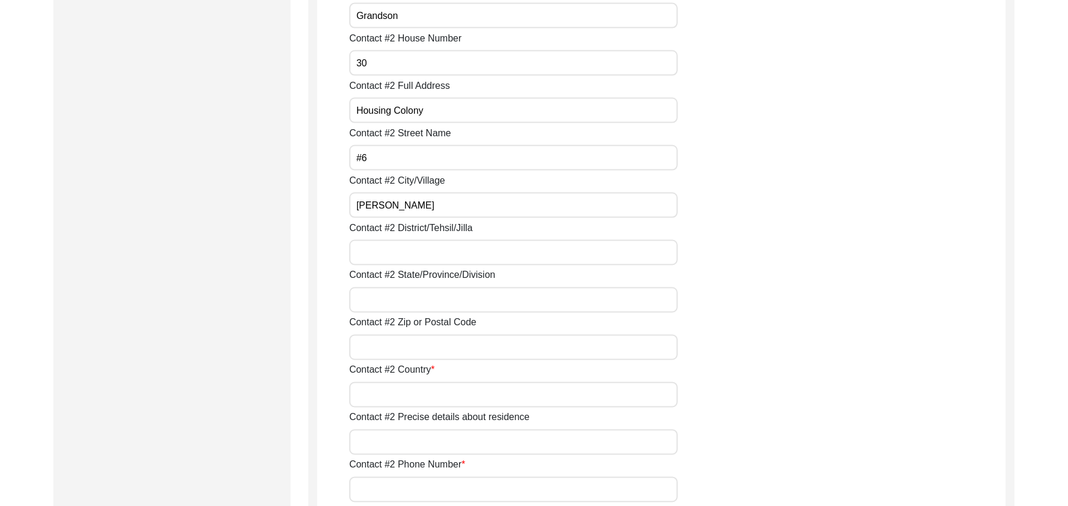
type input "#6"
click at [427, 253] on input "Contact #2 District/Tehsil/Jilla" at bounding box center [513, 252] width 328 height 25
type input "Toba Tek Singh/ Toba Tek Singh"
click at [429, 299] on input "Contact #2 State/Province/Division" at bounding box center [513, 300] width 328 height 25
type input "Punjab"
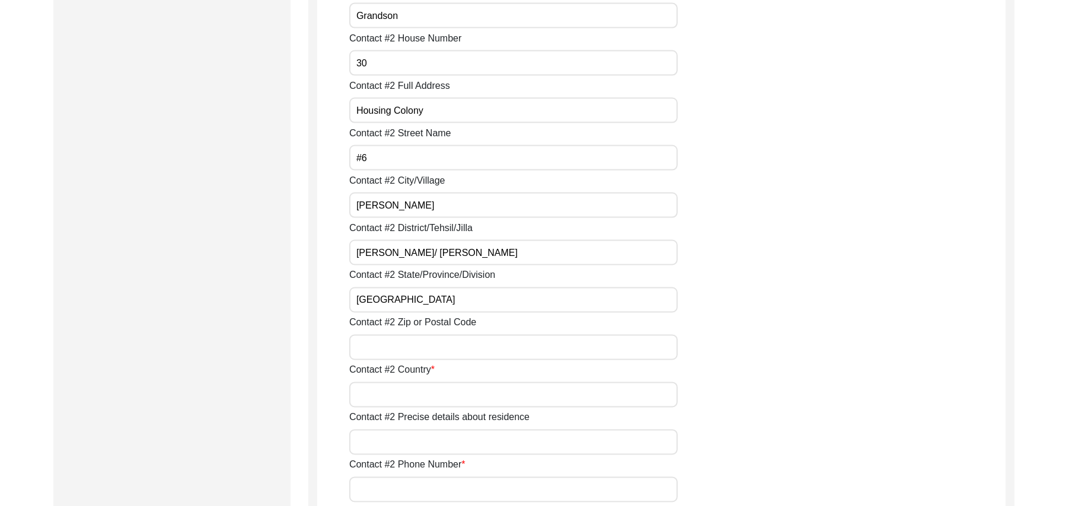
click at [407, 352] on input "Contact #2 Zip or Postal Code" at bounding box center [513, 347] width 328 height 25
type input "36050"
click at [406, 397] on input "Contact #2 Country" at bounding box center [513, 394] width 328 height 25
type input "Pakistan"
click at [385, 439] on input "Contact #2 Precise details about residence" at bounding box center [513, 442] width 328 height 25
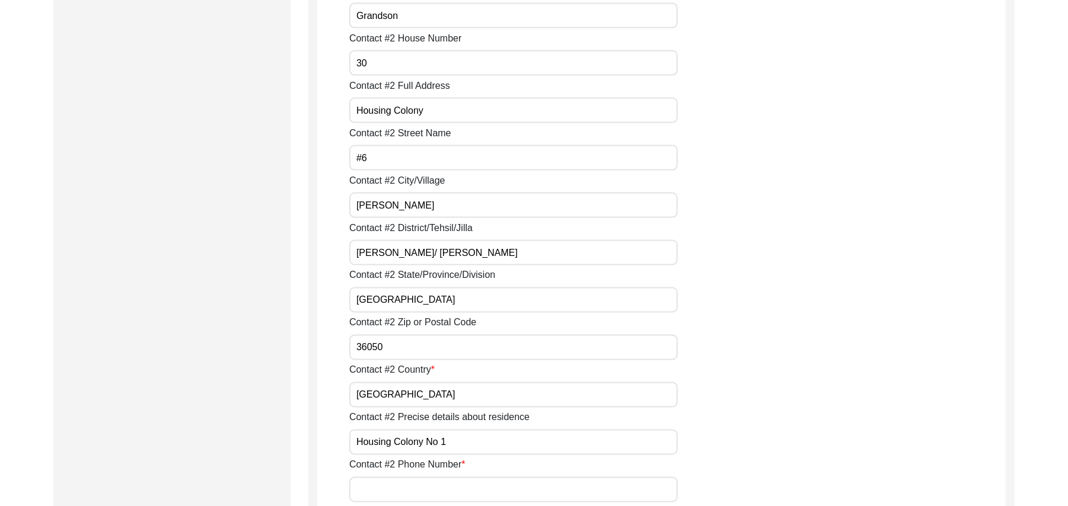
type input "Housing Colony No 1"
click at [395, 484] on input "Contact #2 Phone Number" at bounding box center [513, 489] width 328 height 25
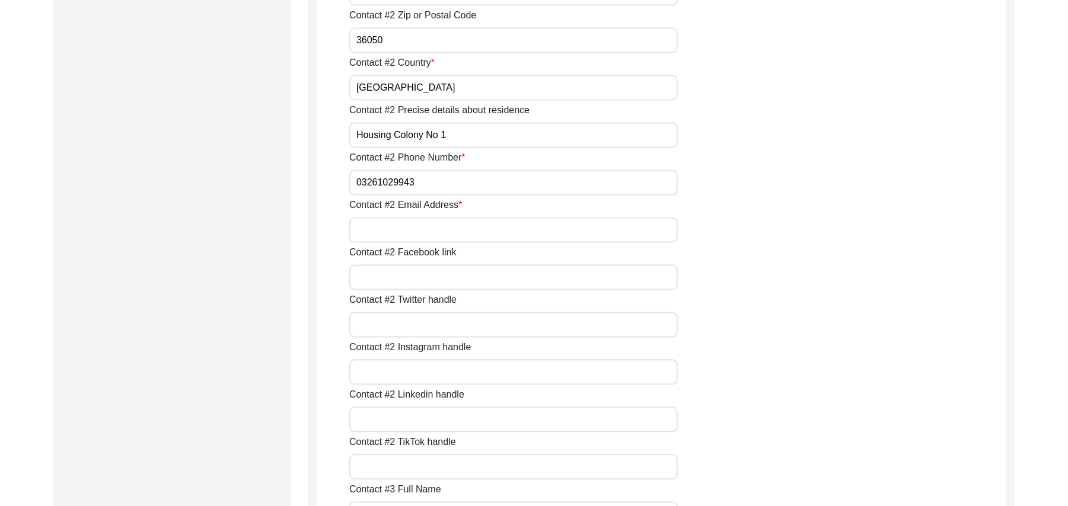
scroll to position [1730, 0]
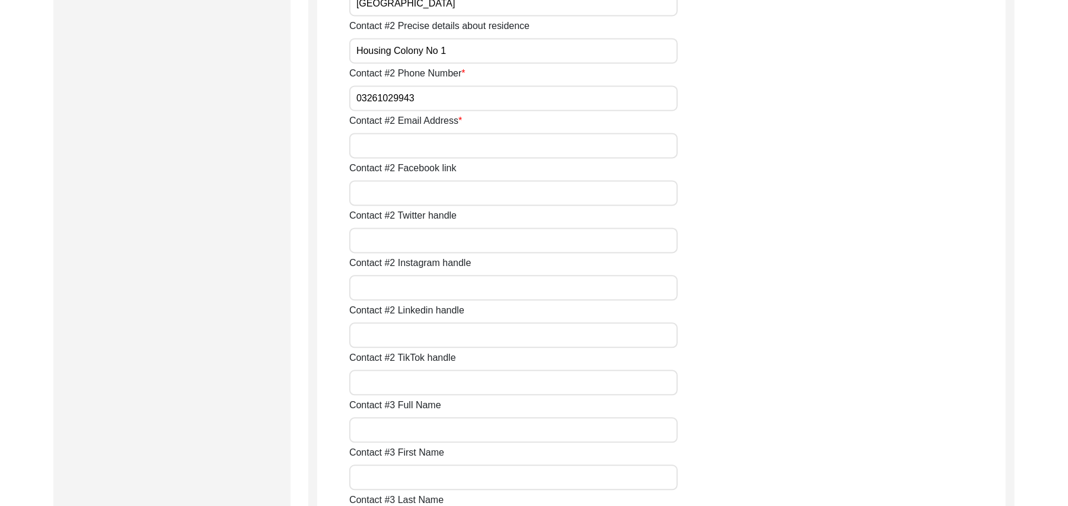
type input "03261029943"
click at [424, 147] on input "Contact #2 Email Address" at bounding box center [513, 145] width 328 height 25
paste input "N/A"
type input "N/A"
click at [423, 190] on input "Contact #2 Facebook link" at bounding box center [513, 192] width 328 height 25
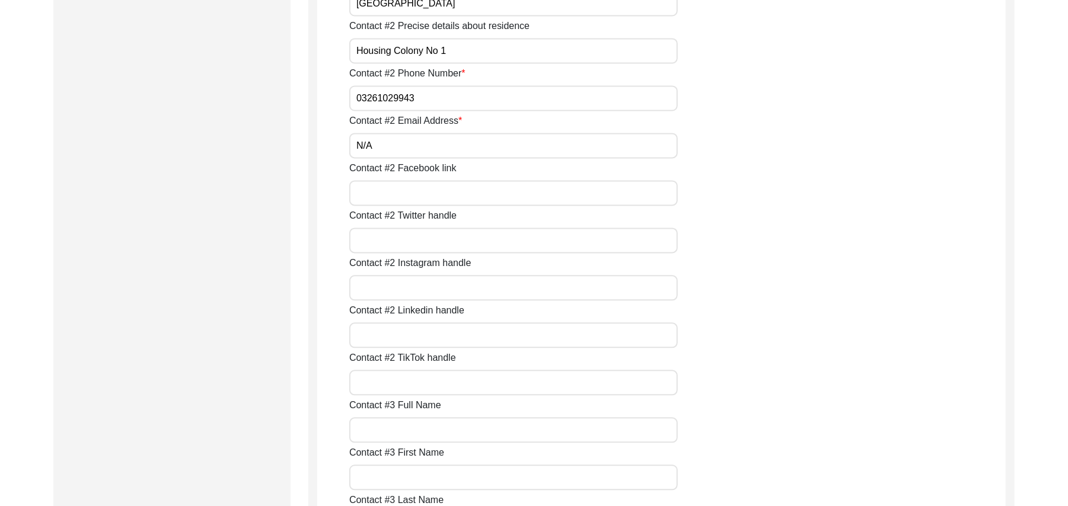
paste input "N/A"
type input "N/A"
click at [428, 240] on input "Contact #2 Twitter handle" at bounding box center [513, 240] width 328 height 25
paste input "N/A"
type input "N/A"
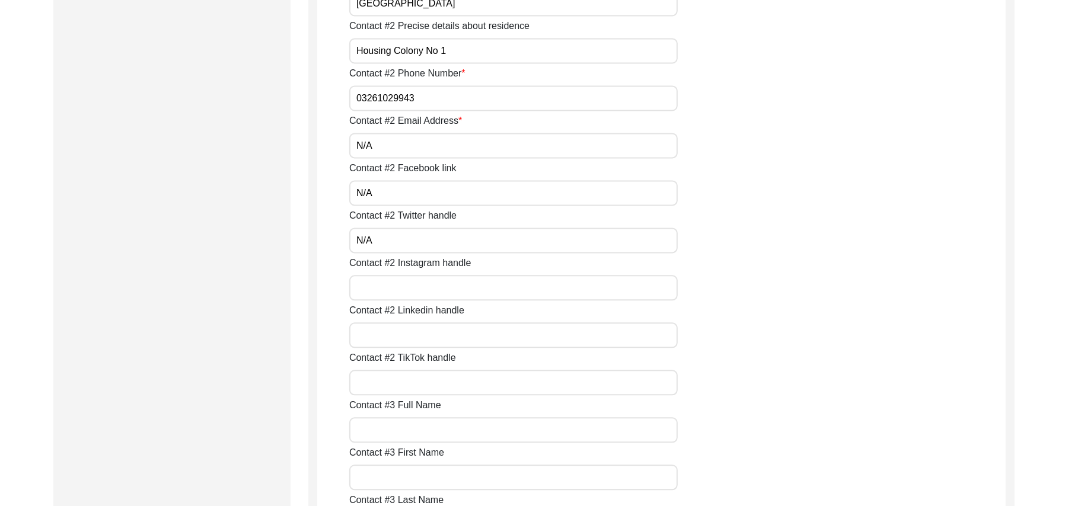
click at [434, 289] on input "Contact #2 Instagram handle" at bounding box center [513, 287] width 328 height 25
paste input "N/A"
type input "N/A"
click at [436, 338] on input "Contact #2 Linkedin handle" at bounding box center [513, 335] width 328 height 25
paste input "N/A"
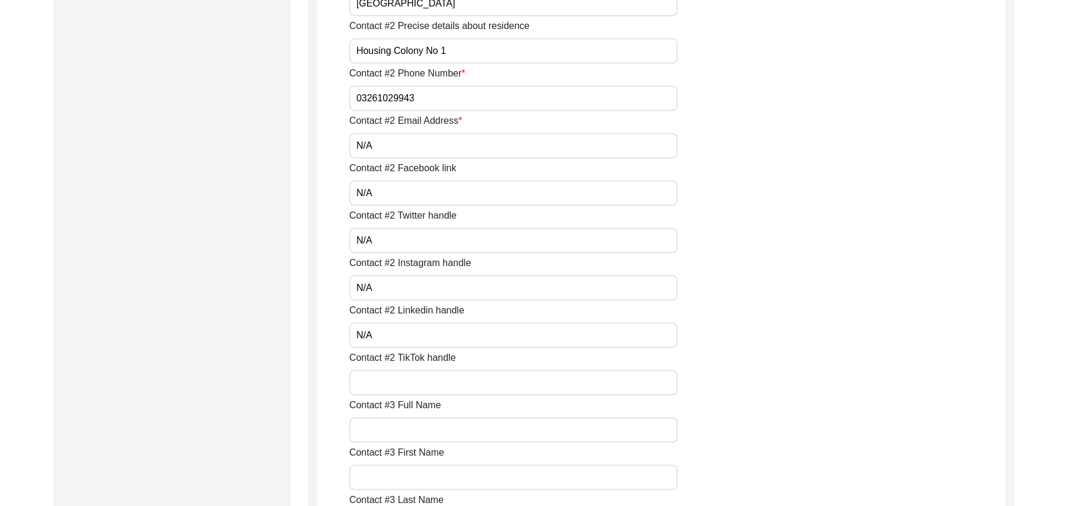
type input "N/A"
click at [435, 378] on input "Contact #2 TikTok handle" at bounding box center [513, 382] width 328 height 25
paste input "N/A"
type input "N/A"
click at [435, 432] on input "Contact #3 Full Name" at bounding box center [513, 429] width 328 height 25
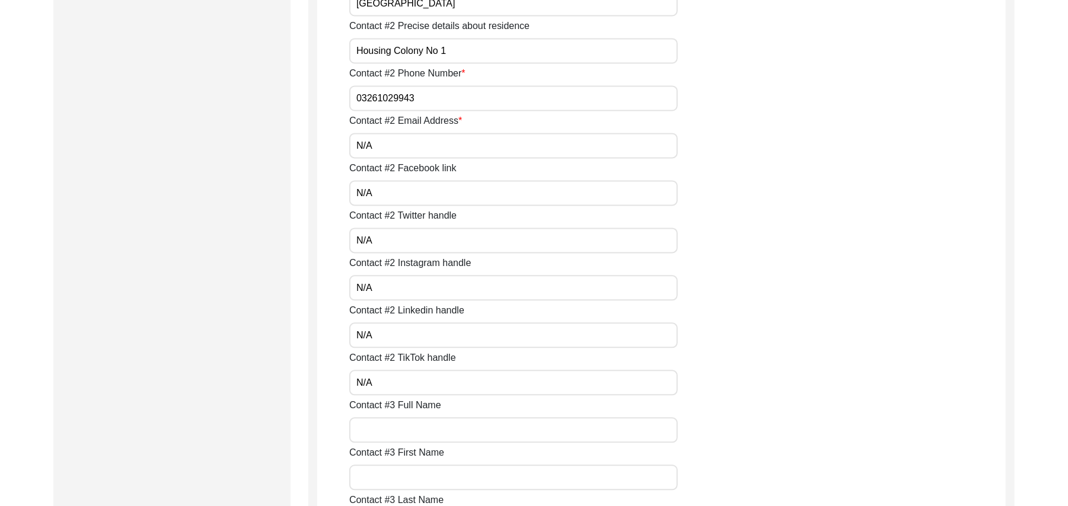
paste input "N/A"
type input "N/A"
click at [433, 482] on input "Contact #3 First Name" at bounding box center [513, 477] width 328 height 25
paste input "N/A"
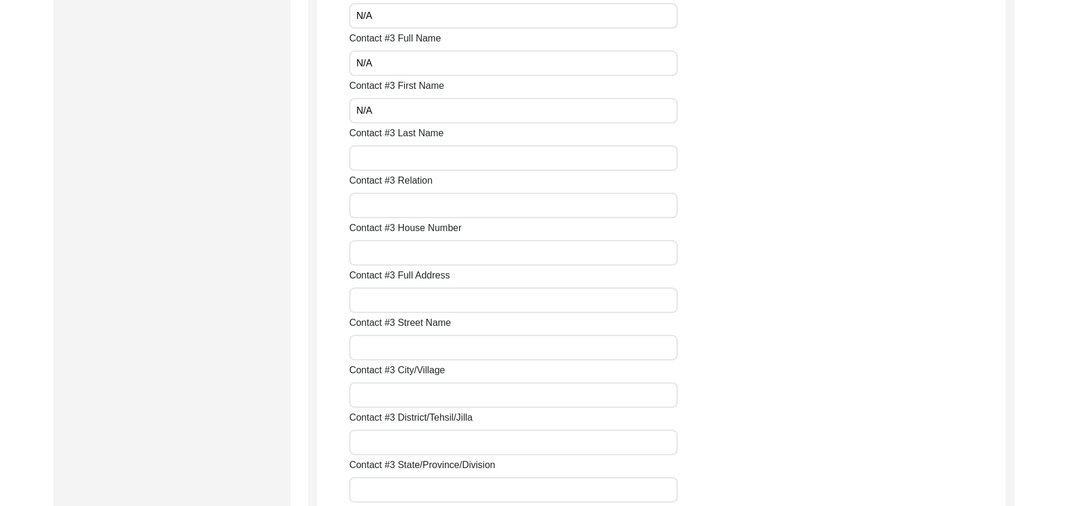
scroll to position [2128, 0]
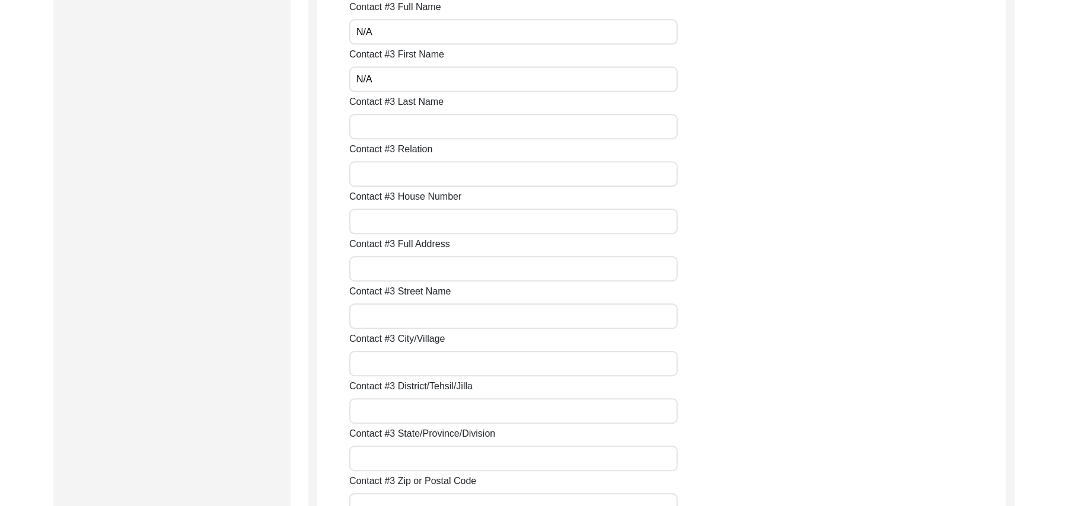
type input "N/A"
click at [357, 130] on input "Contact #3 Last Name" at bounding box center [513, 126] width 328 height 25
paste input "N/A"
type input "N/A"
click at [387, 170] on input "Contact #3 Relation" at bounding box center [513, 173] width 328 height 25
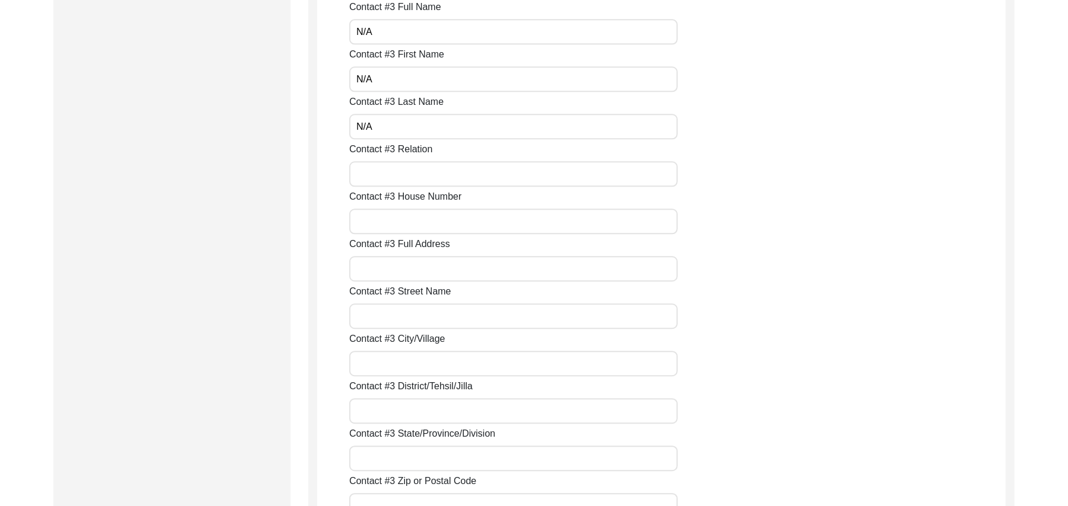
paste input "N/A"
type input "N/A"
click at [395, 219] on input "Contact #3 House Number" at bounding box center [513, 221] width 328 height 25
paste input "N/A"
type input "N/A"
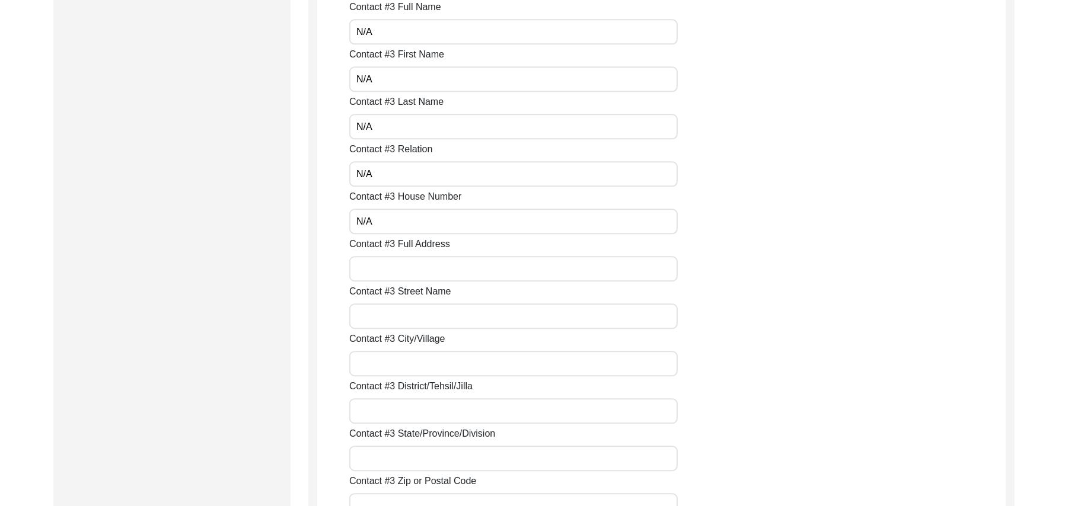
click at [398, 270] on input "Contact #3 Full Address" at bounding box center [513, 268] width 328 height 25
paste input "N/A"
type input "N/A"
click at [401, 314] on input "Contact #3 Street Name" at bounding box center [513, 316] width 328 height 25
paste input "N/A"
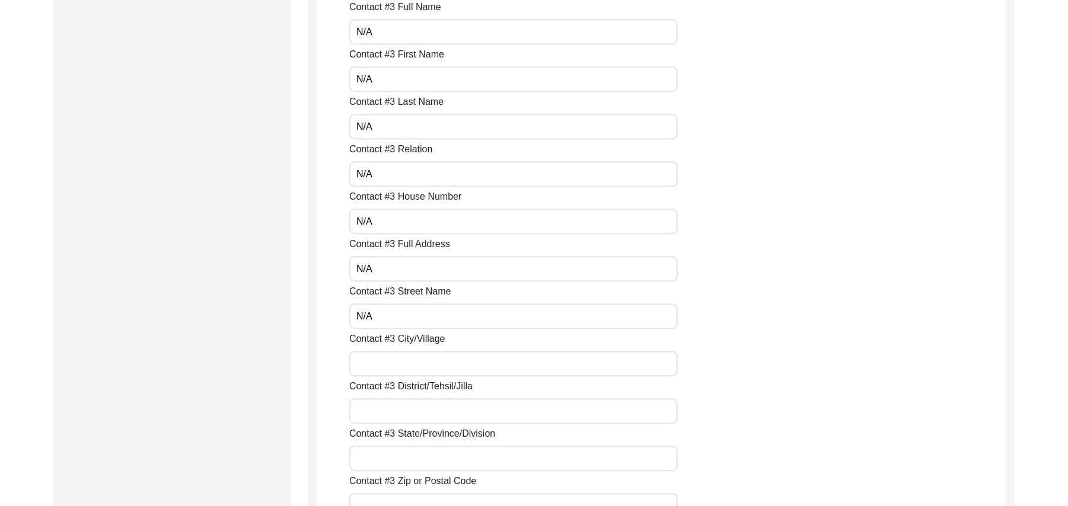
type input "N/A"
click at [413, 369] on input "Contact #3 City/Village" at bounding box center [513, 363] width 328 height 25
paste input "N/A"
type input "N/A"
click at [413, 411] on input "Contact #3 District/Tehsil/Jilla" at bounding box center [513, 410] width 328 height 25
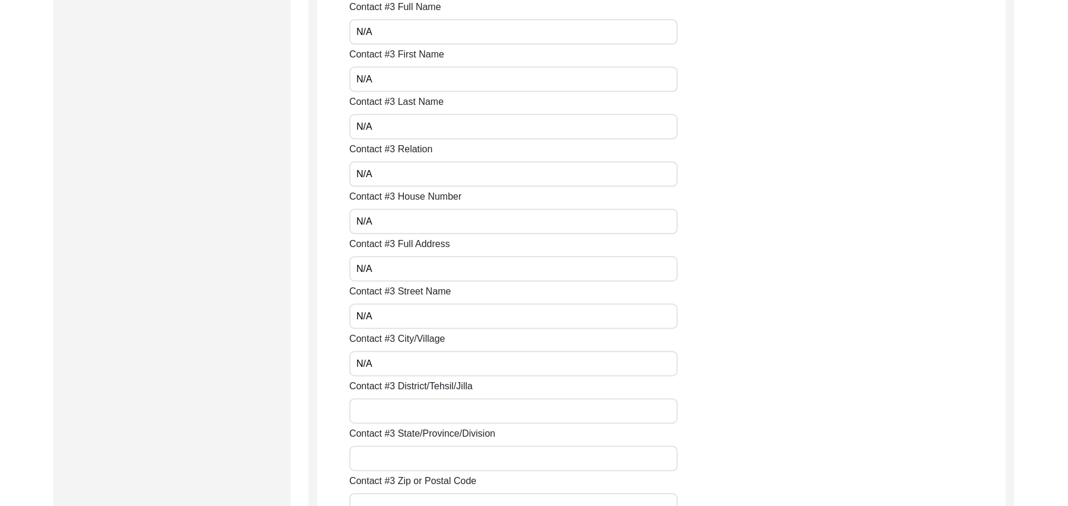
paste input "N/A"
type input "N/A"
click at [413, 456] on input "Contact #3 State/Province/Division" at bounding box center [513, 458] width 328 height 25
paste input "N/A"
type input "N/A"
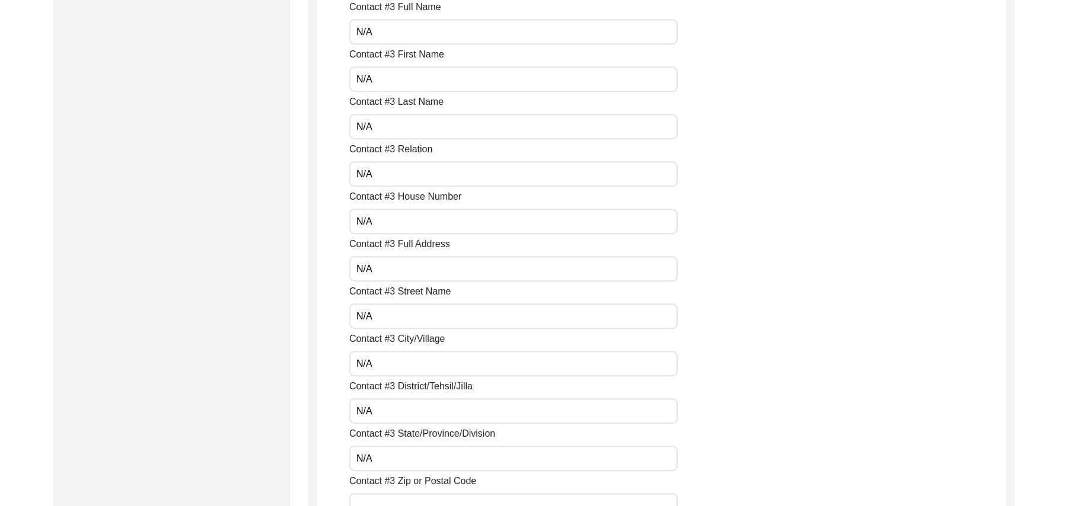
click at [411, 500] on input "Contact #3 Zip or Postal Code" at bounding box center [513, 505] width 328 height 25
paste input "N/A"
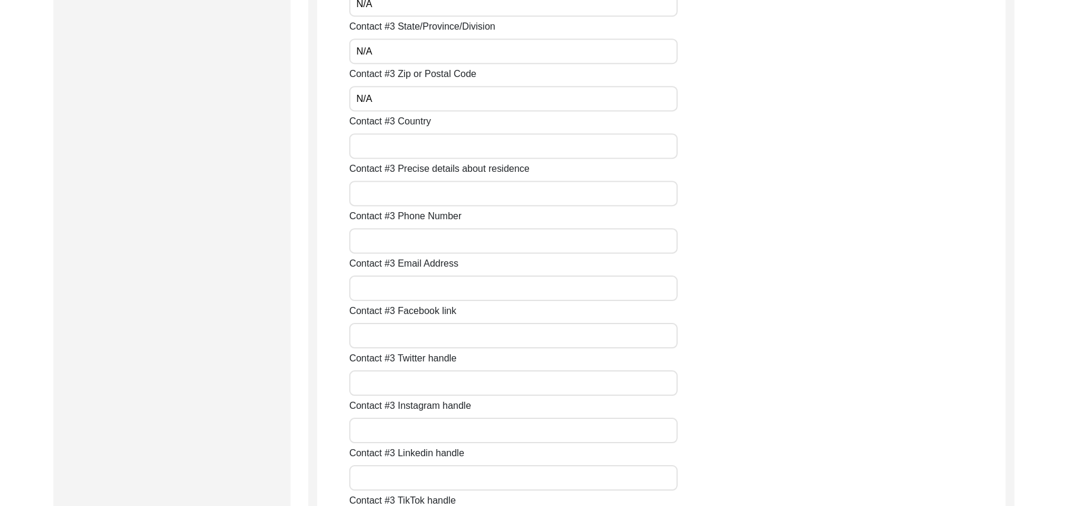
scroll to position [2567, 0]
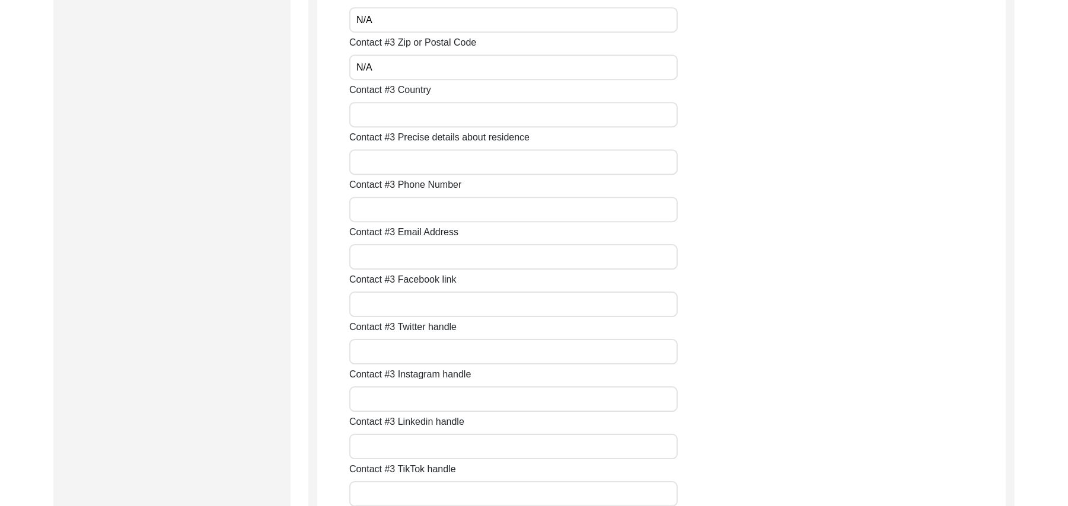
type input "N/A"
click at [362, 126] on input "Contact #3 Country" at bounding box center [513, 114] width 328 height 25
paste input "N/A"
type input "N/A"
click at [369, 168] on input "Contact #3 Precise details about residence" at bounding box center [513, 161] width 328 height 25
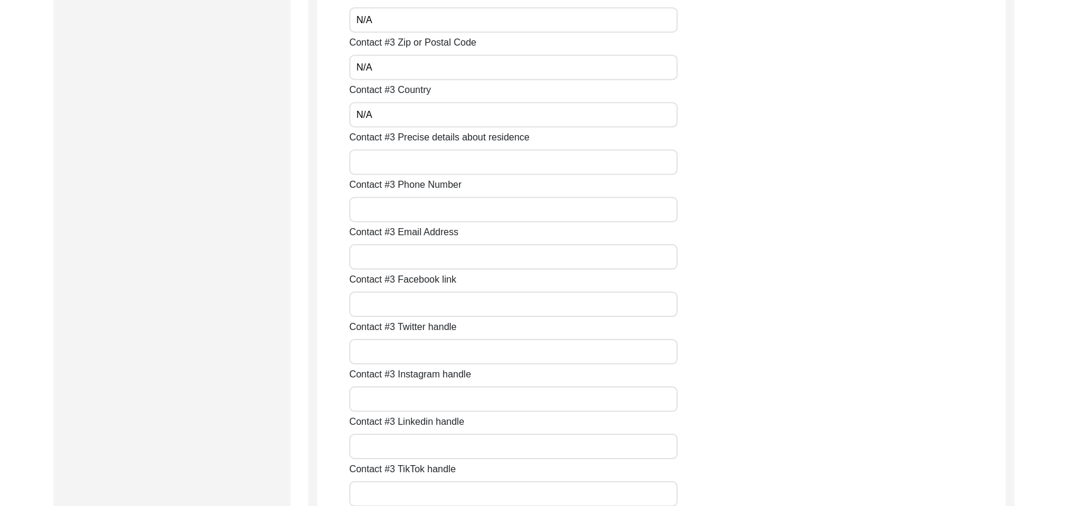
paste input "N/A"
type input "N/A"
click at [388, 205] on input "Contact #3 Phone Number" at bounding box center [513, 209] width 328 height 25
paste input "N/A"
type input "N/A"
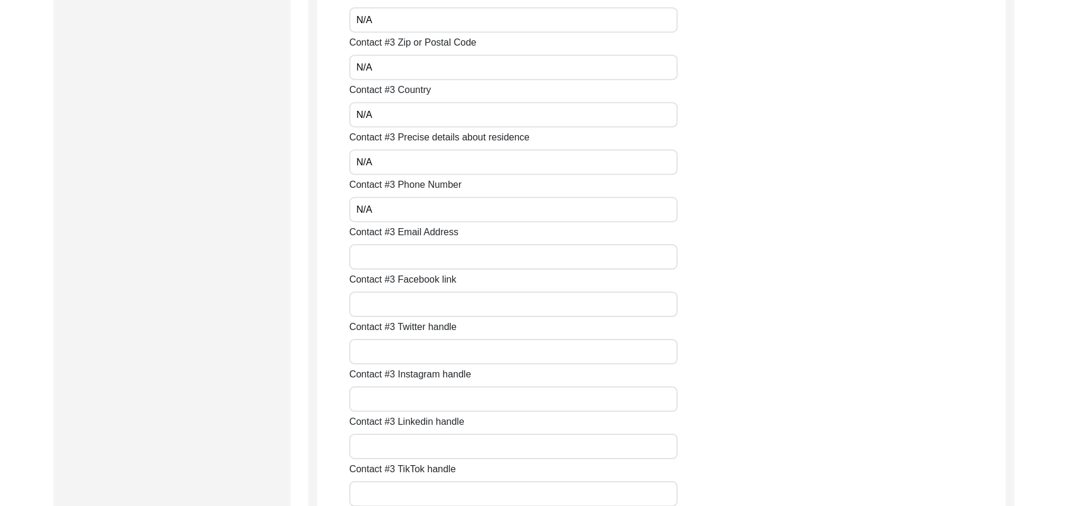
click at [399, 256] on input "Contact #3 Email Address" at bounding box center [513, 256] width 328 height 25
paste input "N/A"
type input "N/A"
click at [406, 305] on input "Contact #3 Facebook link" at bounding box center [513, 304] width 328 height 25
paste input "N/A"
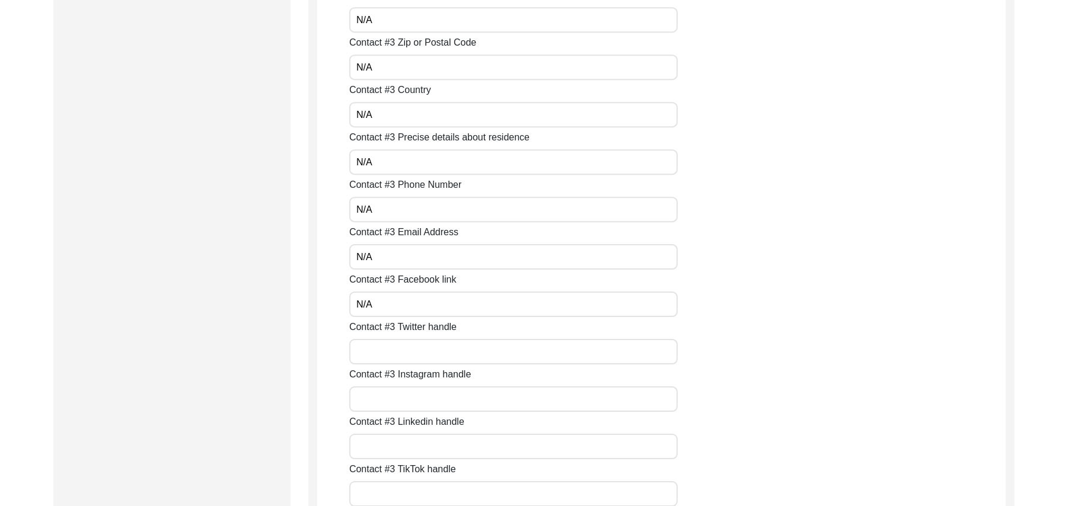
type input "N/A"
click at [409, 368] on label "Contact #3 Instagram handle" at bounding box center [410, 375] width 122 height 14
click at [409, 387] on input "Contact #3 Instagram handle" at bounding box center [513, 399] width 328 height 25
click at [408, 354] on input "Contact #3 Twitter handle" at bounding box center [513, 351] width 328 height 25
paste input "N/A"
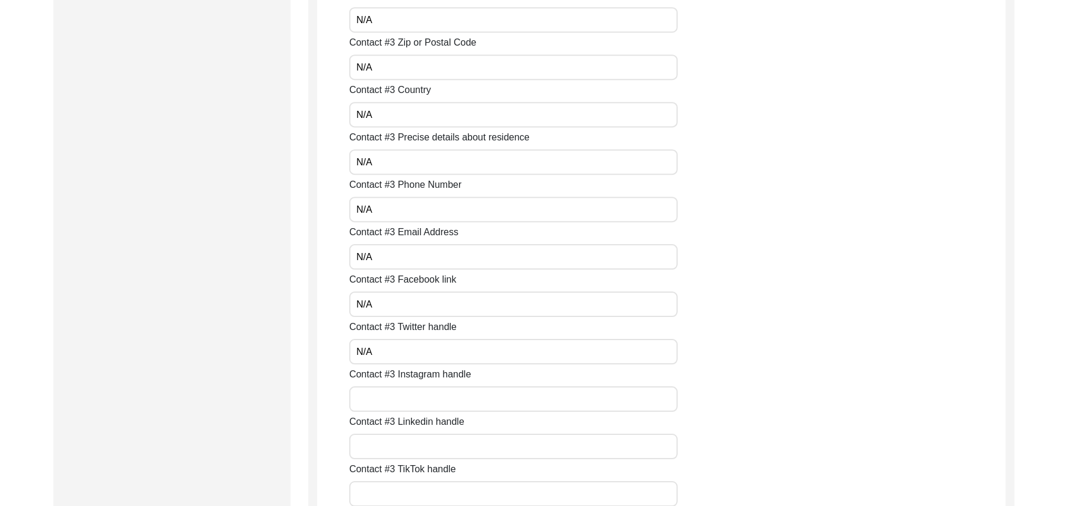
type input "N/A"
click at [414, 400] on input "Contact #3 Instagram handle" at bounding box center [513, 399] width 328 height 25
paste input "N/A"
type input "N/A"
click at [416, 446] on input "Contact #3 Linkedin handle" at bounding box center [513, 446] width 328 height 25
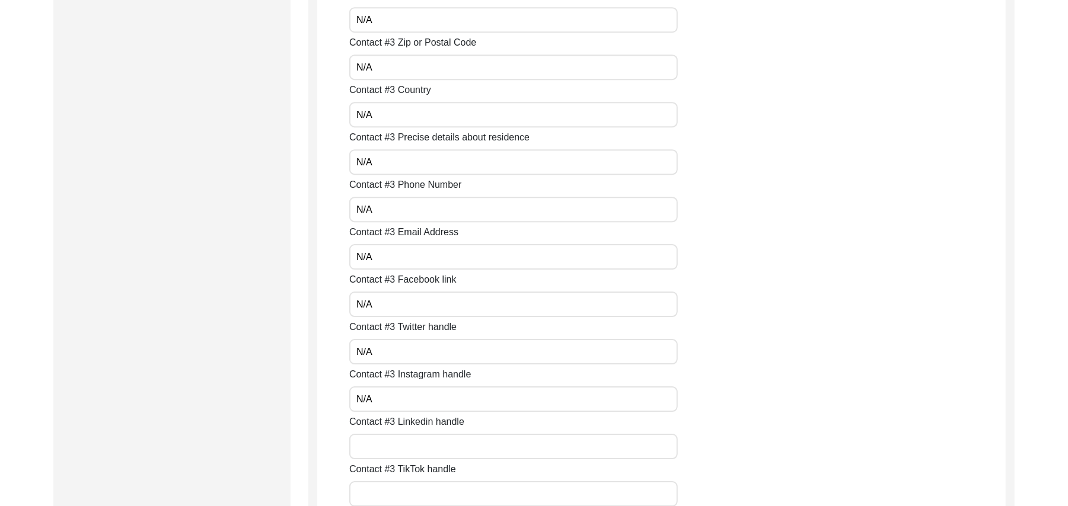
paste input "N/A"
type input "N/A"
click at [420, 496] on input "Contact #3 TikTok handle" at bounding box center [513, 493] width 328 height 25
paste input "N/A"
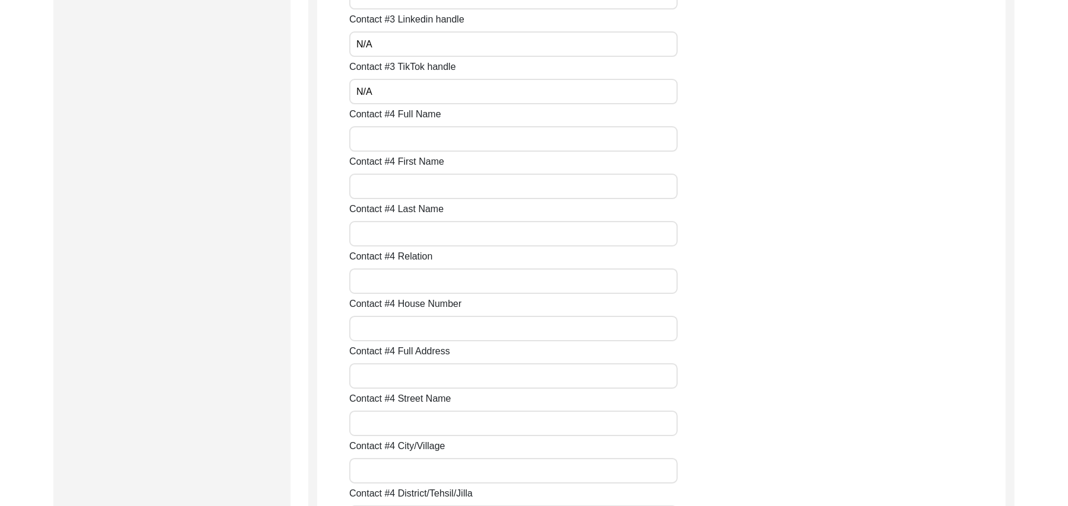
scroll to position [2991, 0]
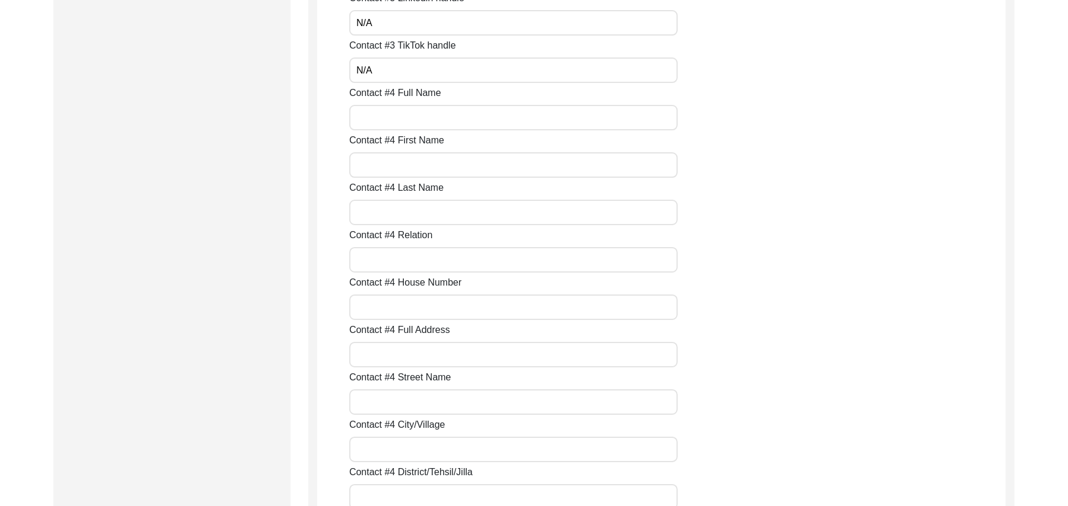
type input "N/A"
click at [392, 122] on input "Contact #4 Full Name" at bounding box center [513, 117] width 328 height 25
paste input "N/A"
type input "N/A"
click at [397, 159] on input "Contact #4 First Name" at bounding box center [513, 164] width 328 height 25
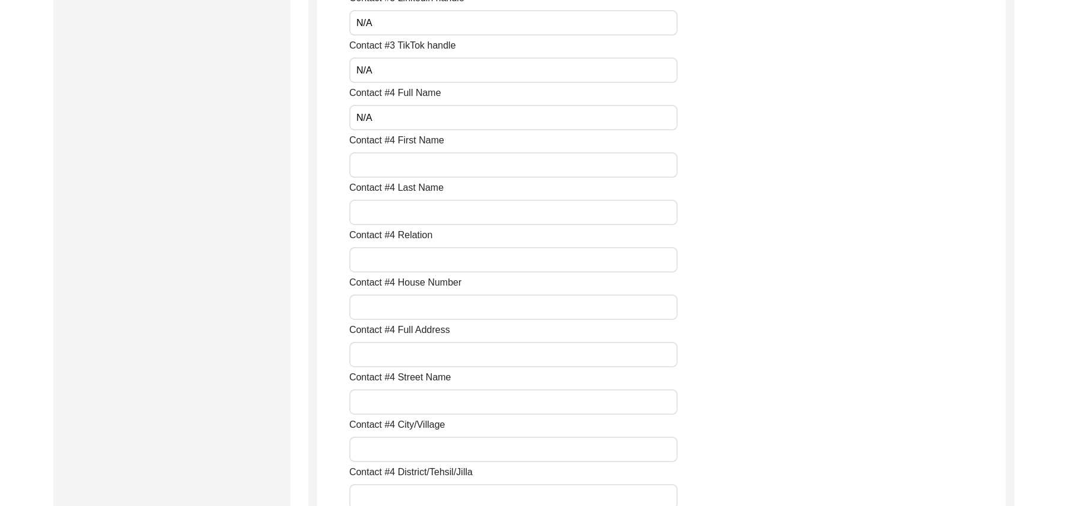
paste input "N/A"
type input "N/A"
click at [409, 210] on input "Contact #4 Last Name" at bounding box center [513, 212] width 328 height 25
paste input "N/A"
type input "N/A"
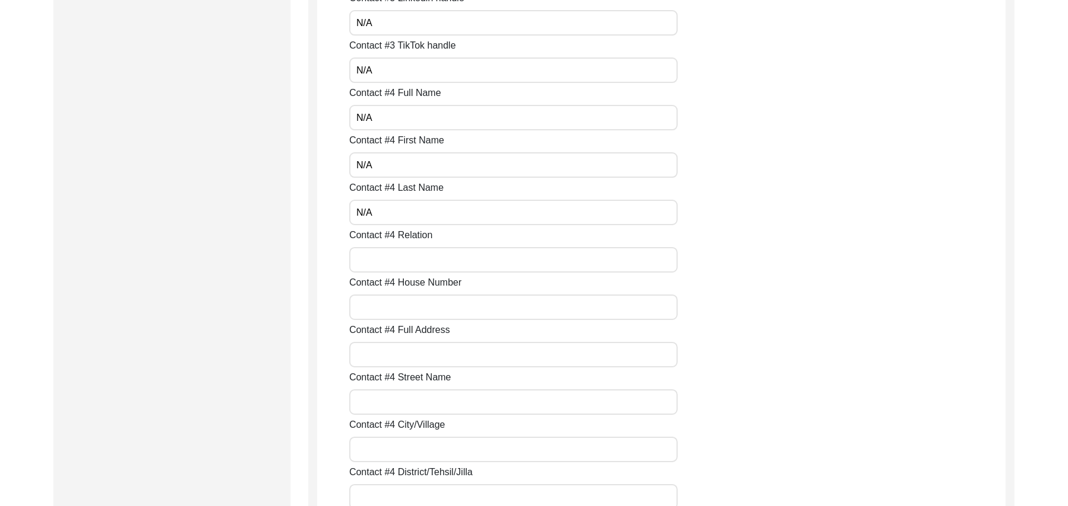
click at [401, 257] on input "Contact #4 Relation" at bounding box center [513, 259] width 328 height 25
paste input "N/A"
type input "N/A"
click at [403, 311] on input "Contact #4 House Number" at bounding box center [513, 307] width 328 height 25
paste input "N/A"
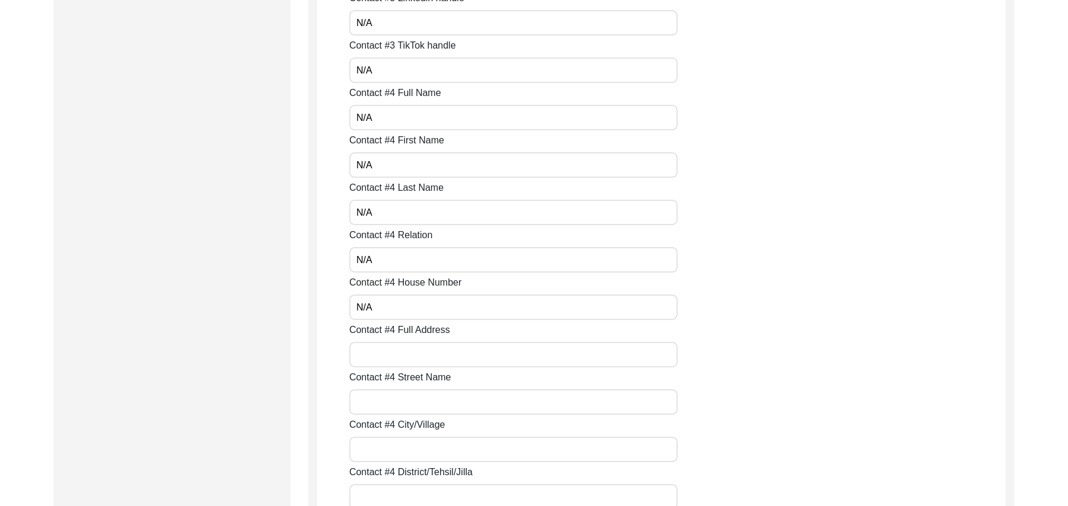
type input "N/A"
click at [410, 356] on input "Contact #4 Full Address" at bounding box center [513, 354] width 328 height 25
paste input "N/A"
type input "N/A"
click at [416, 402] on input "Contact #4 Street Name" at bounding box center [513, 401] width 328 height 25
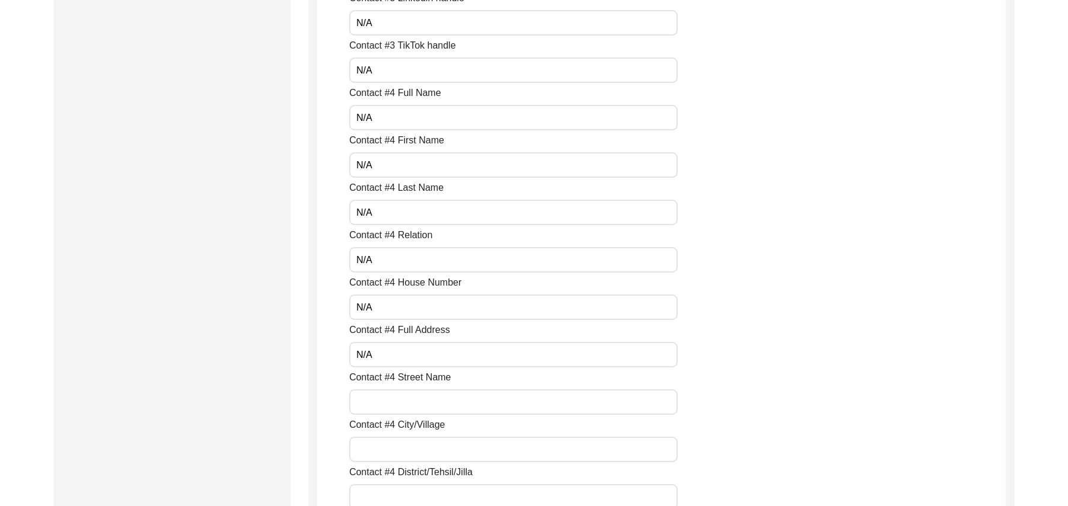
paste input "N/A"
type input "N/A"
click at [423, 454] on input "Contact #4 City/Village" at bounding box center [513, 449] width 328 height 25
paste input "N/A"
type input "N/A"
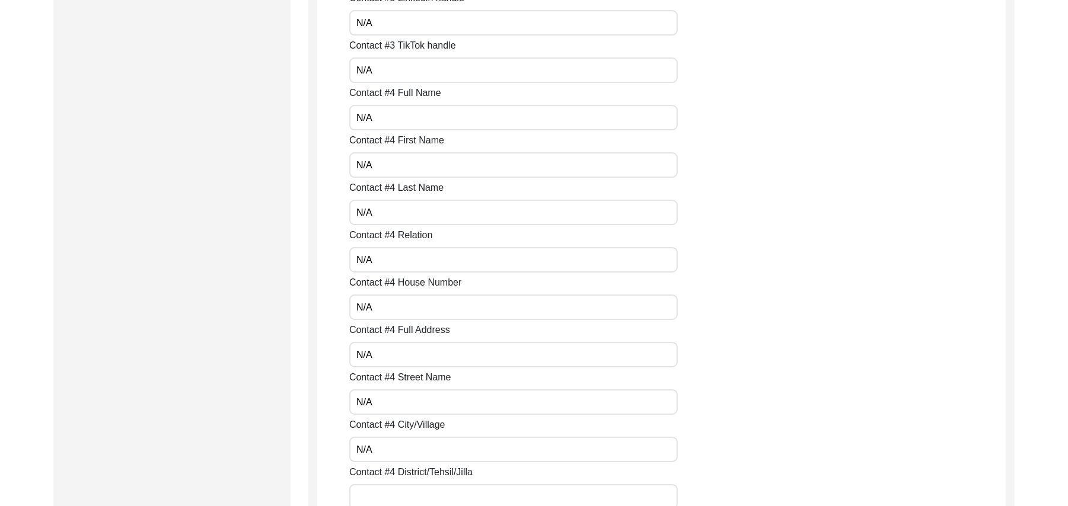
click at [421, 494] on input "Contact #4 District/Tehsil/Jilla" at bounding box center [513, 496] width 328 height 25
paste input "N/A"
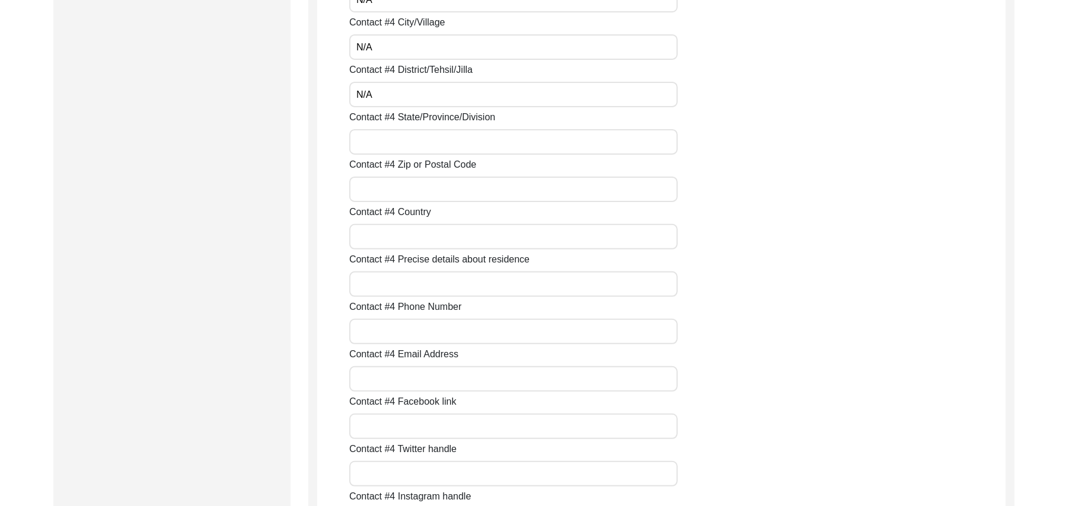
scroll to position [3415, 0]
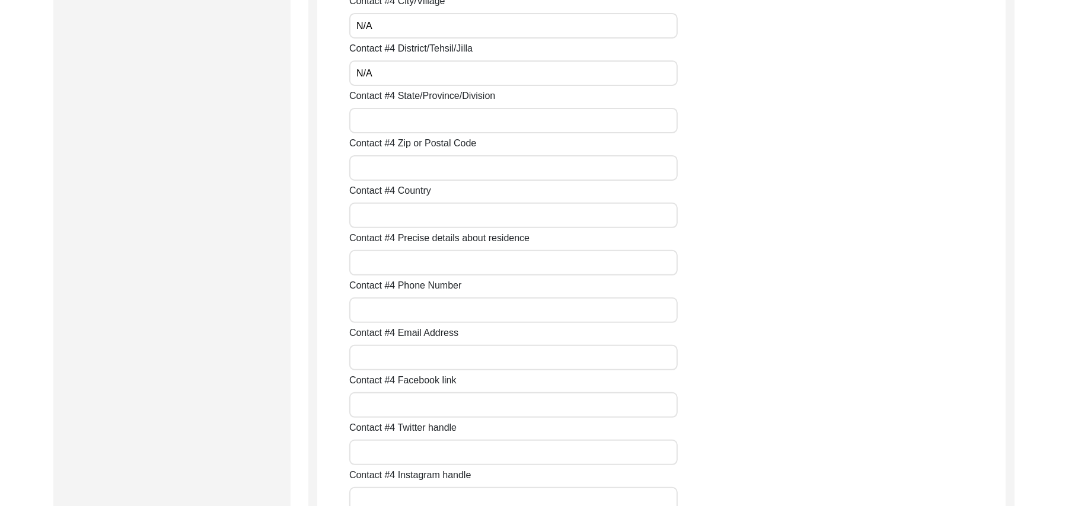
type input "N/A"
click at [360, 124] on input "Contact #4 State/Province/Division" at bounding box center [513, 120] width 328 height 25
paste input "N/A"
type input "N/A"
click at [385, 166] on input "Contact #4 Zip or Postal Code" at bounding box center [513, 167] width 328 height 25
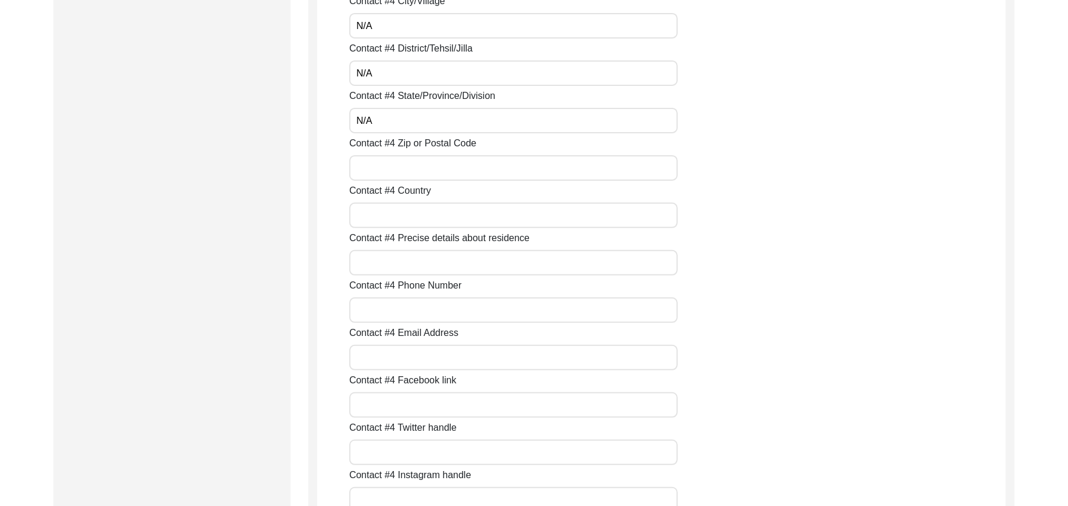
paste input "N/A"
type input "N/A"
click at [404, 225] on input "Contact #4 Country" at bounding box center [513, 215] width 328 height 25
paste input "N/A"
type input "N/A"
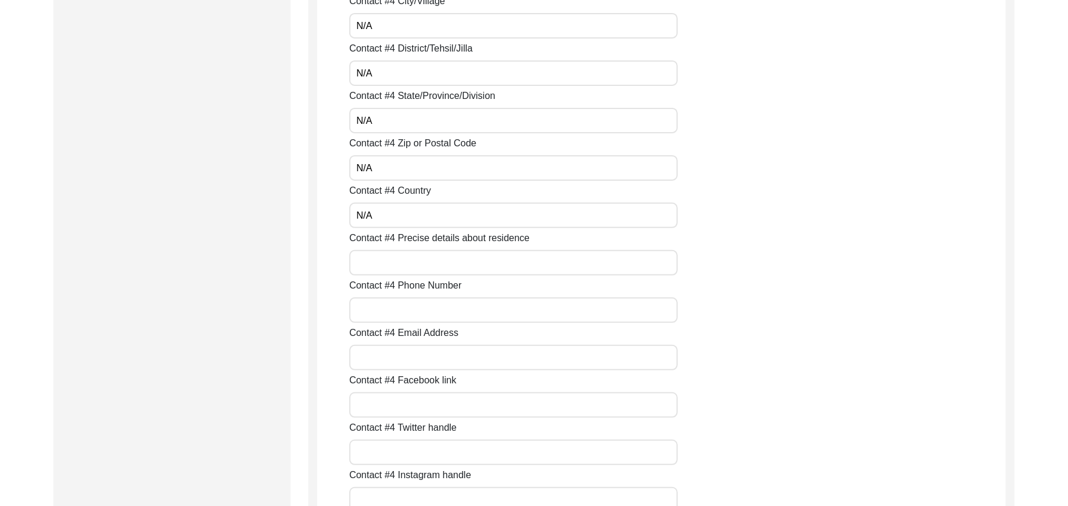
click at [415, 261] on input "Contact #4 Precise details about residence" at bounding box center [513, 262] width 328 height 25
paste input "N/A"
type input "N/A"
click at [420, 311] on input "Contact #4 Phone Number" at bounding box center [513, 310] width 328 height 25
paste input "N/A"
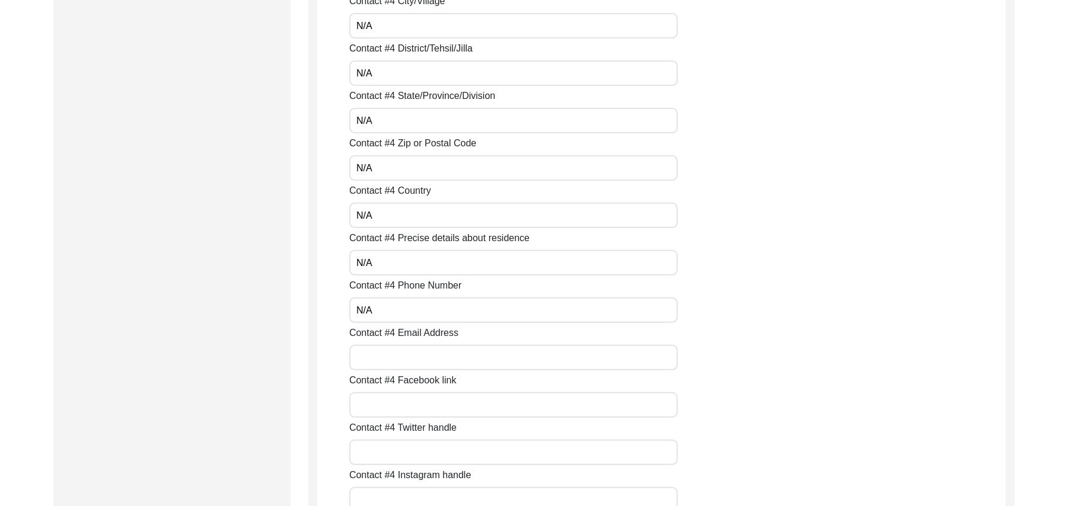
type input "N/A"
click at [424, 359] on input "Contact #4 Email Address" at bounding box center [513, 357] width 328 height 25
paste input "N/A"
type input "N/A"
click at [421, 396] on input "Contact #4 Facebook link" at bounding box center [513, 404] width 328 height 25
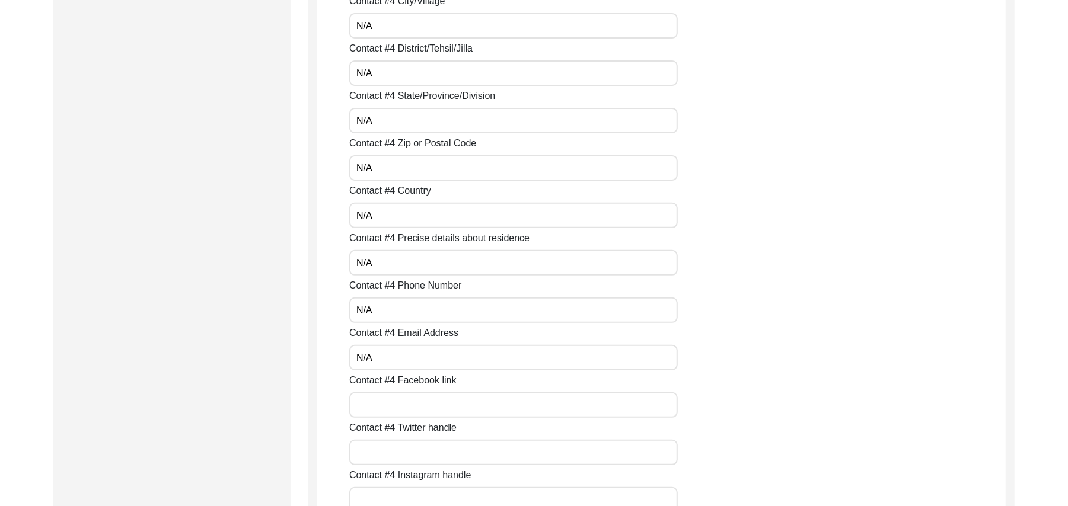
paste input "N/A"
type input "N/A"
click at [410, 452] on input "Contact #4 Twitter handle" at bounding box center [513, 452] width 328 height 25
paste input "N/A"
type input "N/A"
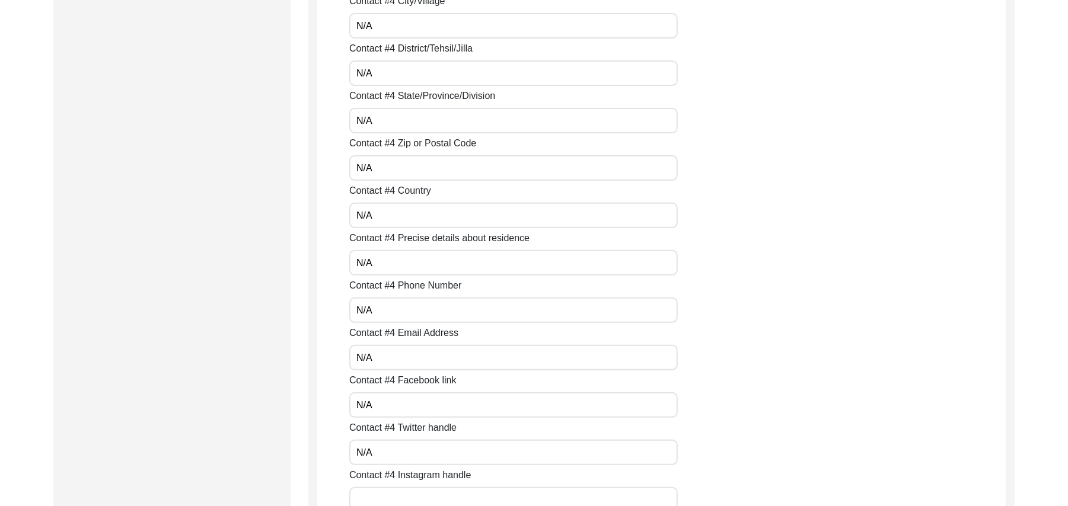
click at [414, 496] on input "Contact #4 Instagram handle" at bounding box center [513, 499] width 328 height 25
paste input "N/A"
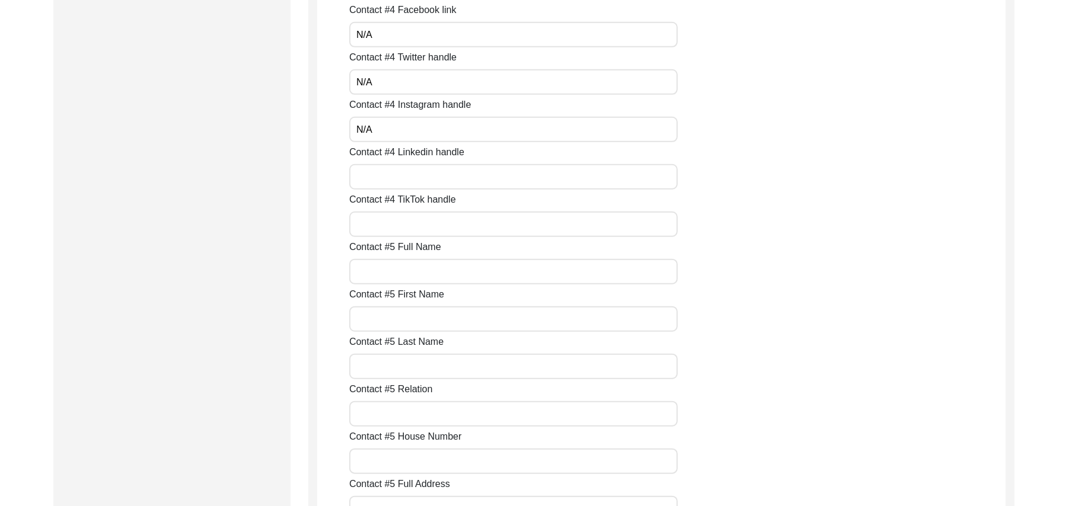
scroll to position [3828, 0]
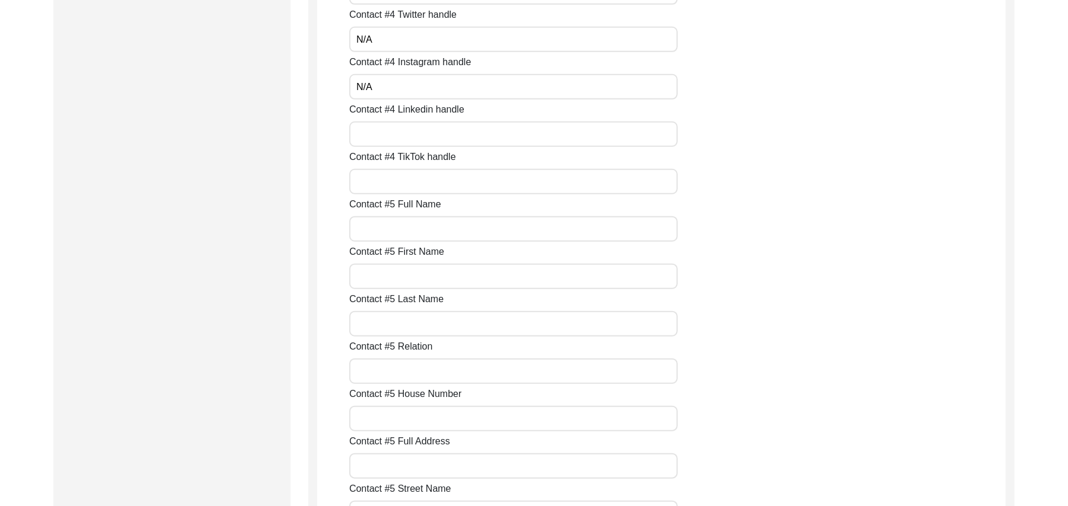
type input "N/A"
click at [426, 138] on input "Contact #4 Linkedin handle" at bounding box center [513, 134] width 328 height 25
paste input "N/A"
type input "N/A"
click at [418, 181] on input "Contact #4 TikTok handle" at bounding box center [513, 181] width 328 height 25
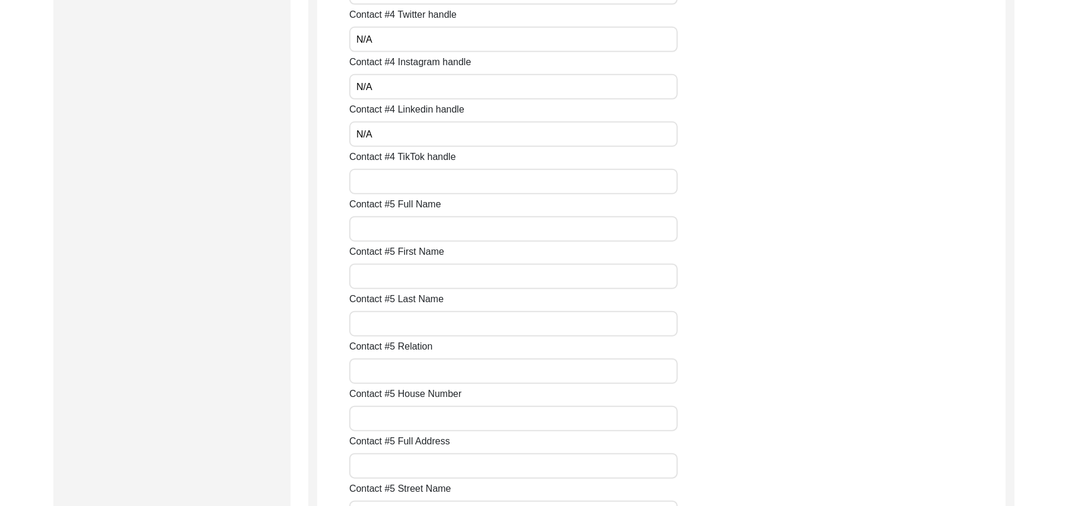
paste input "N/A"
type input "N/A"
click at [408, 230] on input "Contact #5 Full Name" at bounding box center [513, 228] width 328 height 25
paste input "N/A"
type input "N/A"
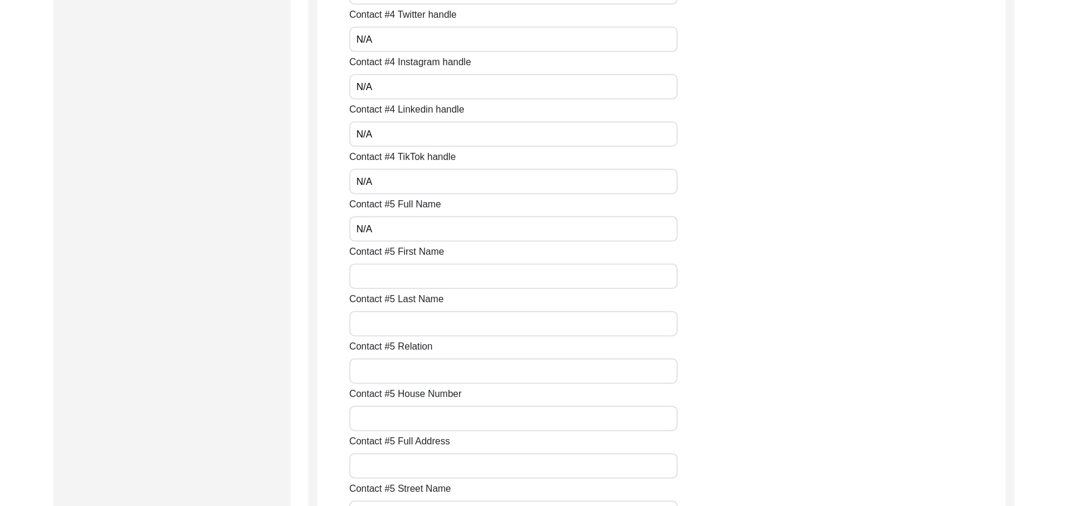
click at [407, 277] on input "Contact #5 First Name" at bounding box center [513, 276] width 328 height 25
paste input "N/A"
type input "N/A"
click at [407, 325] on input "Contact #5 Last Name" at bounding box center [513, 323] width 328 height 25
paste input "N/A"
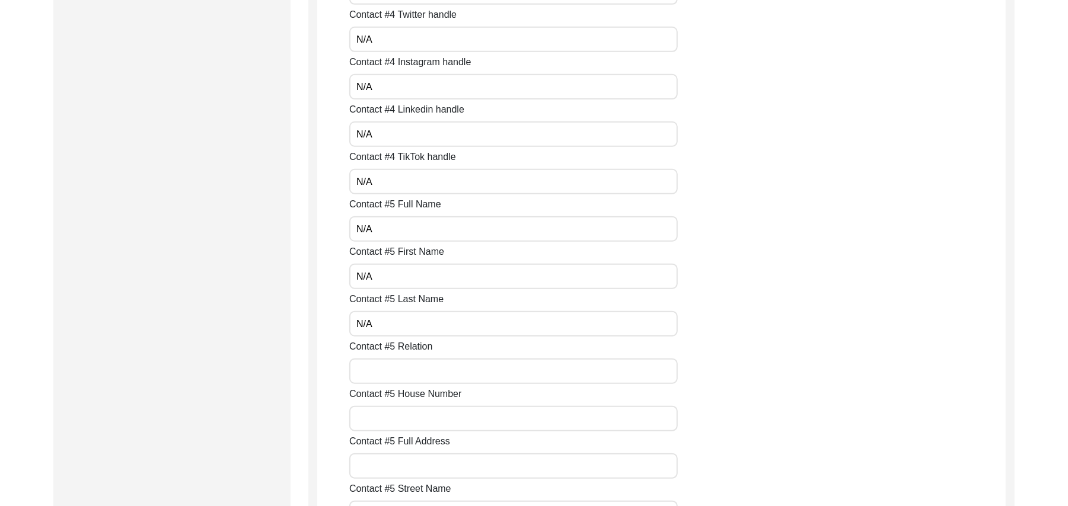
type input "N/A"
click at [410, 378] on input "Contact #5 Relation" at bounding box center [513, 371] width 328 height 25
paste input "N/A"
type input "N/A"
click at [413, 413] on input "Contact #5 House Number" at bounding box center [513, 418] width 328 height 25
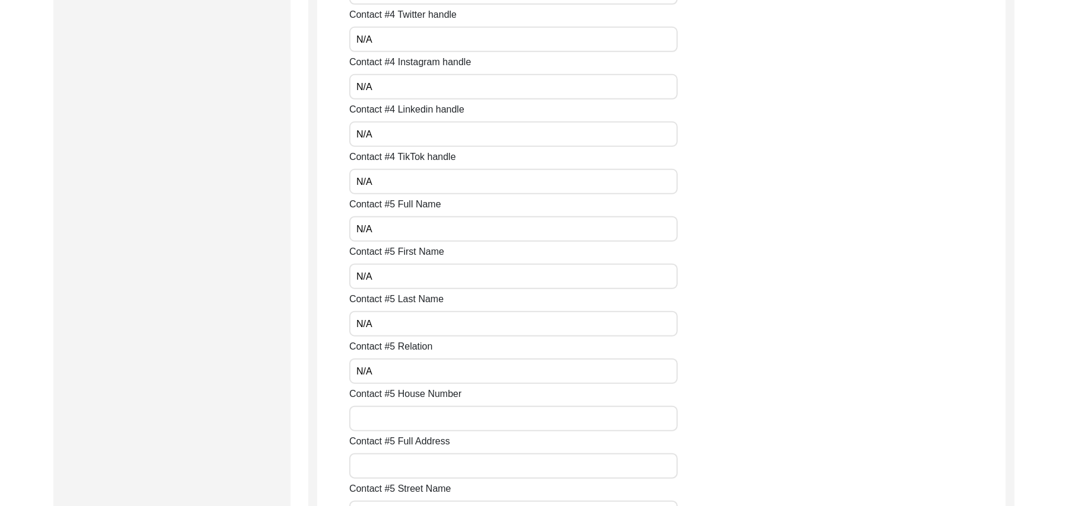
paste input "N/A"
type input "N/A"
click at [413, 468] on input "Contact #5 Full Address" at bounding box center [513, 466] width 328 height 25
paste input "N/A"
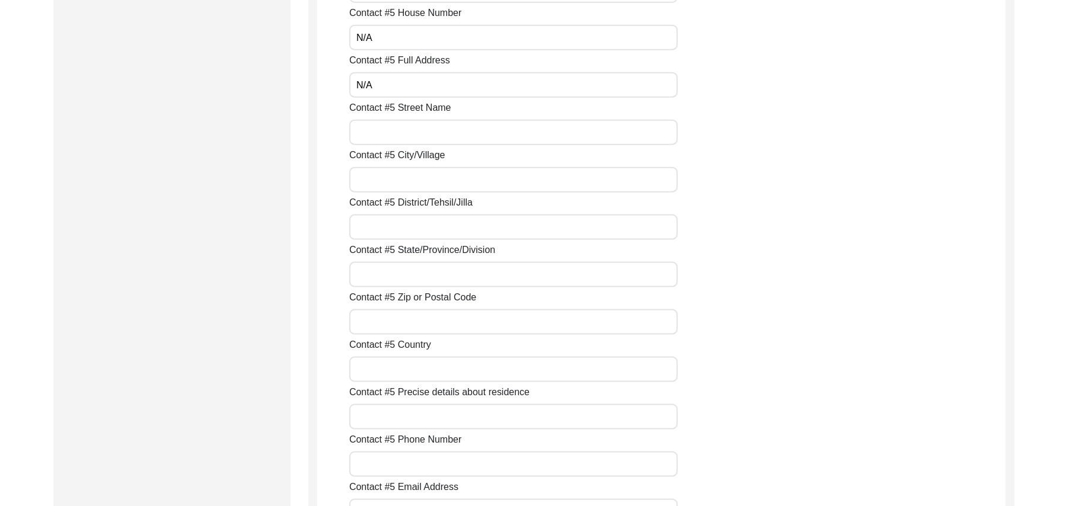
scroll to position [4252, 0]
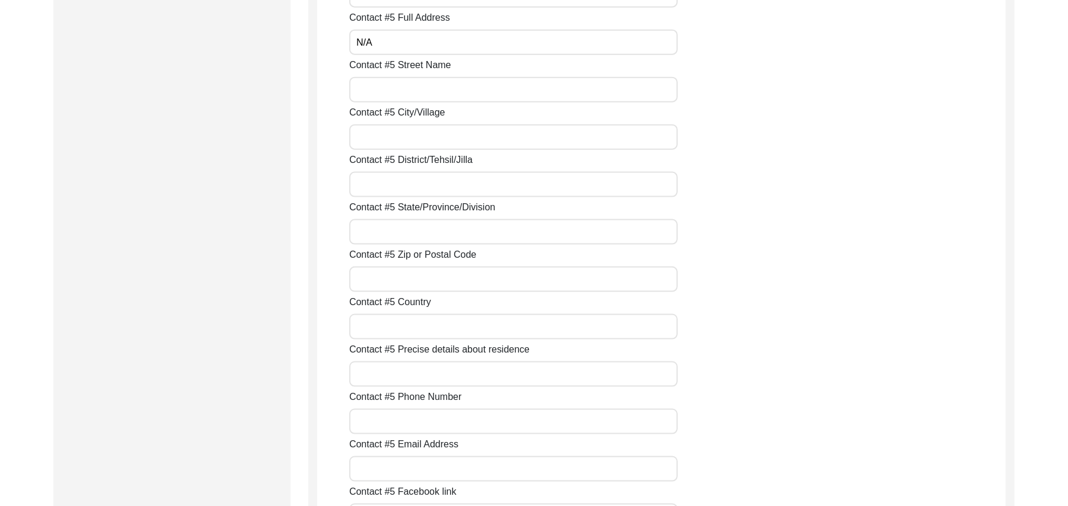
type input "N/A"
click at [378, 97] on input "Contact #5 Street Name" at bounding box center [513, 89] width 328 height 25
paste input "N/A"
type input "N/A"
click at [391, 136] on input "Contact #5 City/Village" at bounding box center [513, 136] width 328 height 25
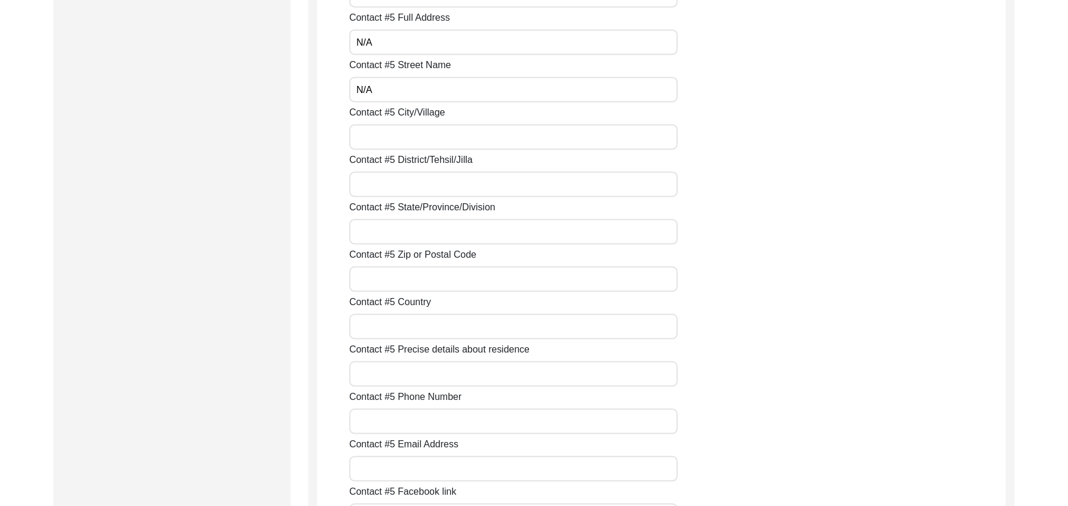
paste input "N/A"
type input "N/A"
click at [402, 185] on input "Contact #5 District/Tehsil/Jilla" at bounding box center [513, 184] width 328 height 25
paste input "N/A"
type input "N/A"
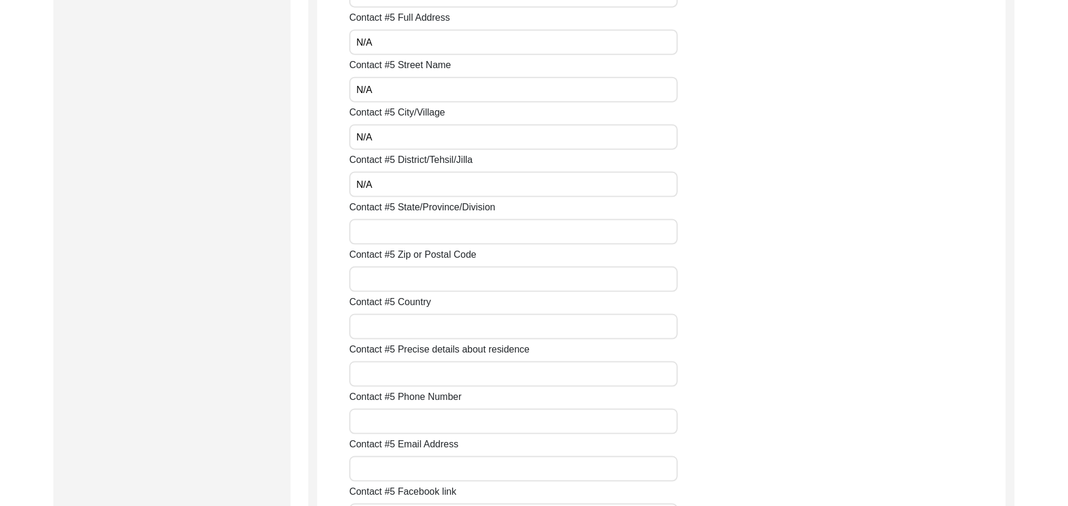
click at [408, 237] on input "Contact #5 State/Province/Division" at bounding box center [513, 231] width 328 height 25
paste input "N/A"
type input "N/A"
click at [413, 285] on input "Contact #5 Zip or Postal Code" at bounding box center [513, 279] width 328 height 25
paste input "N/A"
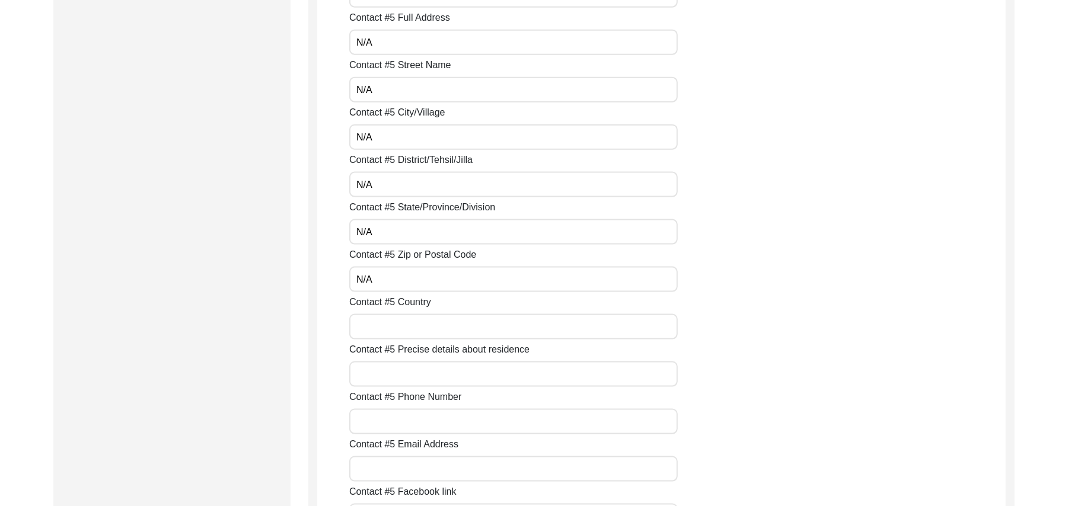
type input "N/A"
click at [419, 325] on input "Contact #5 Country" at bounding box center [513, 326] width 328 height 25
paste input "N/A"
type input "N/A"
click at [421, 380] on input "Contact #5 Precise details about residence" at bounding box center [513, 374] width 328 height 25
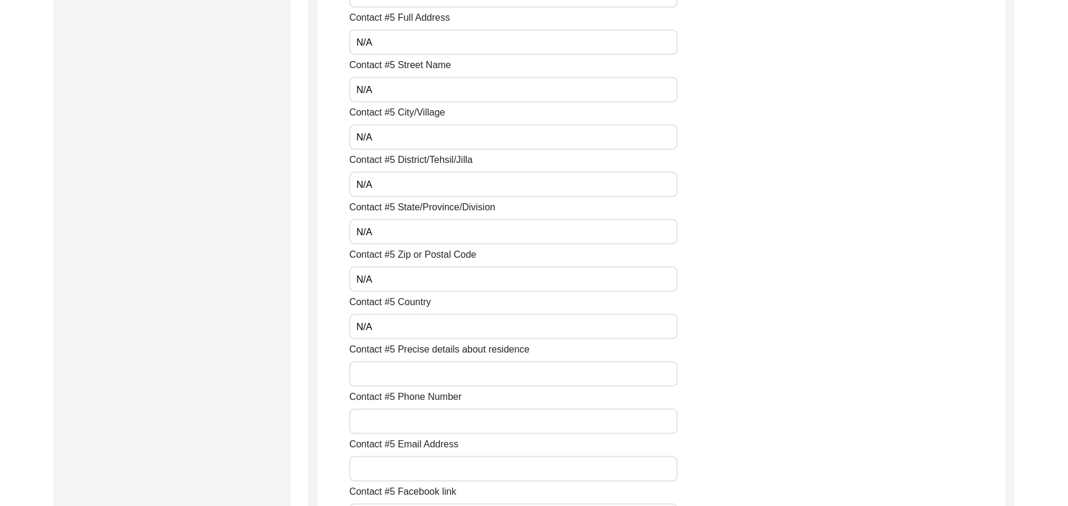
paste input "N/A"
type input "N/A"
click at [423, 425] on input "Contact #5 Phone Number" at bounding box center [513, 421] width 328 height 25
paste input "N/A"
type input "N/A"
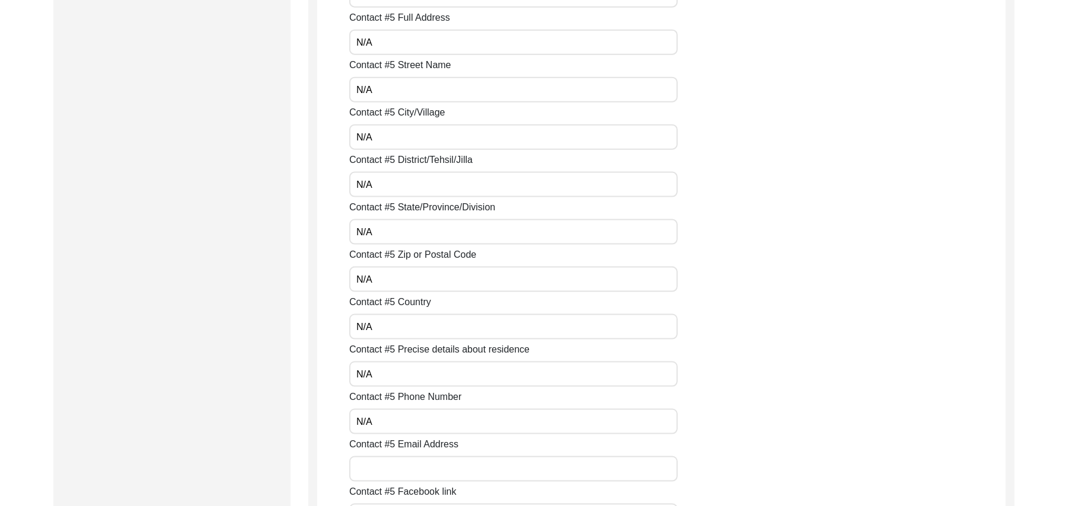
click at [429, 475] on input "Contact #5 Email Address" at bounding box center [513, 468] width 328 height 25
paste input "N/A"
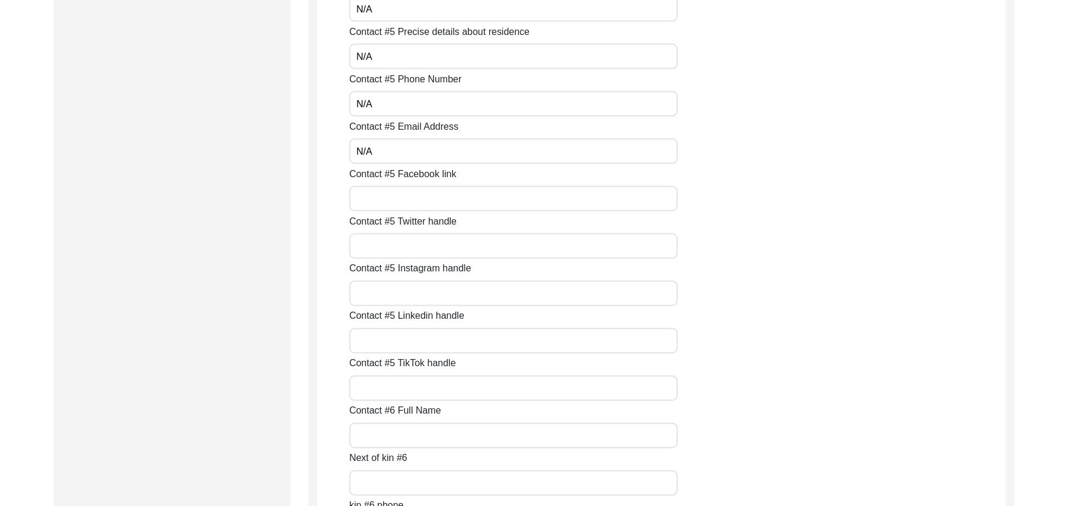
scroll to position [4612, 0]
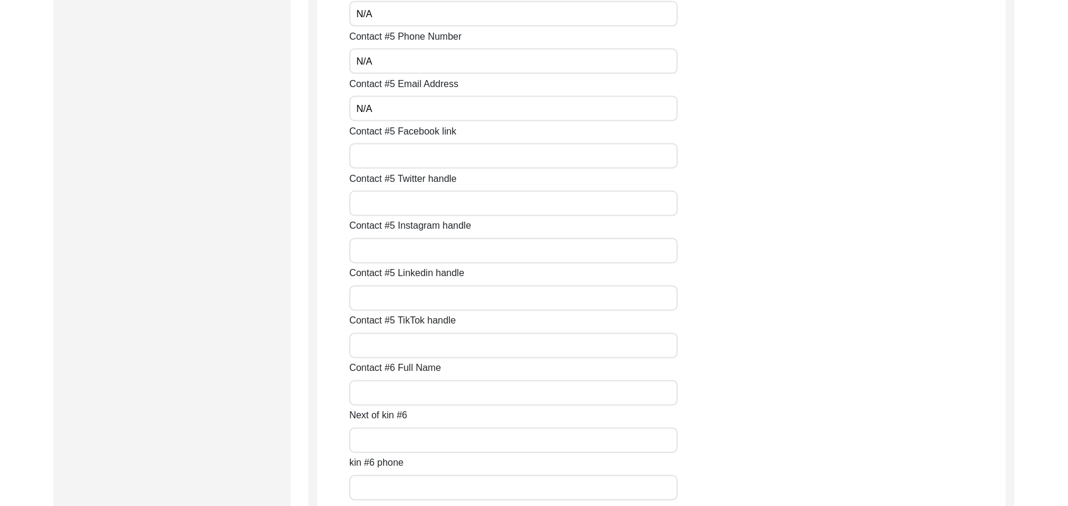
type input "N/A"
click at [499, 158] on input "Contact #5 Facebook link" at bounding box center [513, 155] width 328 height 25
paste input "N/A"
click at [470, 206] on input "Contact #5 Twitter handle" at bounding box center [513, 203] width 328 height 25
paste input "N/A"
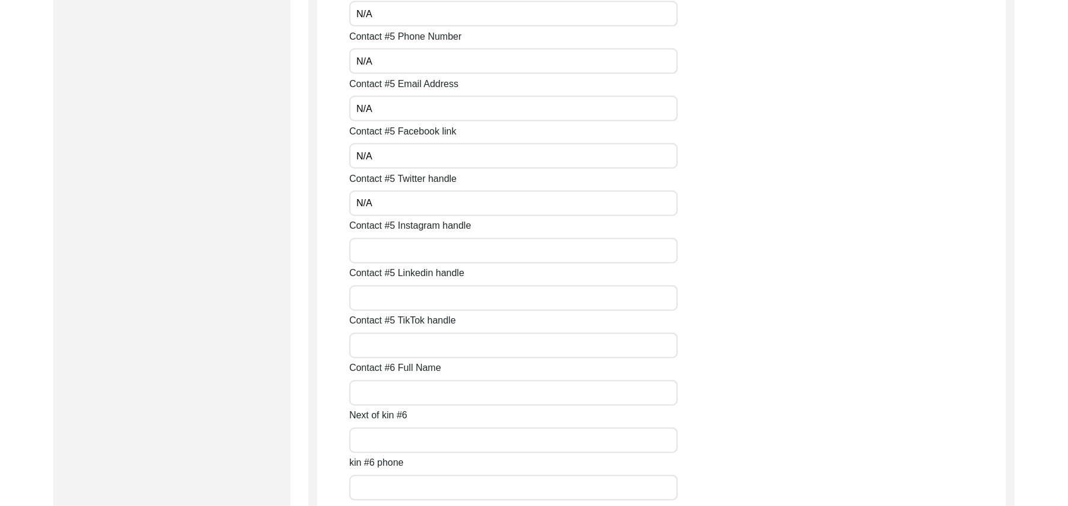
click at [446, 255] on input "Contact #5 Instagram handle" at bounding box center [513, 250] width 328 height 25
paste input "N/A"
click at [416, 304] on input "Contact #5 Linkedin handle" at bounding box center [513, 298] width 328 height 25
paste input "N/A"
click at [404, 344] on input "Contact #5 TikTok handle" at bounding box center [513, 345] width 328 height 25
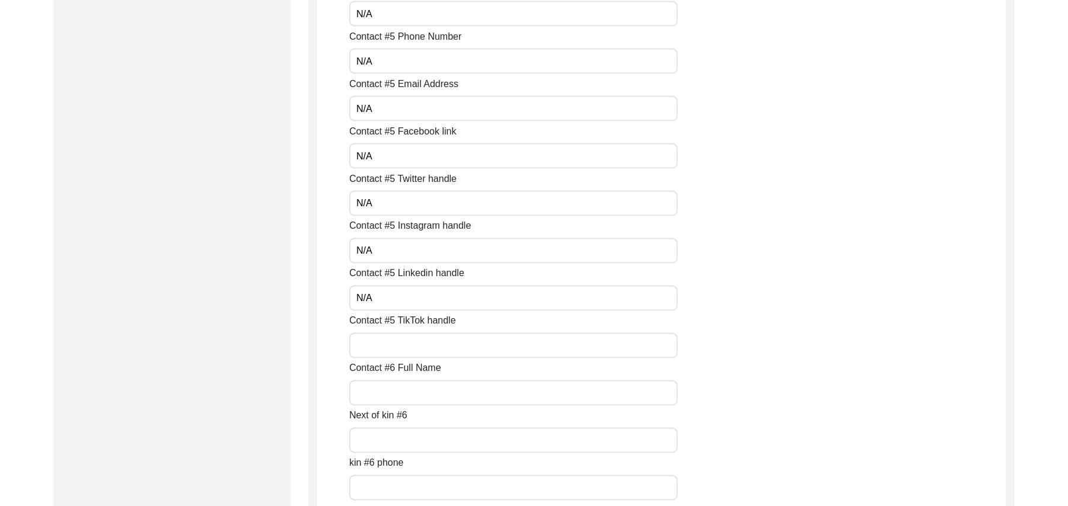
paste input "N/A"
click at [391, 391] on input "Contact #6 Full Name" at bounding box center [513, 393] width 328 height 25
paste input "N/A"
click at [385, 448] on input "Next of kin #6" at bounding box center [513, 440] width 328 height 25
paste input "N/A"
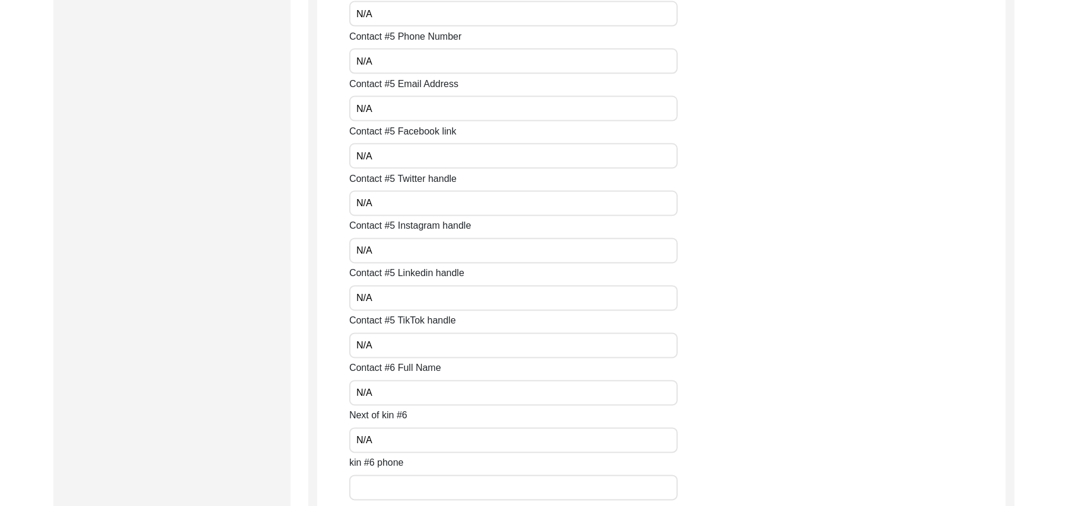
click at [384, 487] on input "kin #6 phone" at bounding box center [513, 487] width 328 height 25
paste input "N/A"
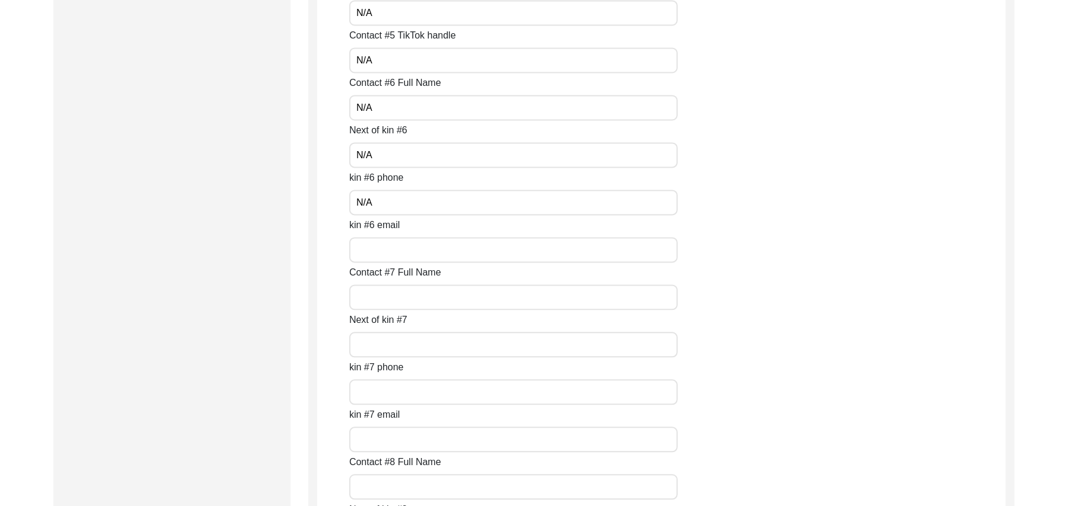
scroll to position [5014, 0]
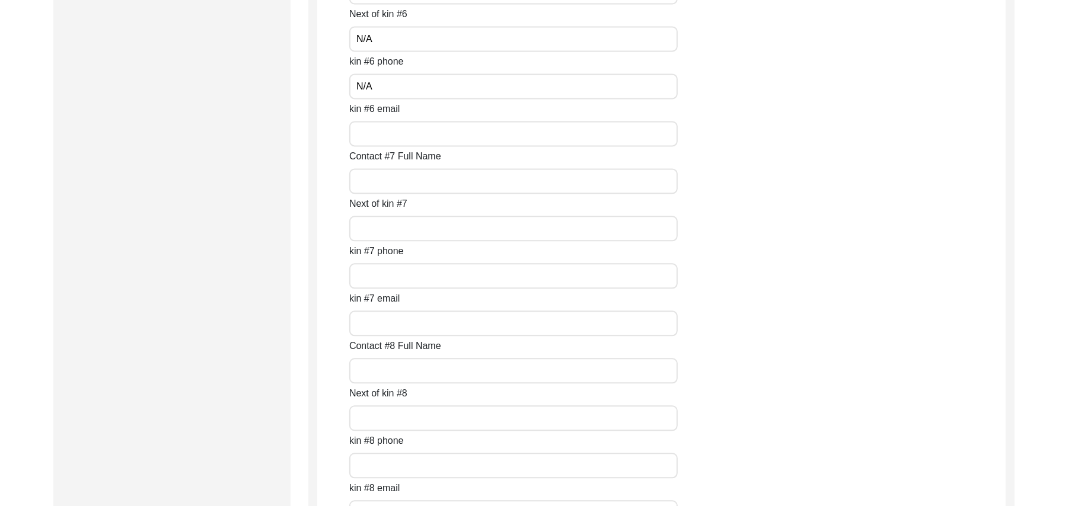
click at [411, 139] on input "kin #6 email" at bounding box center [513, 133] width 328 height 25
paste input "N/A"
click at [388, 181] on input "Contact #7 Full Name" at bounding box center [513, 180] width 328 height 25
paste
click at [384, 231] on input "Next of kin #7" at bounding box center [513, 228] width 328 height 25
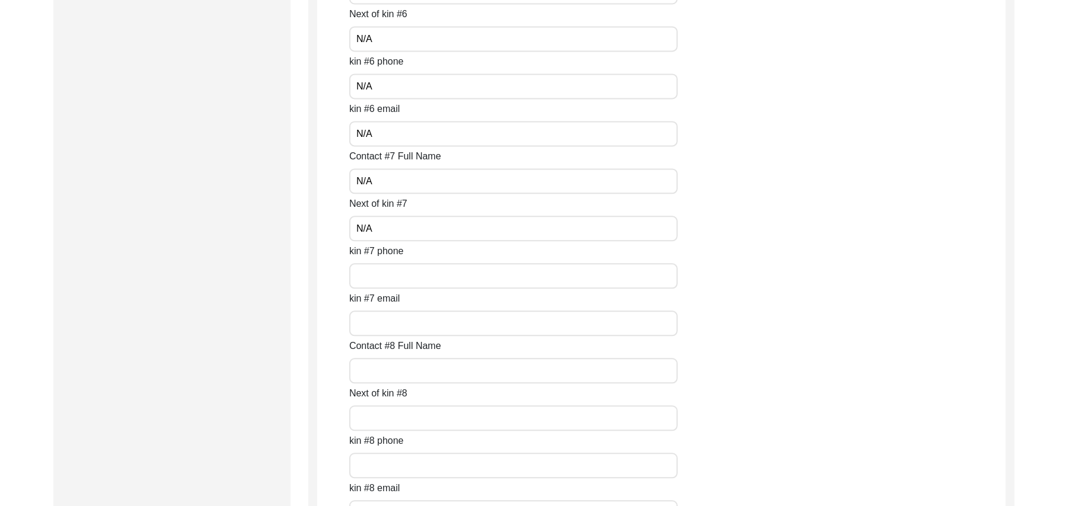
click at [382, 267] on input "kin #7 phone" at bounding box center [513, 275] width 328 height 25
click at [372, 321] on input "kin #7 email" at bounding box center [513, 323] width 328 height 25
click at [376, 366] on input "Contact #8 Full Name" at bounding box center [513, 370] width 328 height 25
click at [385, 417] on input "Next of kin #8" at bounding box center [513, 418] width 328 height 25
click at [394, 468] on input "text" at bounding box center [513, 465] width 328 height 25
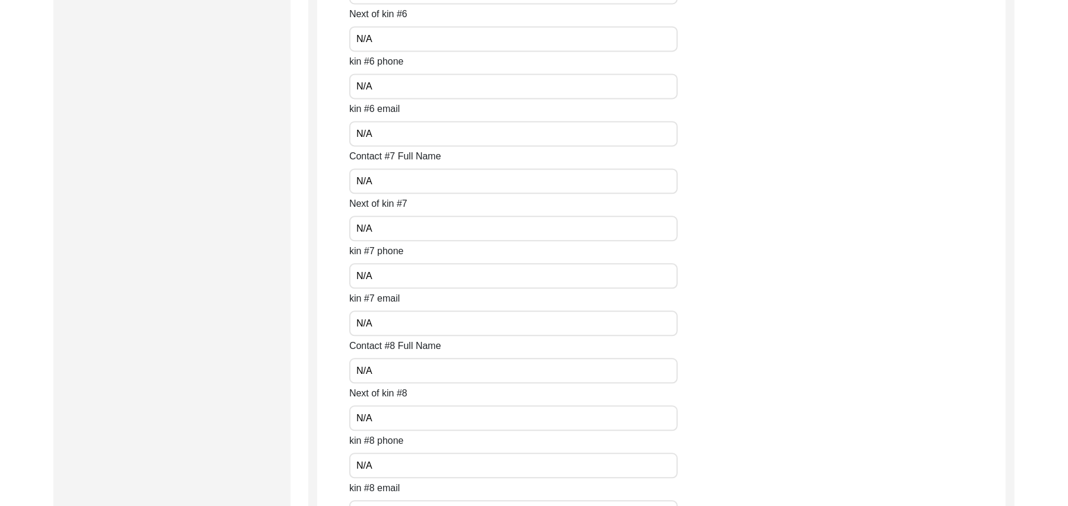
click at [396, 503] on input "text" at bounding box center [513, 512] width 328 height 25
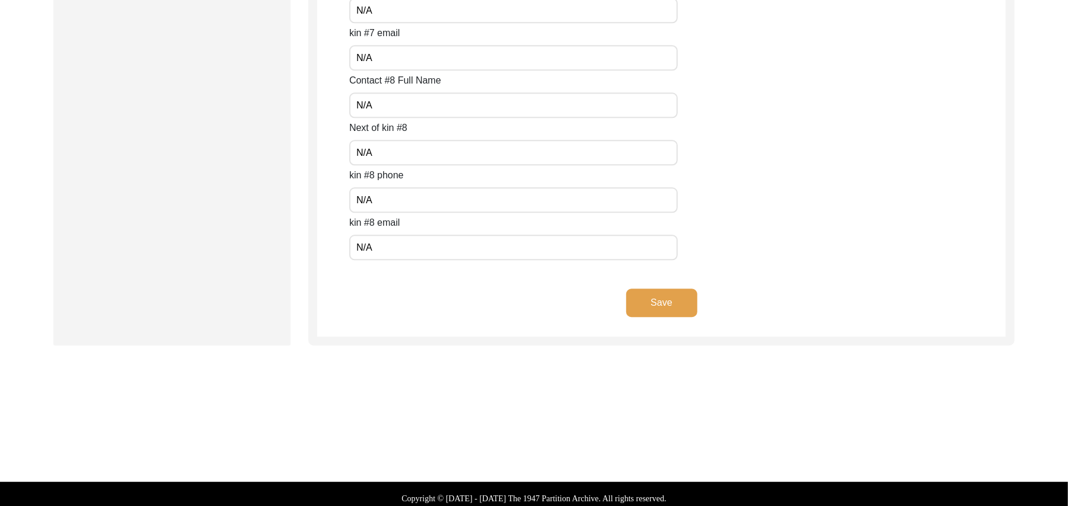
scroll to position [5288, 0]
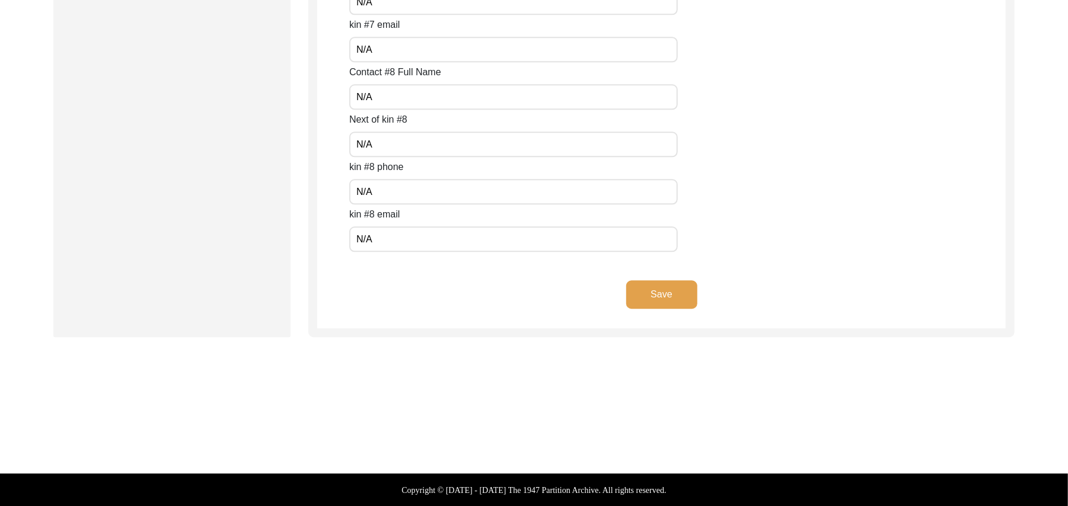
click at [639, 292] on button "Save" at bounding box center [661, 294] width 71 height 28
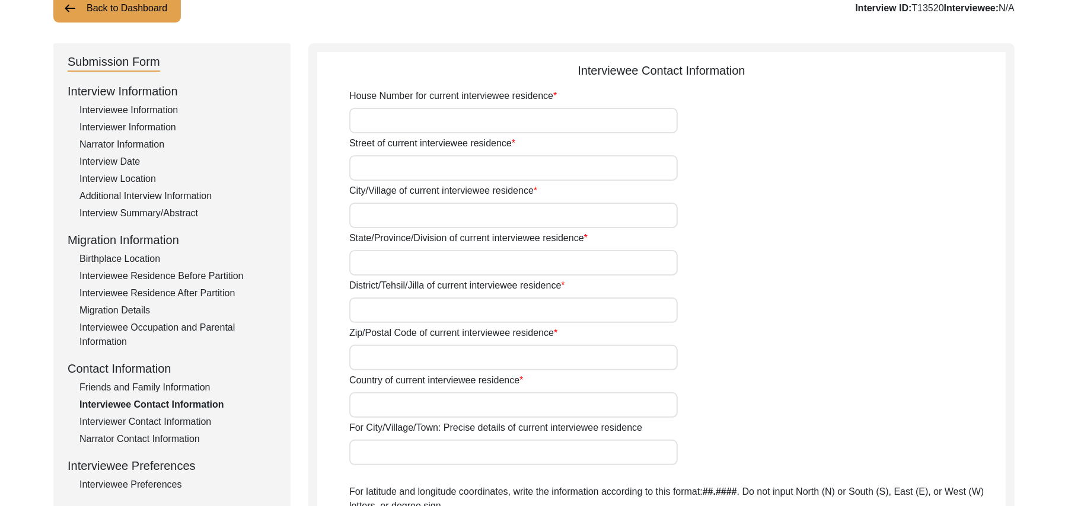
scroll to position [17, 0]
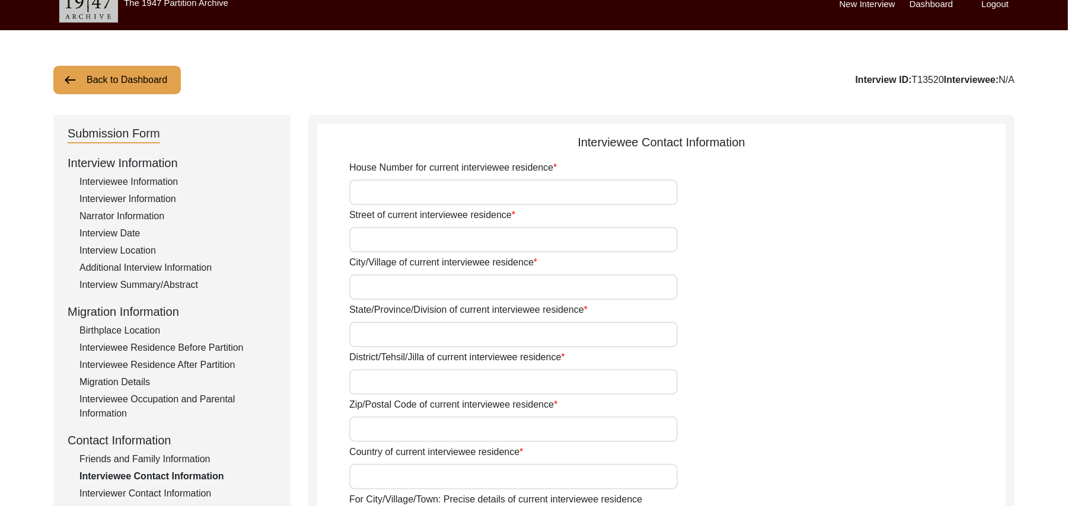
click at [453, 199] on input "House Number for current interviewee residence" at bounding box center [513, 192] width 328 height 25
click at [427, 242] on input "Street of current interviewee residence" at bounding box center [513, 239] width 328 height 25
click at [411, 282] on input "City/Village of current interviewee residence" at bounding box center [513, 286] width 328 height 25
click at [384, 340] on input "State/Province/Division of current interviewee residence" at bounding box center [513, 334] width 328 height 25
click at [419, 285] on input "Toba Tek Singh" at bounding box center [513, 286] width 328 height 25
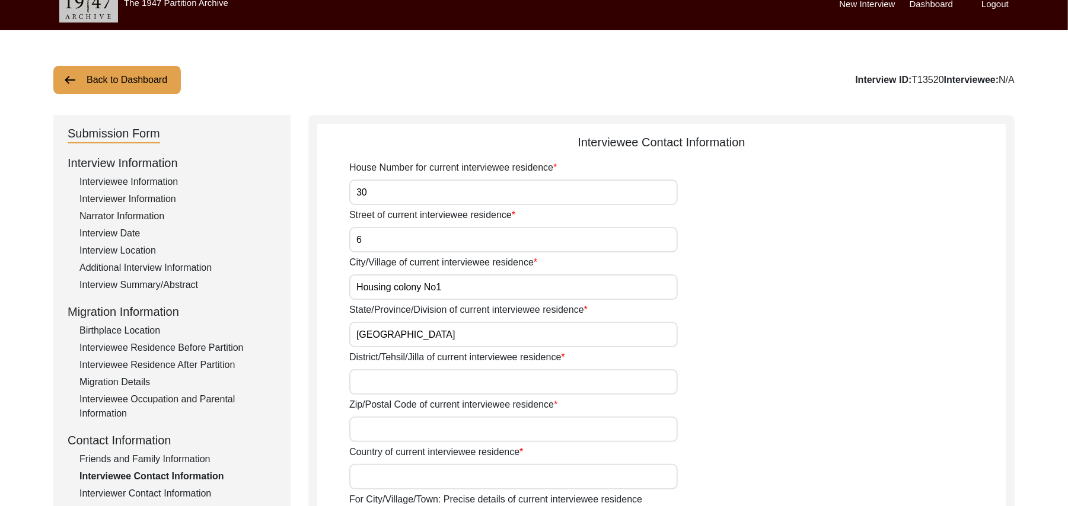
click at [409, 392] on input "District/Tehsil/Jilla of current interviewee residence" at bounding box center [513, 381] width 328 height 25
click at [398, 438] on input "Zip/Postal Code of current interviewee residence" at bounding box center [513, 429] width 328 height 25
click at [397, 472] on input "Country of current interviewee residence" at bounding box center [513, 476] width 328 height 25
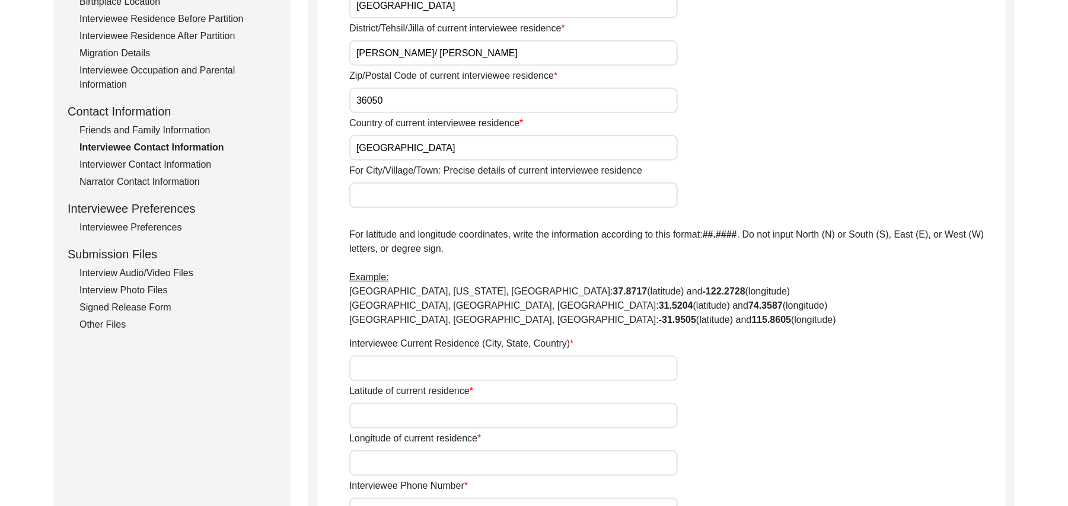
scroll to position [388, 0]
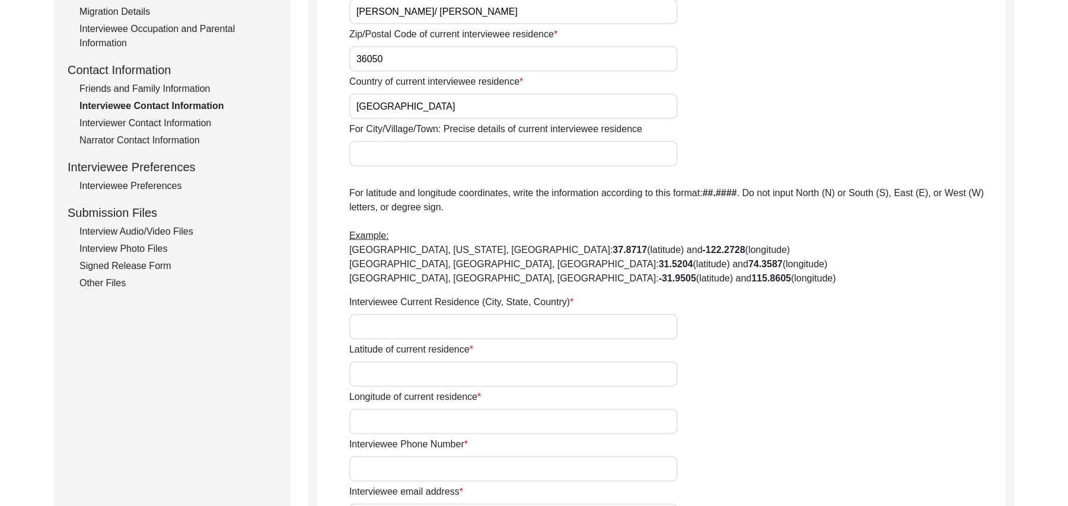
click at [402, 153] on input "For City/Village/Town: Precise details of current interviewee residence" at bounding box center [513, 153] width 328 height 25
click at [385, 325] on input "Interviewee Current Residence (City, State, Country)" at bounding box center [513, 326] width 328 height 25
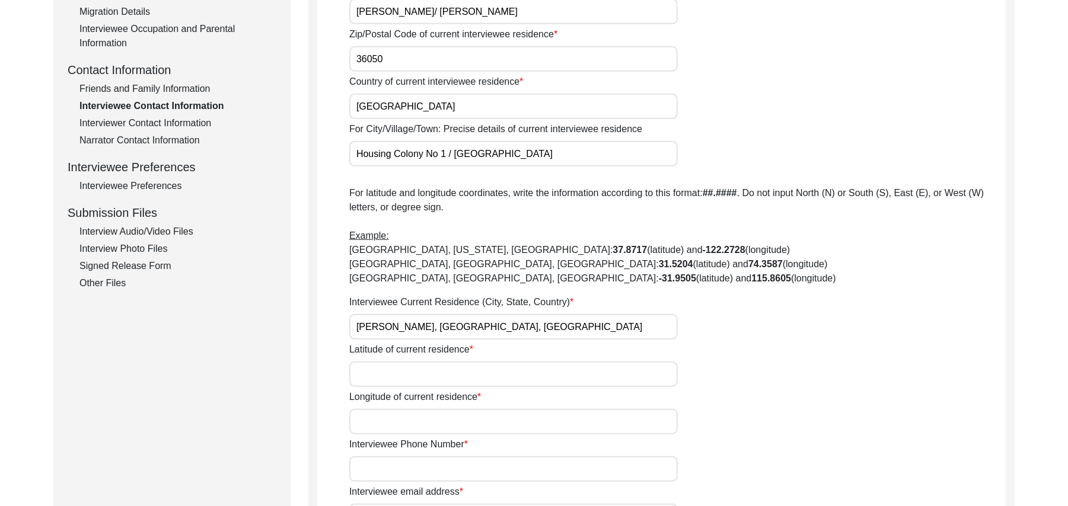
click at [387, 371] on input "Latitude of current residence" at bounding box center [513, 374] width 328 height 25
click at [390, 423] on input "Longitude of current residence" at bounding box center [513, 421] width 328 height 25
click at [401, 464] on input "Interviewee Phone Number" at bounding box center [513, 468] width 328 height 25
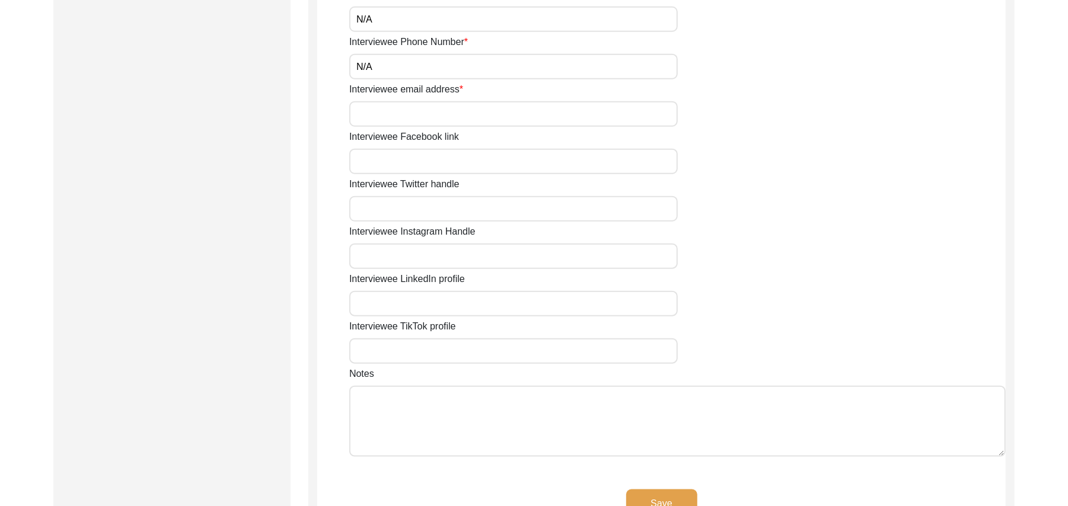
scroll to position [823, 0]
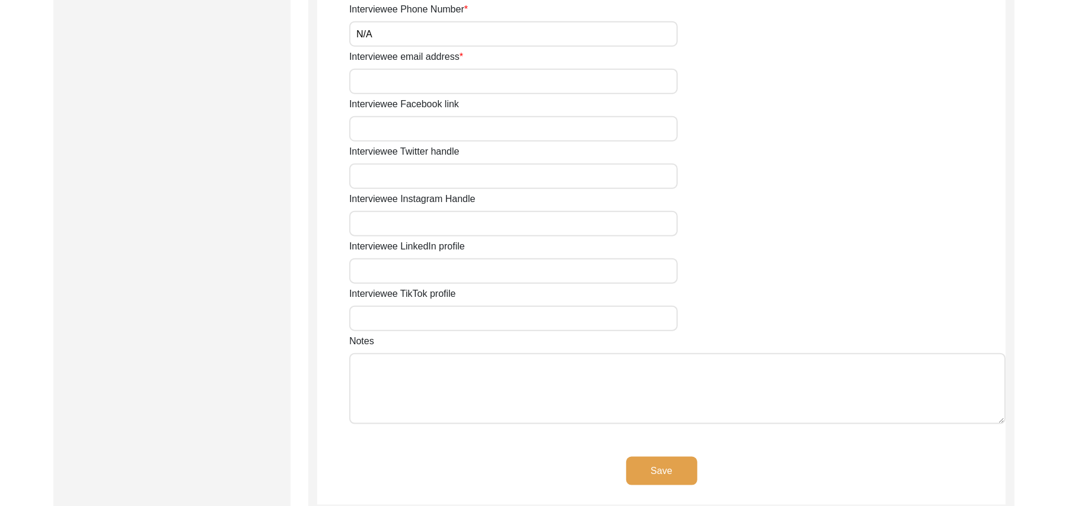
click at [373, 82] on input "Interviewee email address" at bounding box center [513, 81] width 328 height 25
click at [381, 132] on input "Interviewee Facebook link" at bounding box center [513, 128] width 328 height 25
click at [387, 176] on input "Interviewee Twitter handle" at bounding box center [513, 176] width 328 height 25
click at [385, 228] on input "Interviewee Instagram Handle" at bounding box center [513, 223] width 328 height 25
click at [394, 277] on input "Interviewee LinkedIn profile" at bounding box center [513, 270] width 328 height 25
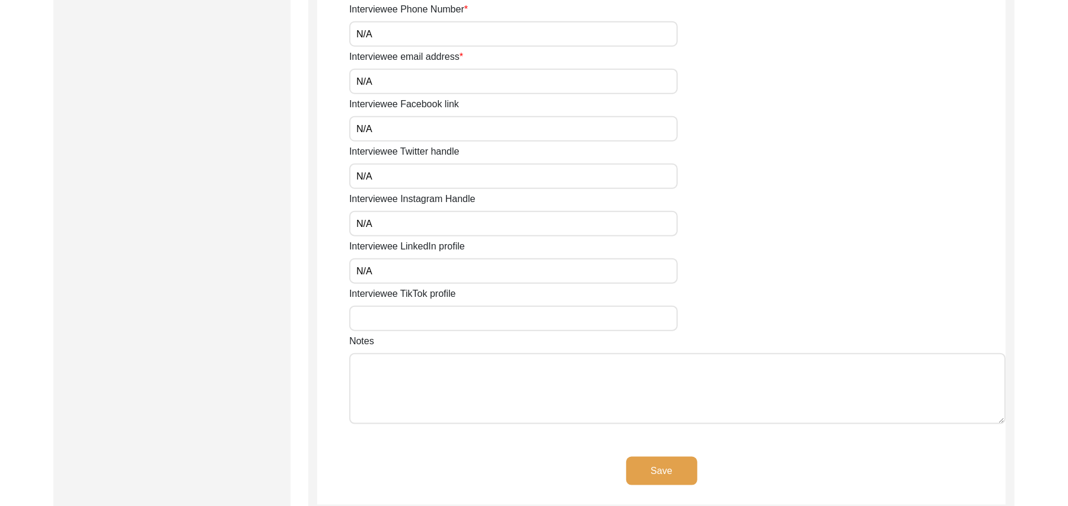
click at [394, 320] on input "Interviewee TikTok profile" at bounding box center [513, 318] width 328 height 25
click at [392, 413] on textarea "Notes" at bounding box center [677, 388] width 656 height 71
click at [656, 464] on button "Save" at bounding box center [661, 471] width 71 height 28
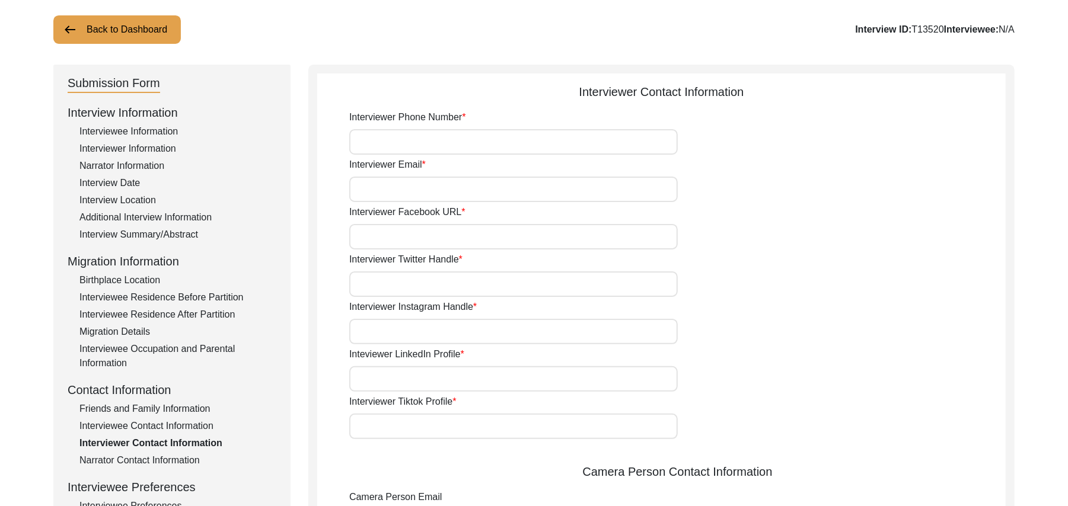
scroll to position [56, 0]
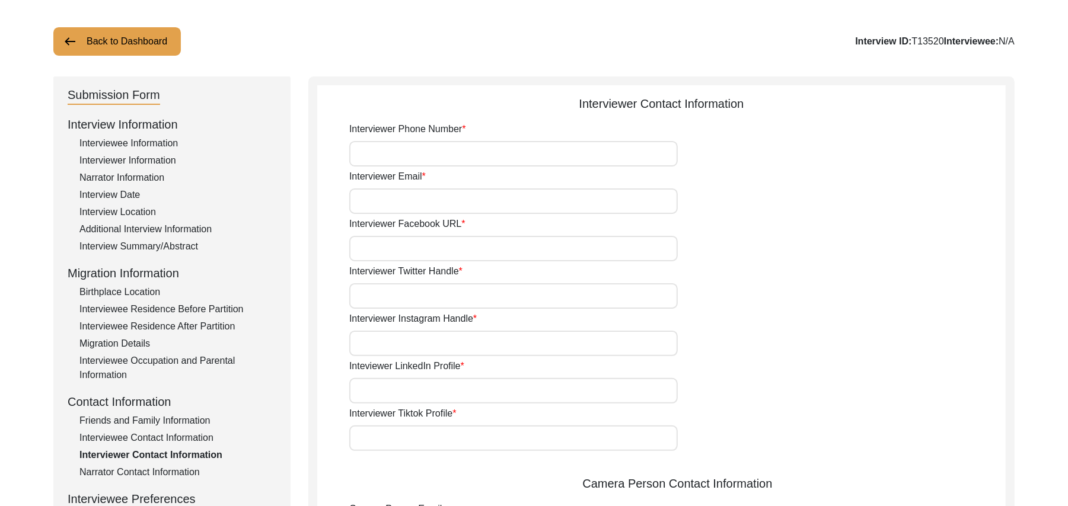
click at [465, 148] on input "Interviewer Phone Number" at bounding box center [513, 153] width 328 height 25
click at [445, 205] on input "Interviewer Email" at bounding box center [513, 201] width 328 height 25
click at [435, 245] on input "Interviewer Facebook URL" at bounding box center [513, 248] width 328 height 25
click at [422, 292] on input "Interviewer Twitter Handle" at bounding box center [513, 295] width 328 height 25
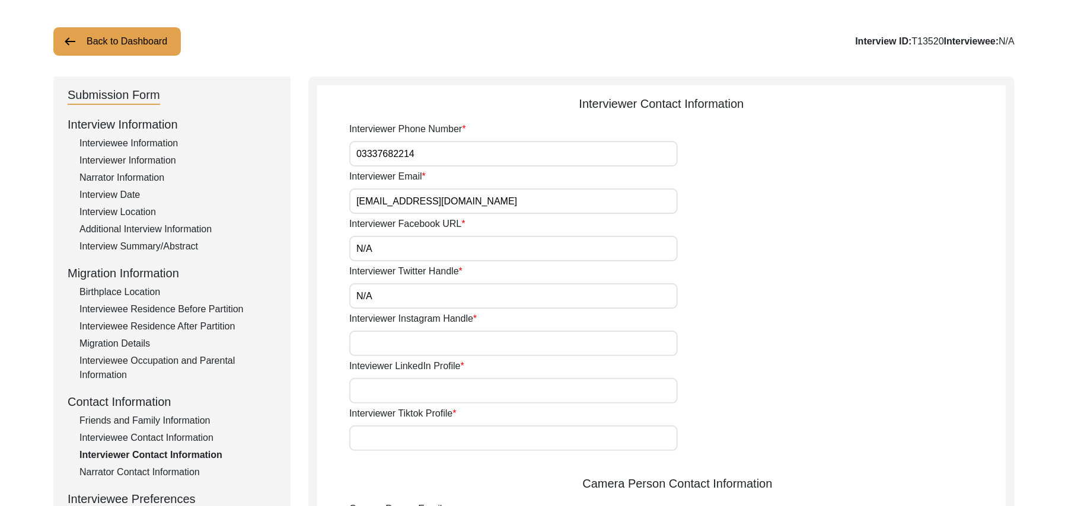
click at [415, 341] on input "Interviewer Instagram Handle" at bounding box center [513, 343] width 328 height 25
click at [411, 387] on input "Inteviewer LinkedIn Profile" at bounding box center [513, 390] width 328 height 25
click at [407, 446] on input "Interviewer Tiktok Profile" at bounding box center [513, 438] width 328 height 25
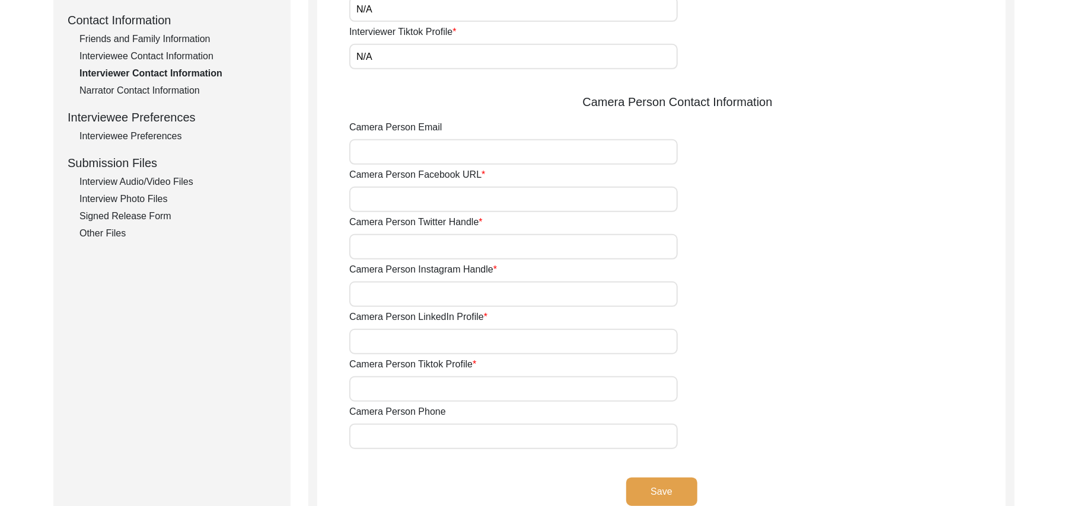
scroll to position [449, 0]
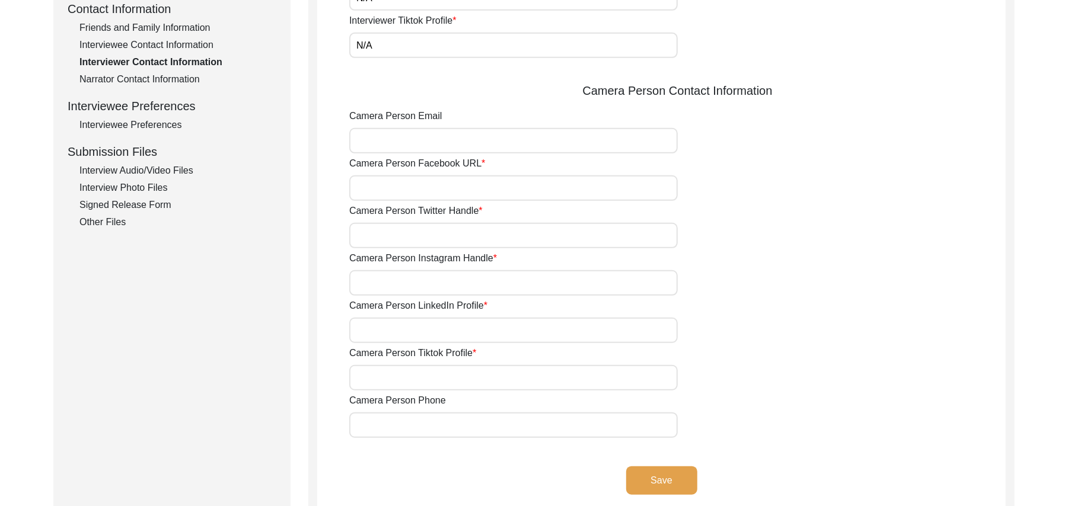
click at [446, 150] on input "Camera Person Email" at bounding box center [513, 140] width 328 height 25
click at [411, 197] on input "Camera Person Facebook URL" at bounding box center [513, 187] width 328 height 25
click at [400, 228] on input "Camera Person Twitter Handle" at bounding box center [513, 235] width 328 height 25
click at [395, 276] on input "Camera Person Instagram Handle" at bounding box center [513, 282] width 328 height 25
click at [392, 323] on input "Camera Person LinkedIn Profile" at bounding box center [513, 330] width 328 height 25
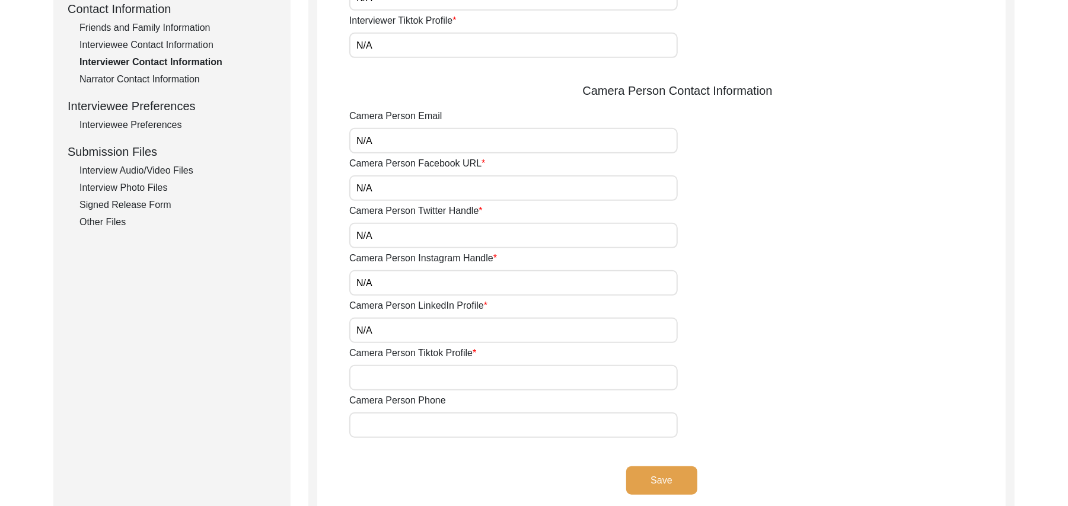
click at [387, 375] on input "Camera Person Tiktok Profile" at bounding box center [513, 377] width 328 height 25
click at [392, 424] on input "Camera Person Phone" at bounding box center [513, 425] width 328 height 25
click at [640, 483] on button "Save" at bounding box center [661, 481] width 71 height 28
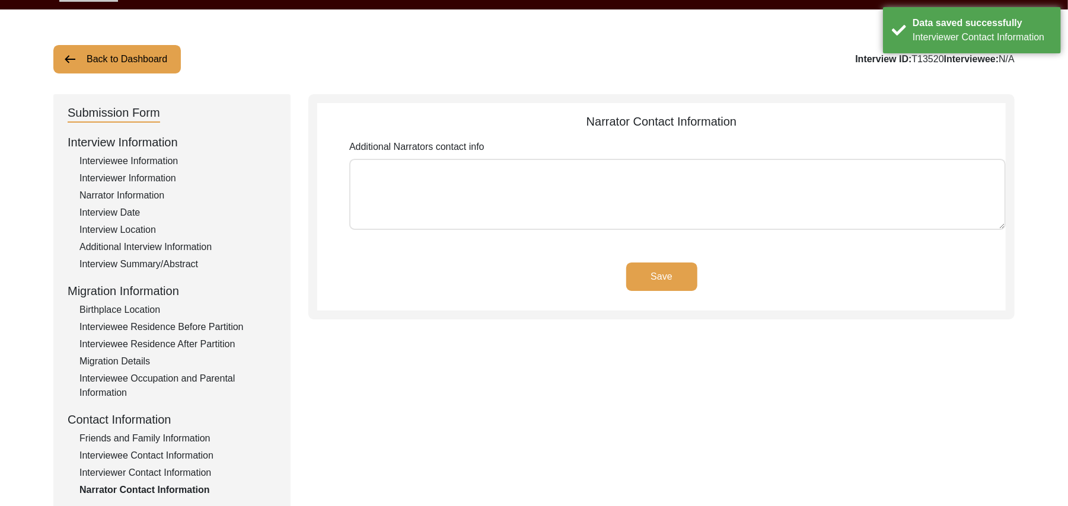
scroll to position [36, 0]
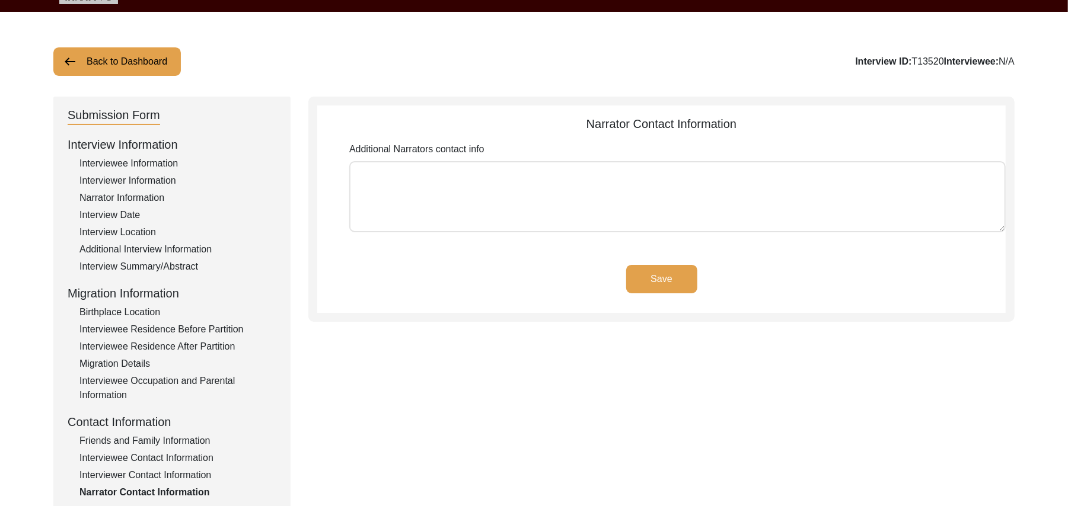
click at [639, 209] on textarea "Additional Narrators contact info" at bounding box center [677, 196] width 656 height 71
click at [687, 270] on button "Save" at bounding box center [661, 279] width 71 height 28
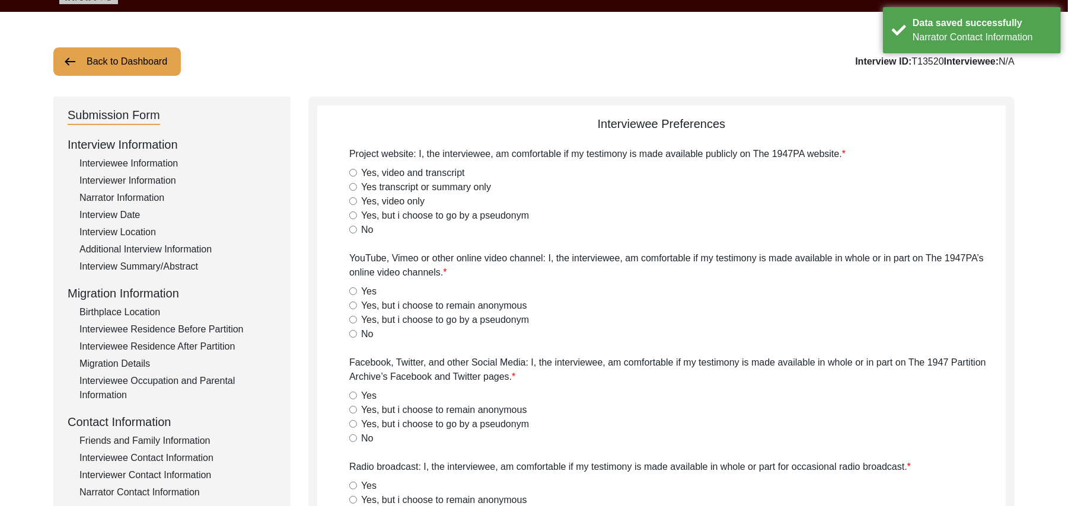
click at [354, 171] on input "Yes, video and transcript" at bounding box center [353, 173] width 8 height 8
click at [356, 295] on input "Yes" at bounding box center [353, 292] width 8 height 8
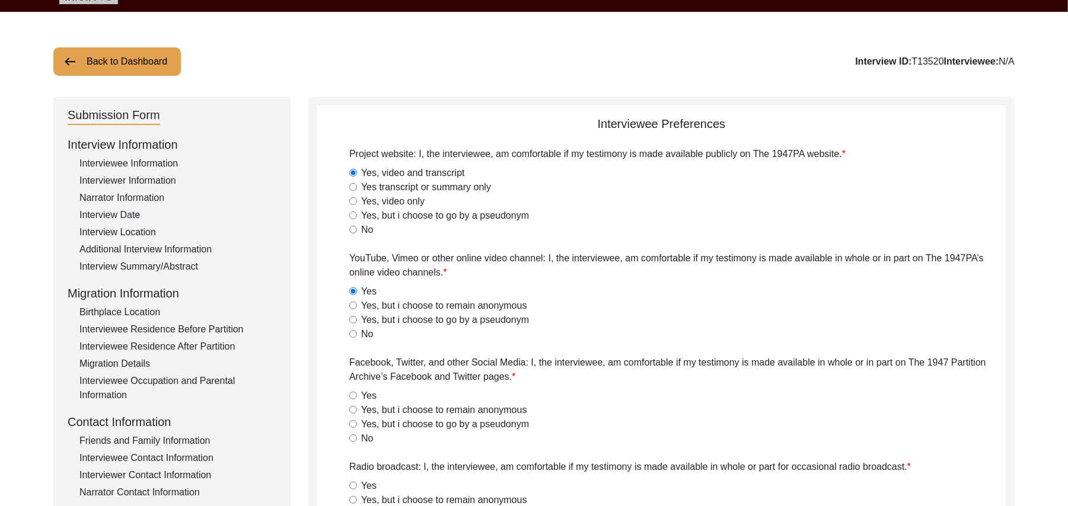
click at [353, 397] on input "Yes" at bounding box center [353, 396] width 8 height 8
click at [352, 483] on input "Yes" at bounding box center [353, 486] width 8 height 8
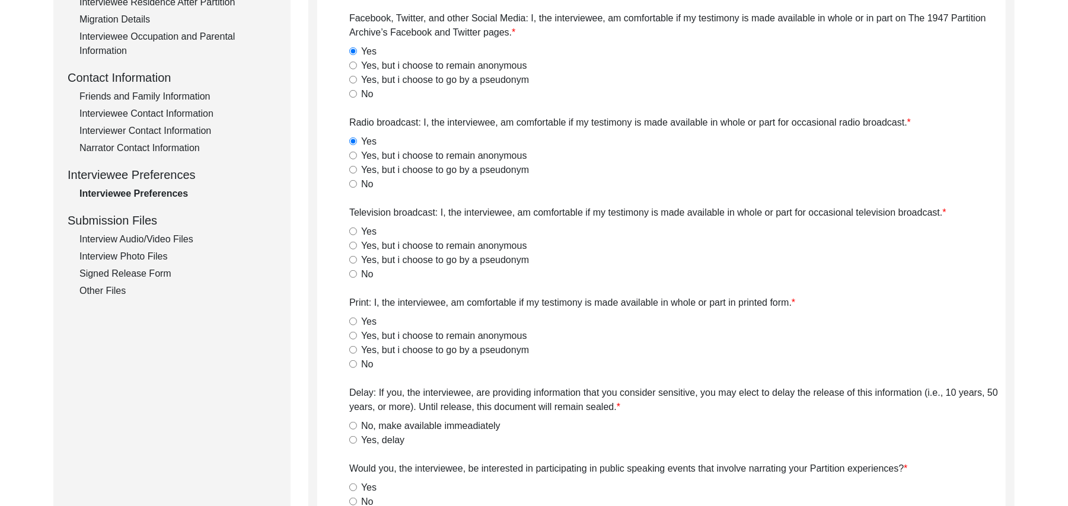
scroll to position [392, 0]
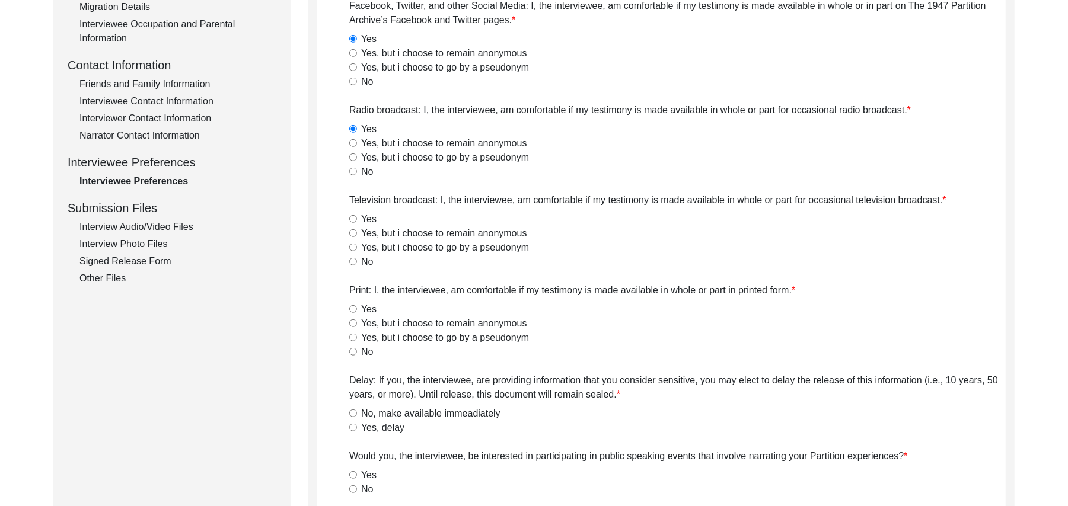
click at [354, 221] on input "Yes" at bounding box center [353, 219] width 8 height 8
click at [353, 307] on input "Yes" at bounding box center [353, 309] width 8 height 8
click at [354, 410] on input "No, make available immeadiately" at bounding box center [353, 414] width 8 height 8
click at [353, 473] on input "Yes" at bounding box center [353, 475] width 8 height 8
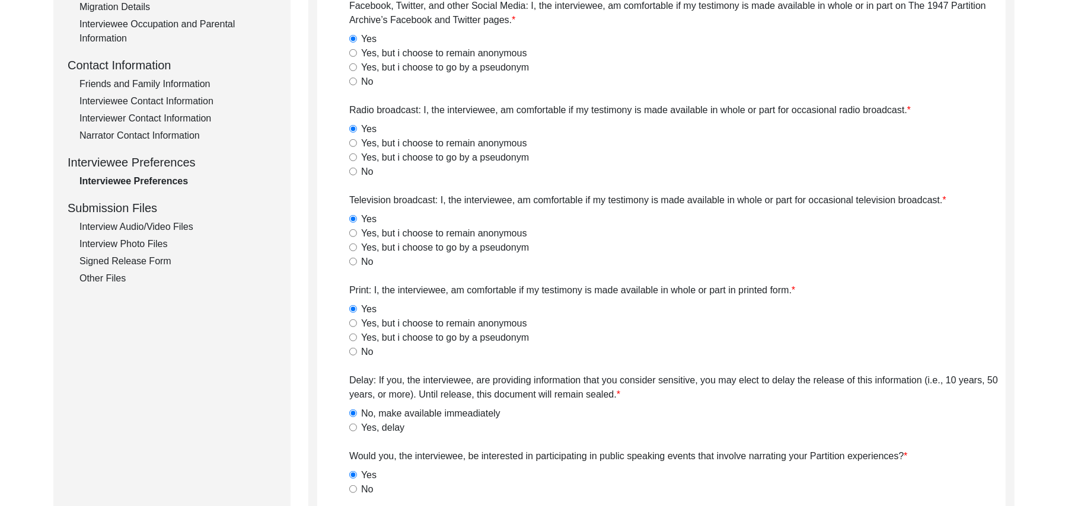
click at [350, 489] on input "No" at bounding box center [353, 490] width 8 height 8
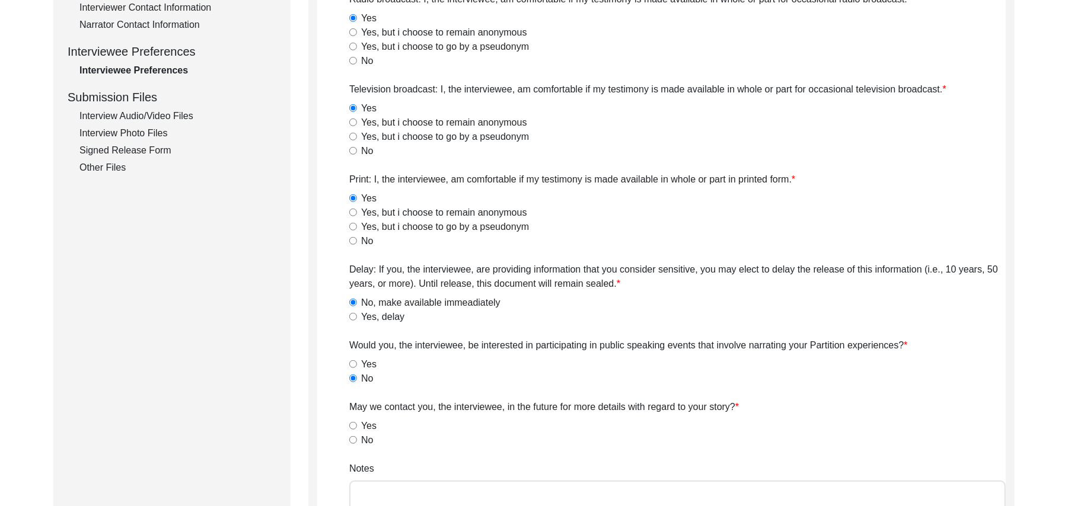
scroll to position [605, 0]
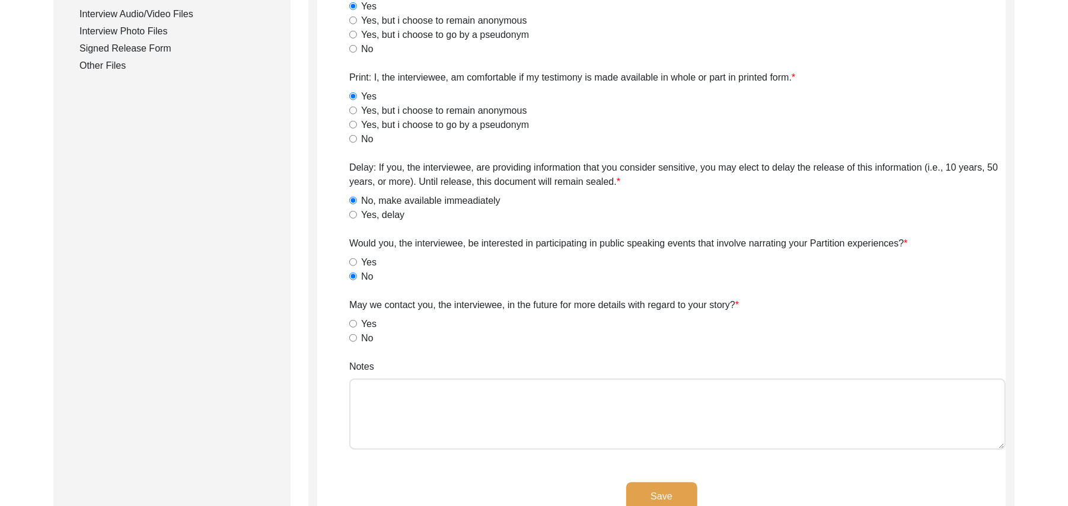
click at [354, 323] on input "Yes" at bounding box center [353, 324] width 8 height 8
click at [531, 411] on textarea "Notes" at bounding box center [677, 414] width 656 height 71
click at [669, 491] on button "Save" at bounding box center [661, 497] width 71 height 28
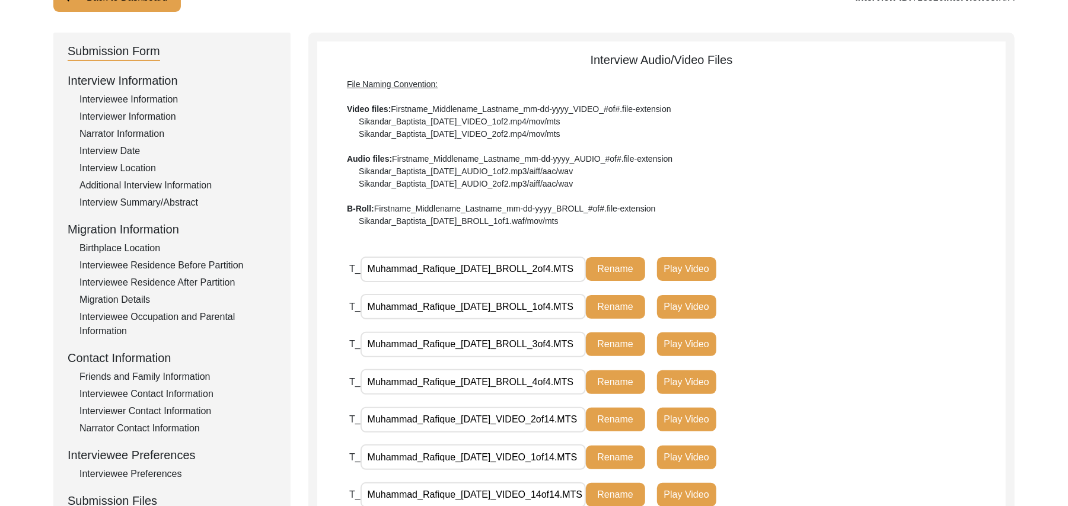
scroll to position [0, 0]
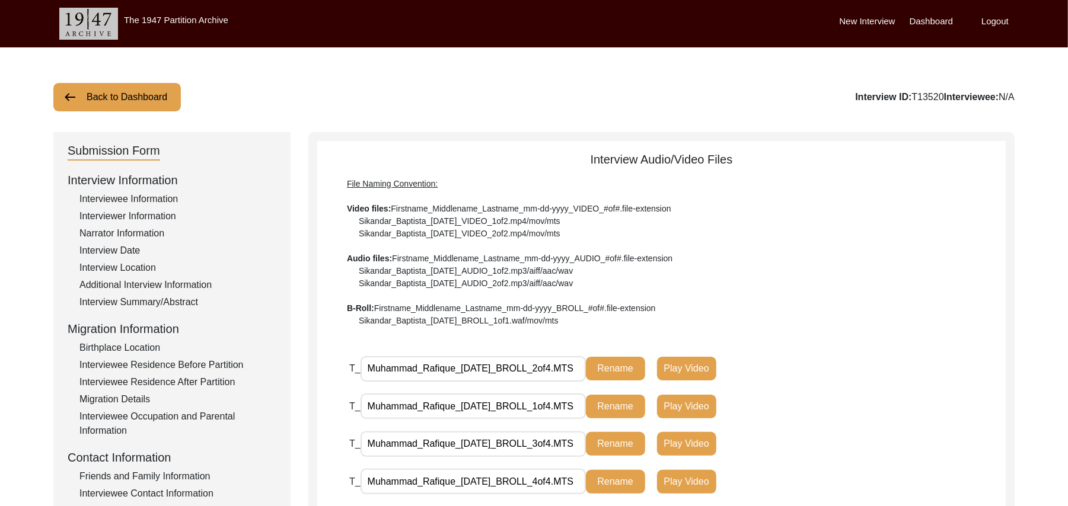
click at [108, 91] on button "Back to Dashboard" at bounding box center [116, 97] width 127 height 28
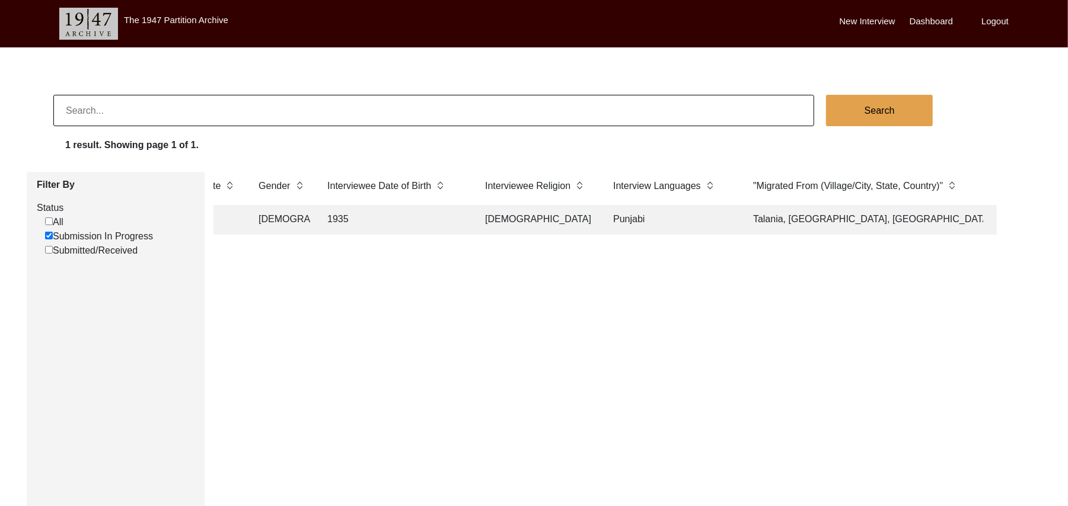
scroll to position [0, 417]
